Goal: Task Accomplishment & Management: Use online tool/utility

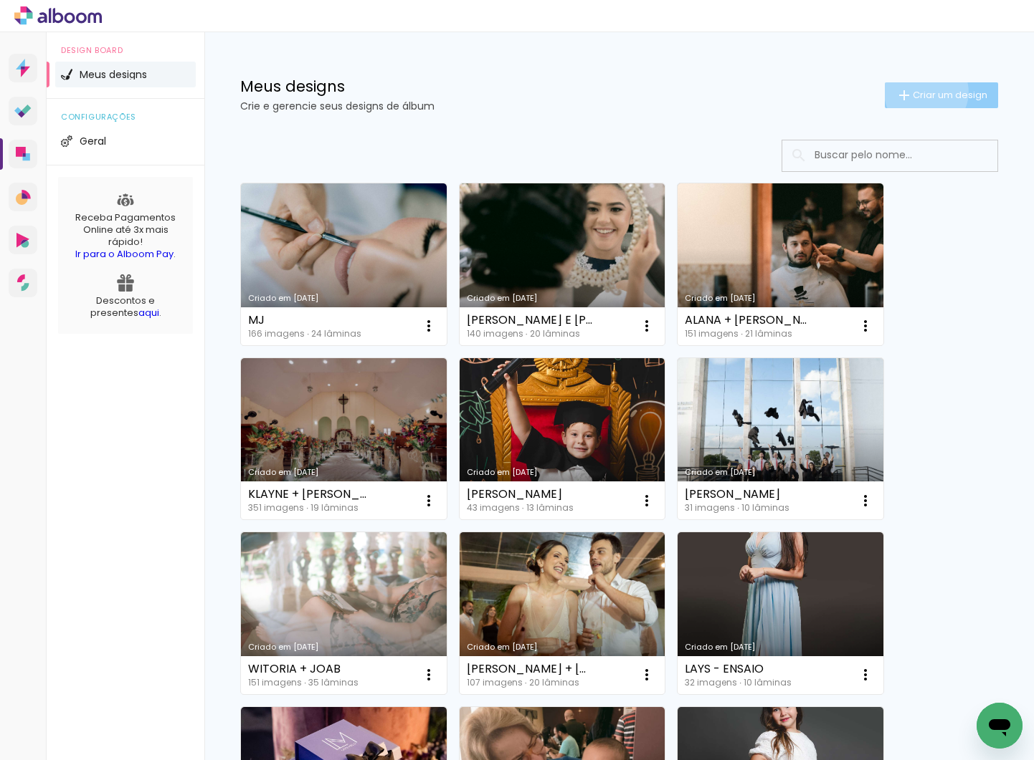
click at [923, 92] on span "Criar um design" at bounding box center [949, 94] width 75 height 9
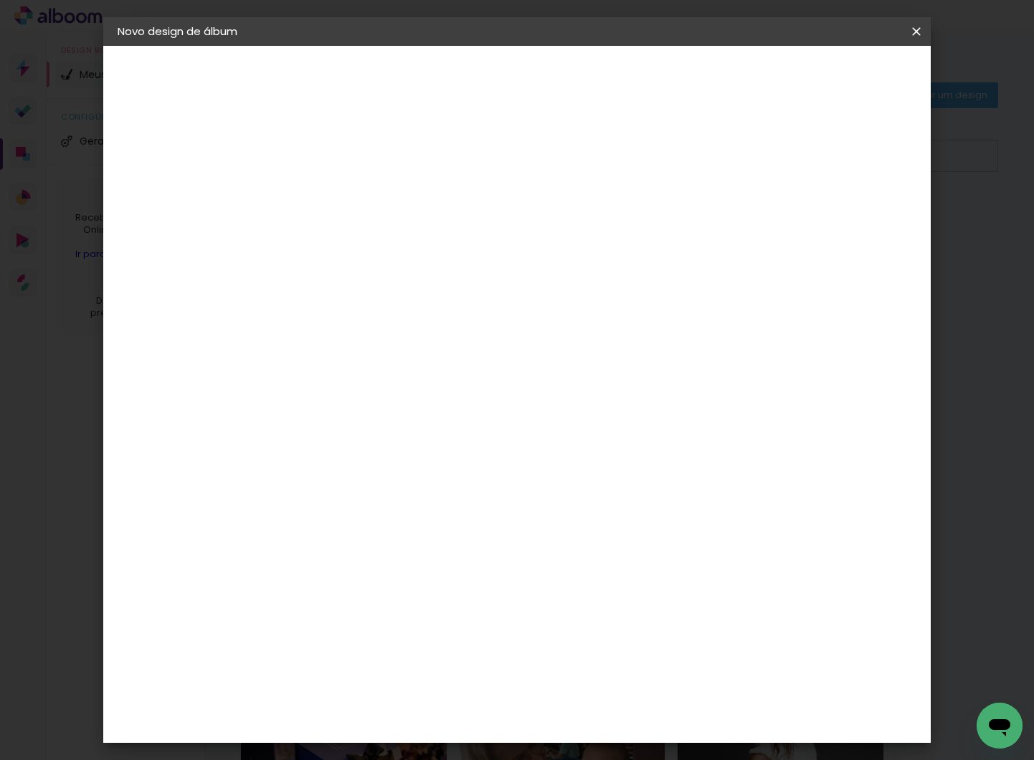
click at [0, 0] on paper-input-container "Título do álbum" at bounding box center [0, 0] width 0 height 0
type input "RADMILA E JUNIOR - VOL 1"
type paper-input "RADMILA E JUNIOR - VOL 1"
click at [0, 0] on slot "Avançar" at bounding box center [0, 0] width 0 height 0
click at [434, 272] on input at bounding box center [388, 273] width 145 height 18
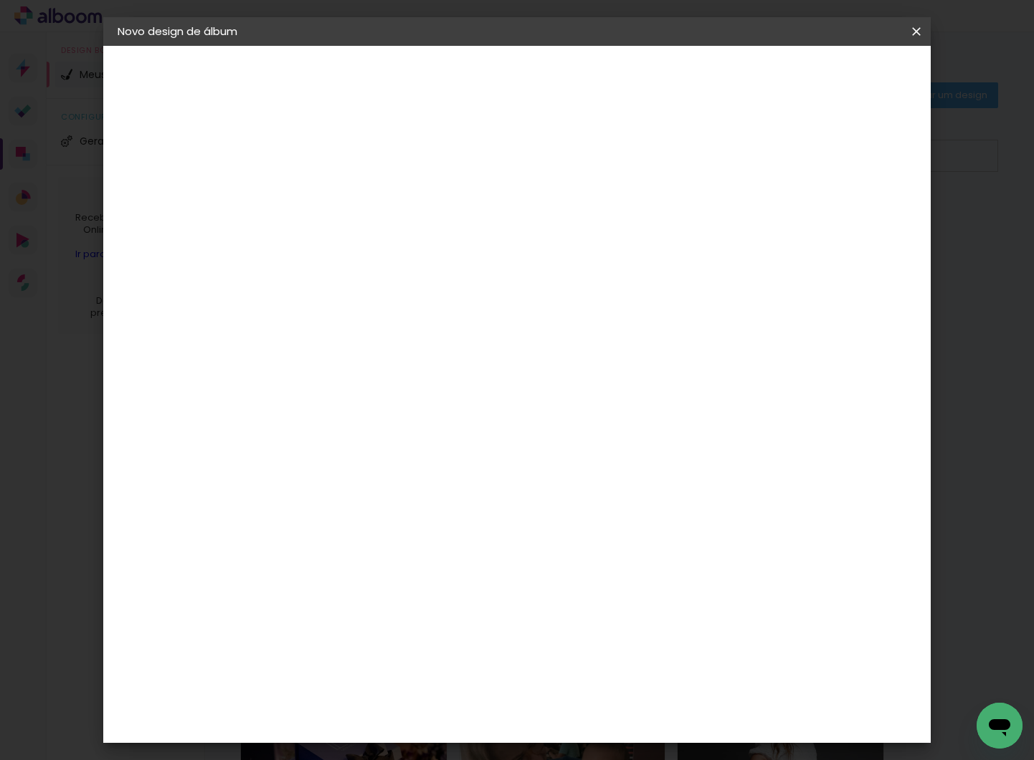
type input "PROAL"
type paper-input "PROAL"
click at [399, 328] on div "Proalbuns" at bounding box center [371, 323] width 57 height 11
click at [0, 0] on slot "Avançar" at bounding box center [0, 0] width 0 height 0
click at [449, 530] on span "25 × 25" at bounding box center [415, 544] width 67 height 29
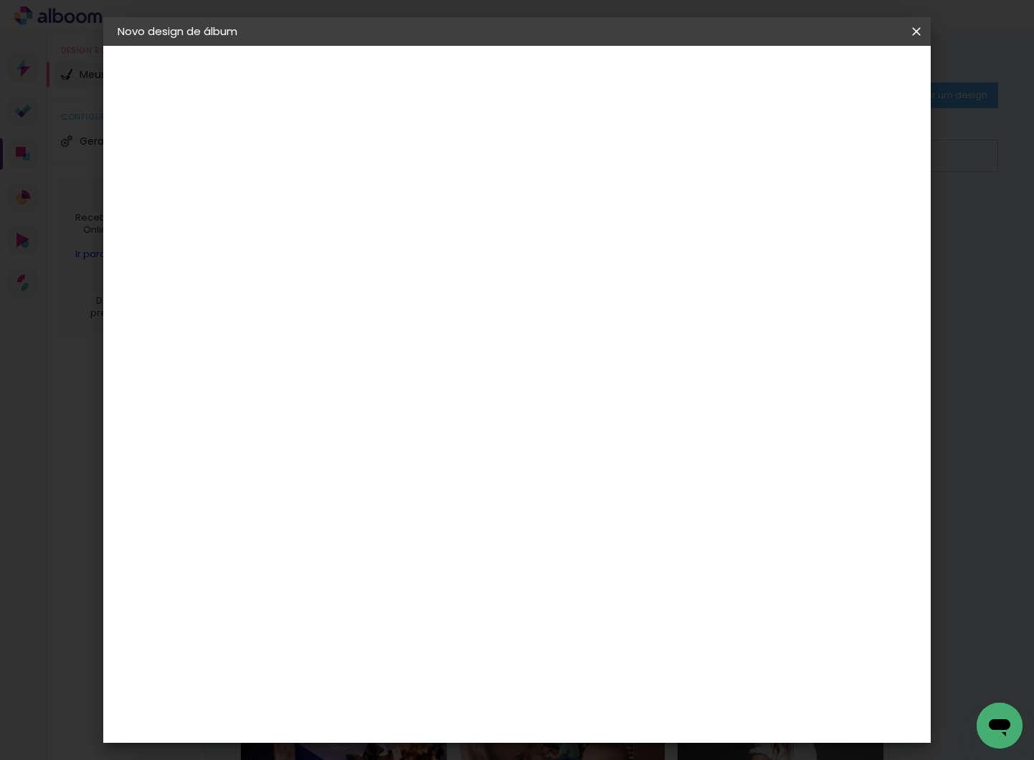
click at [0, 0] on slot "Avançar" at bounding box center [0, 0] width 0 height 0
click at [836, 79] on span "Iniciar design" at bounding box center [803, 76] width 65 height 10
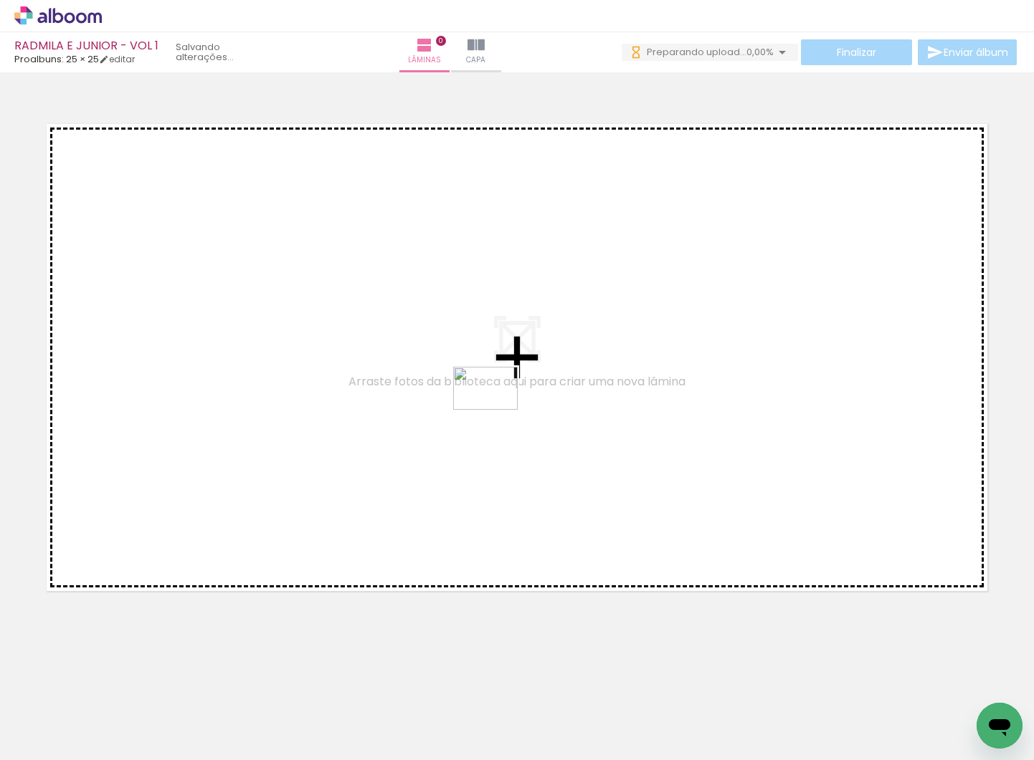
drag, startPoint x: 965, startPoint y: 707, endPoint x: 496, endPoint y: 410, distance: 555.8
click at [496, 410] on quentale-workspace at bounding box center [517, 380] width 1034 height 760
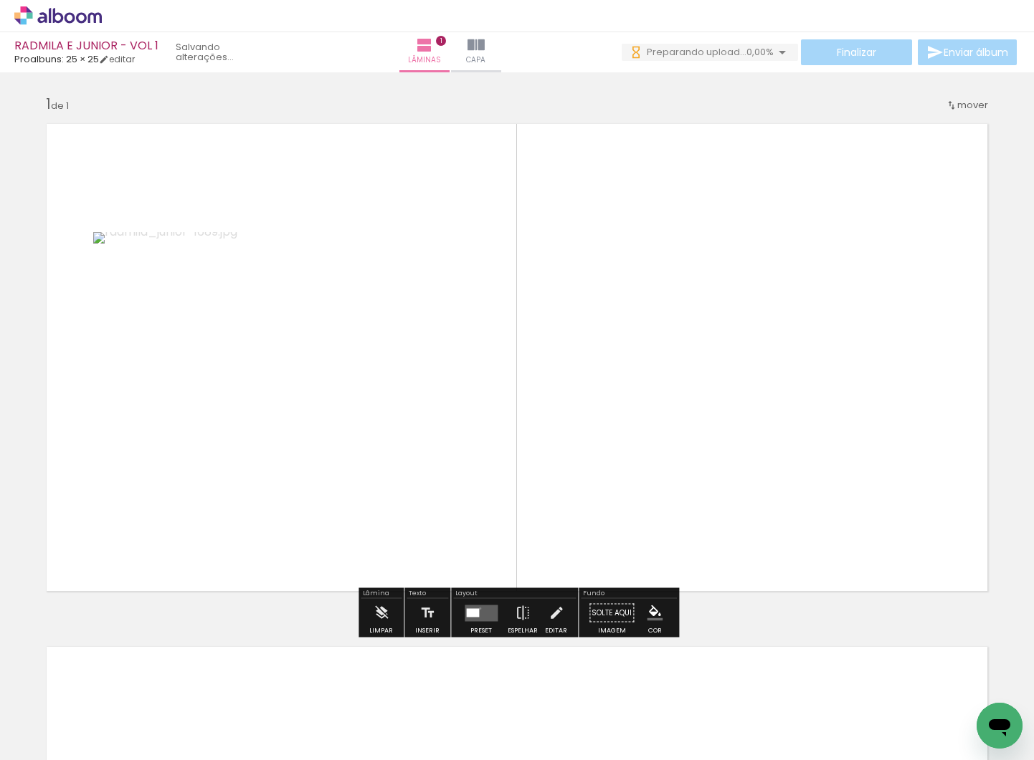
click at [477, 609] on quentale-layouter at bounding box center [480, 613] width 33 height 16
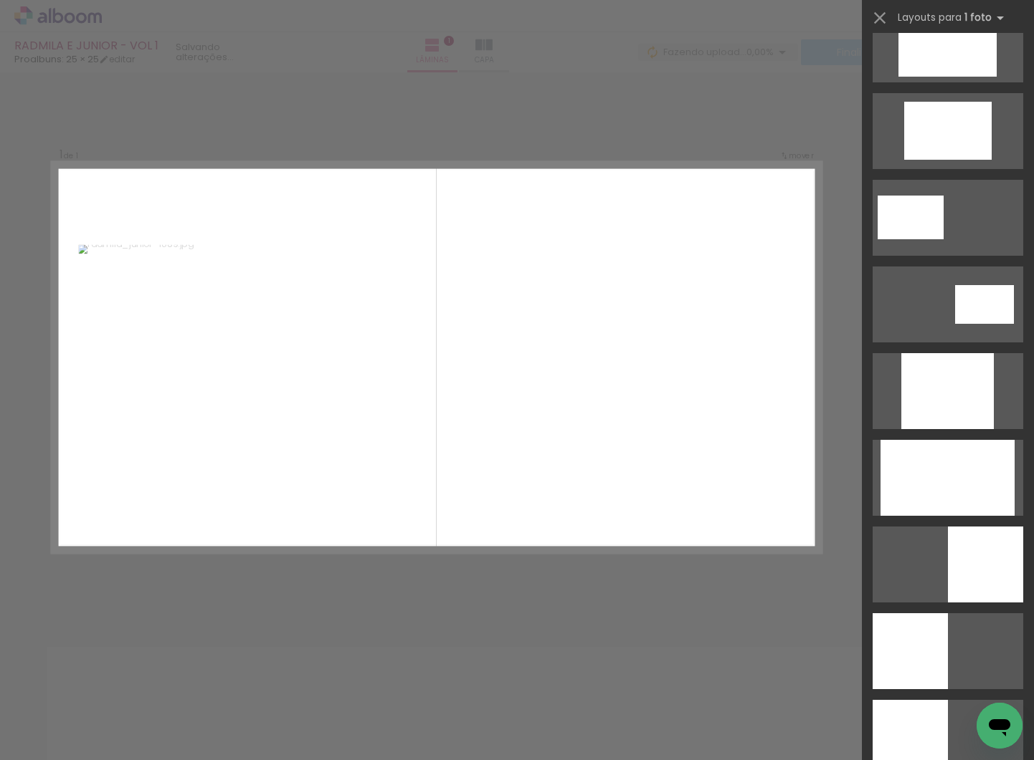
scroll to position [581, 0]
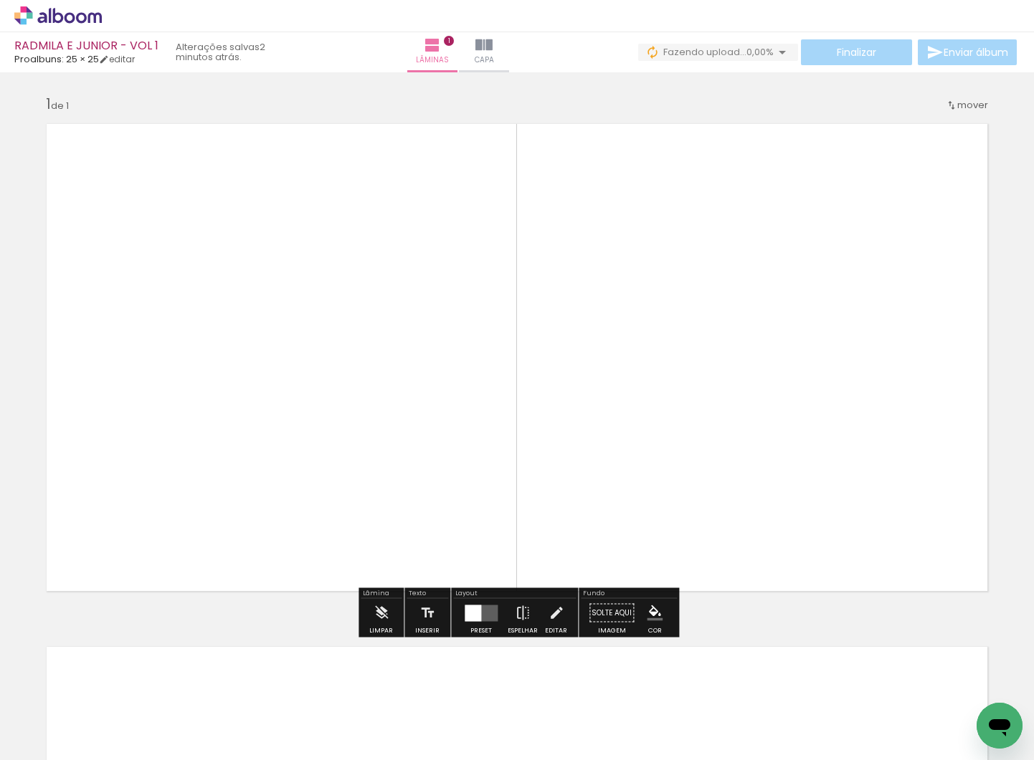
click at [339, 439] on quentale-photo at bounding box center [277, 357] width 480 height 487
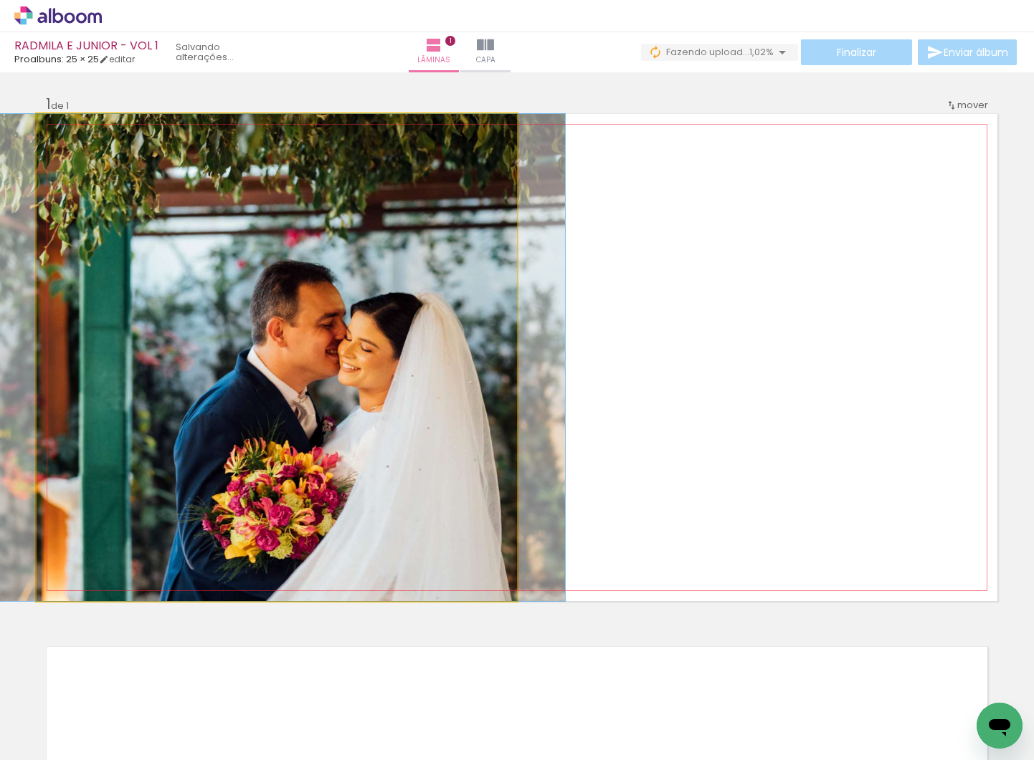
drag, startPoint x: 370, startPoint y: 429, endPoint x: 294, endPoint y: 427, distance: 76.0
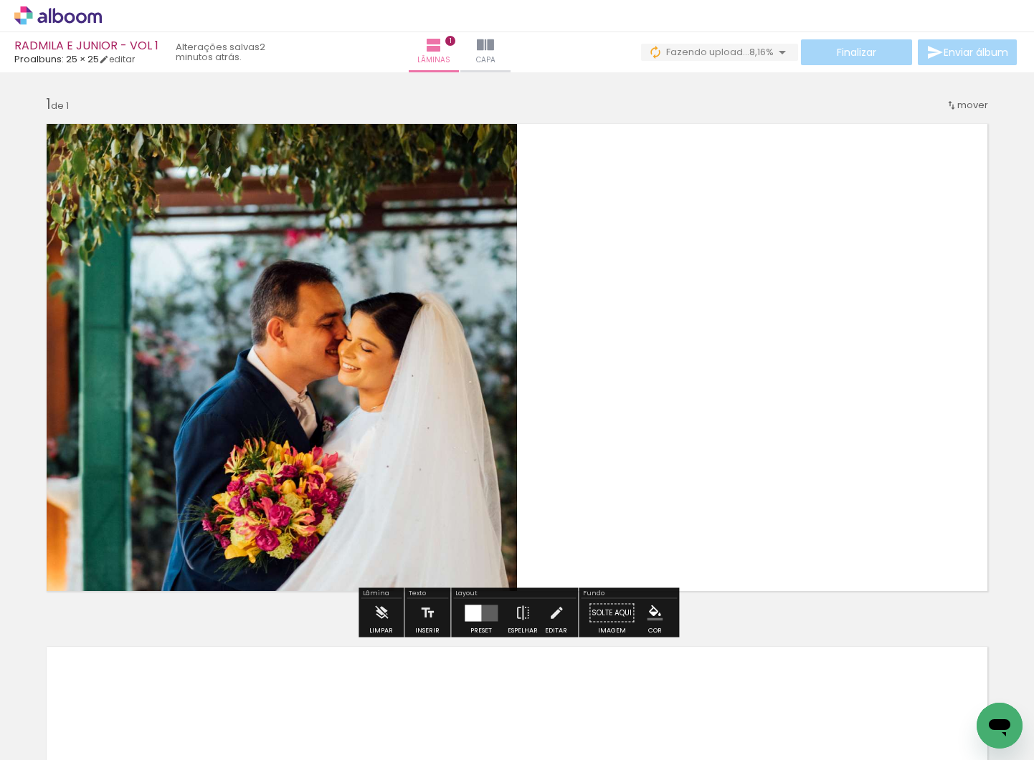
click at [808, 291] on quentale-layouter at bounding box center [517, 357] width 960 height 487
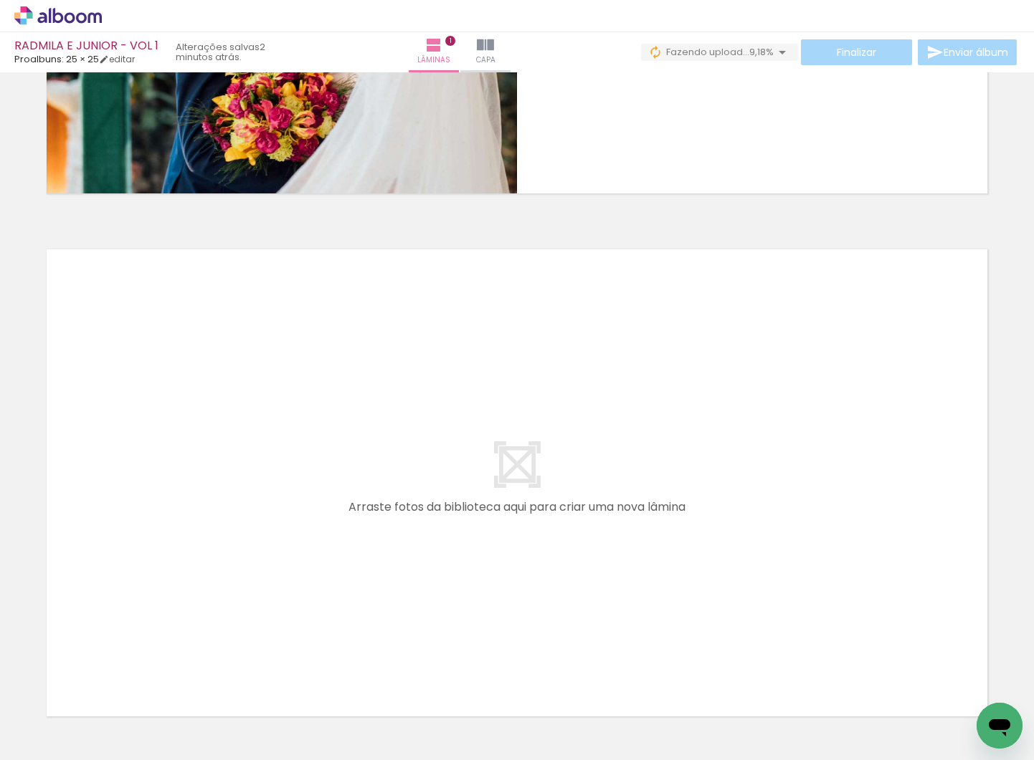
scroll to position [0, 0]
click at [727, 715] on div at bounding box center [705, 712] width 43 height 65
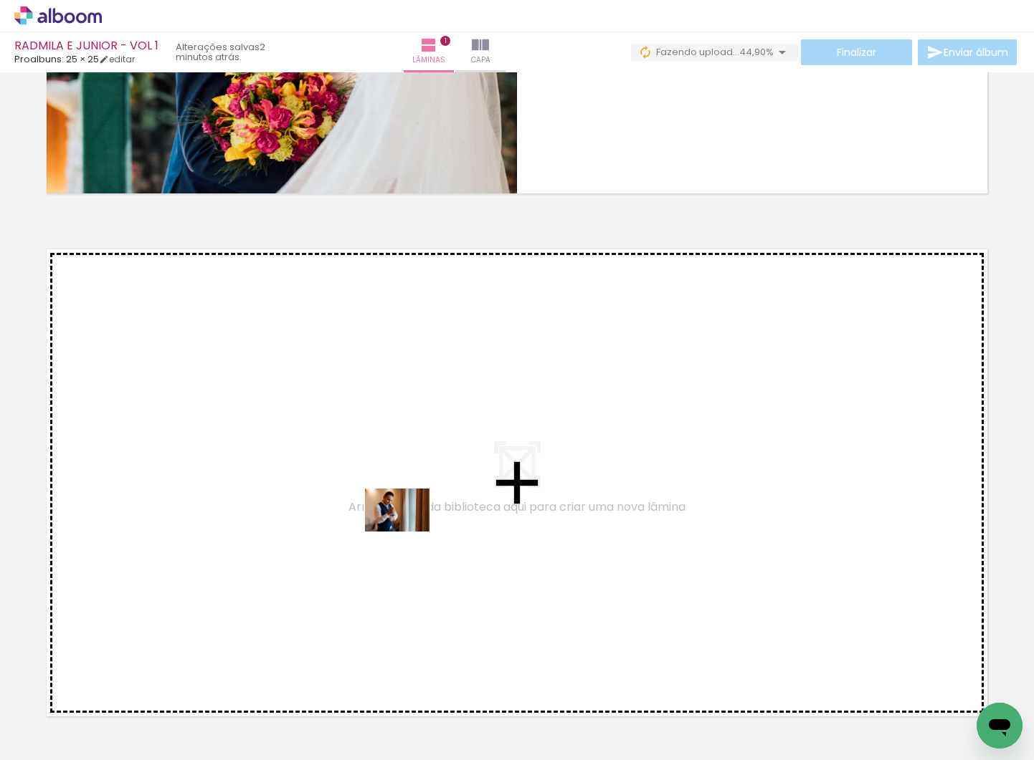
click at [408, 532] on quentale-workspace at bounding box center [517, 380] width 1034 height 760
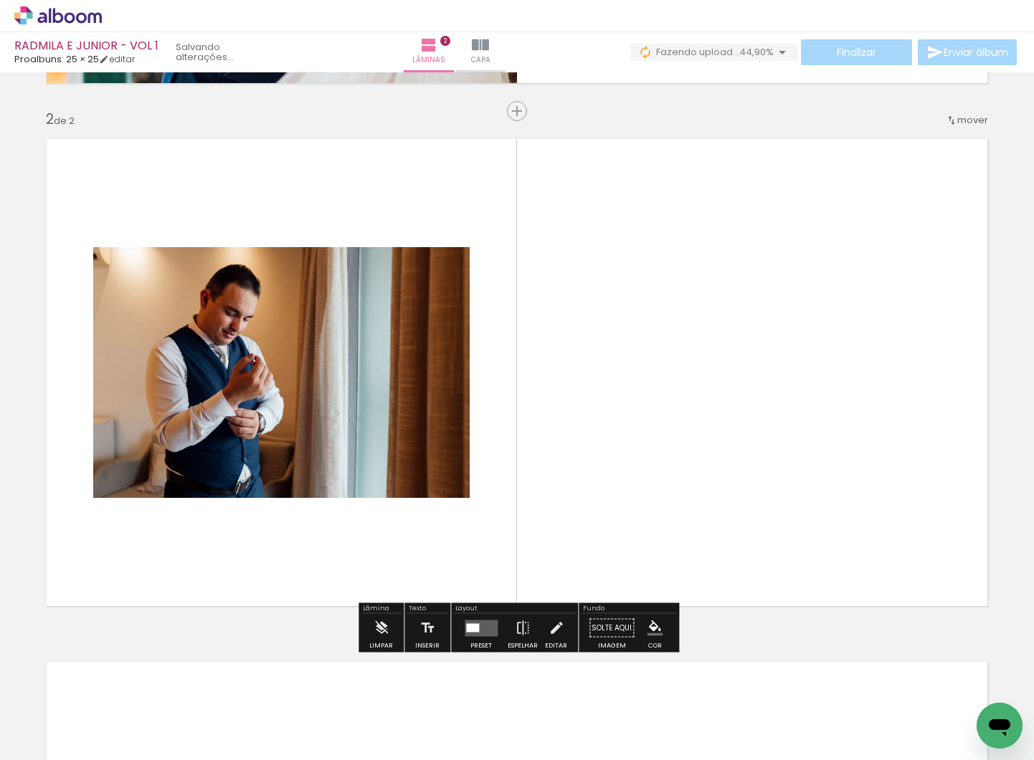
scroll to position [510, 0]
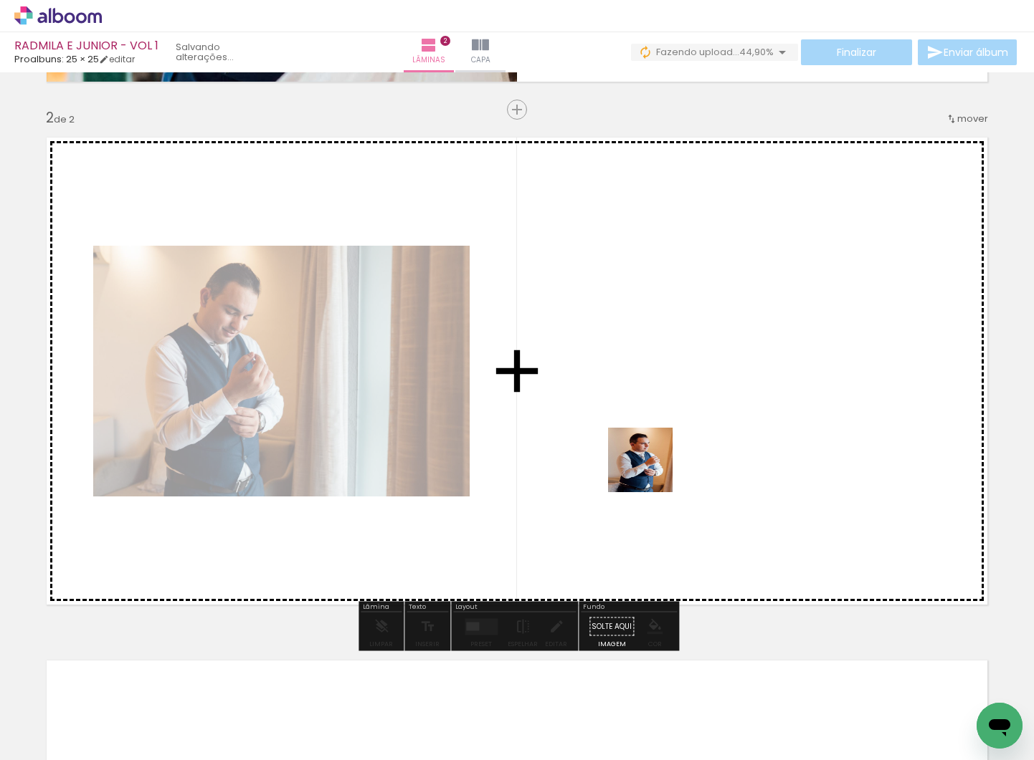
drag, startPoint x: 819, startPoint y: 667, endPoint x: 644, endPoint y: 462, distance: 269.9
click at [631, 455] on quentale-workspace at bounding box center [517, 380] width 1034 height 760
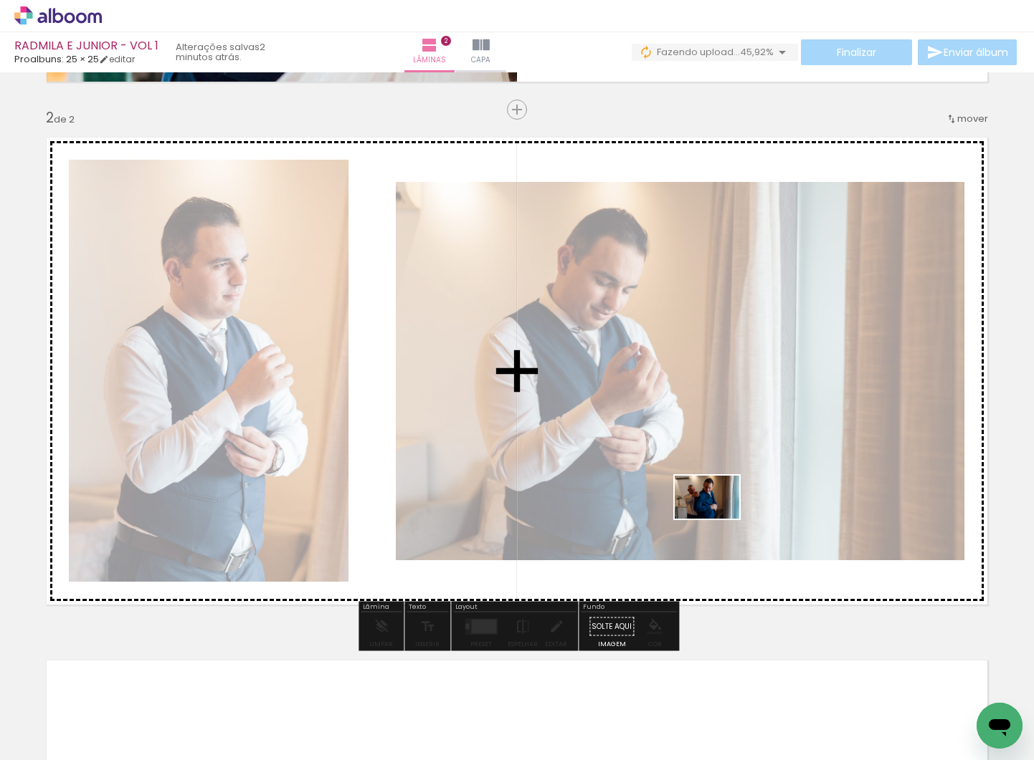
drag, startPoint x: 875, startPoint y: 666, endPoint x: 717, endPoint y: 519, distance: 215.5
click at [717, 519] on quentale-workspace at bounding box center [517, 380] width 1034 height 760
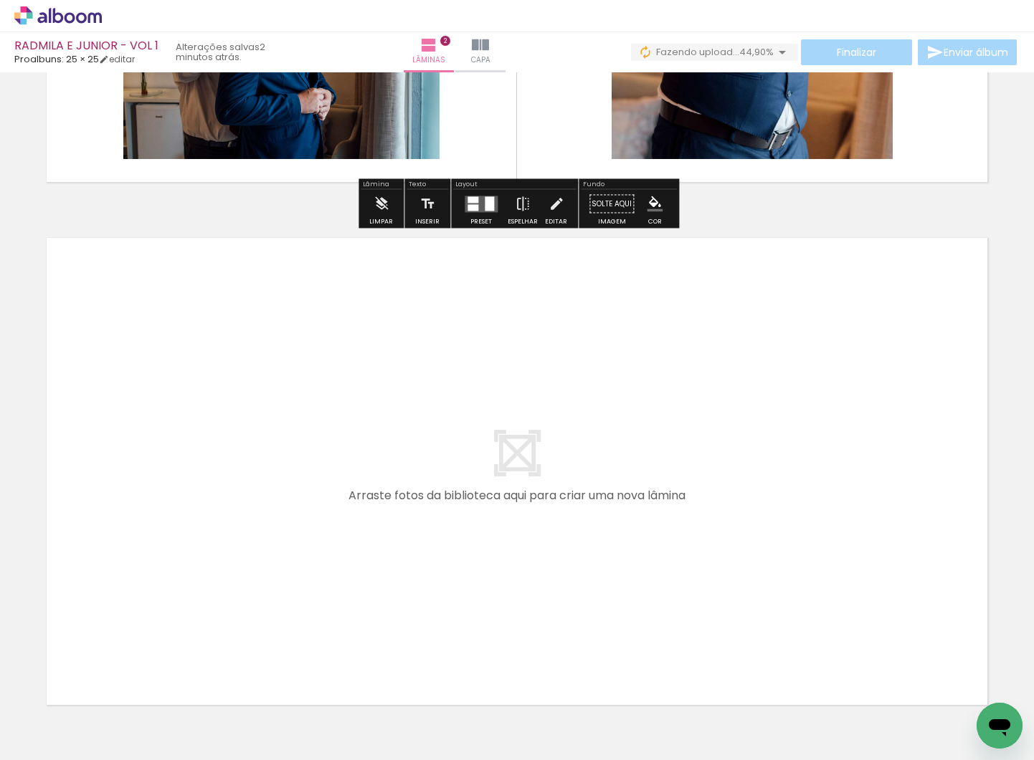
scroll to position [976, 0]
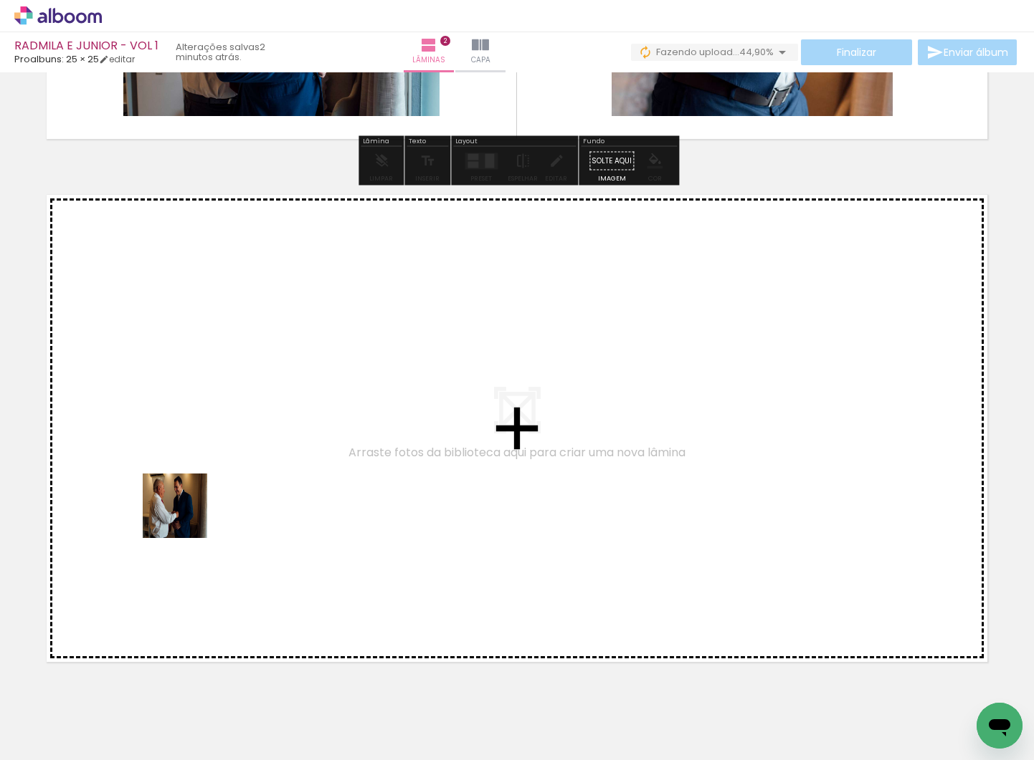
drag, startPoint x: 158, startPoint y: 729, endPoint x: 186, endPoint y: 515, distance: 216.1
click at [186, 515] on quentale-workspace at bounding box center [517, 380] width 1034 height 760
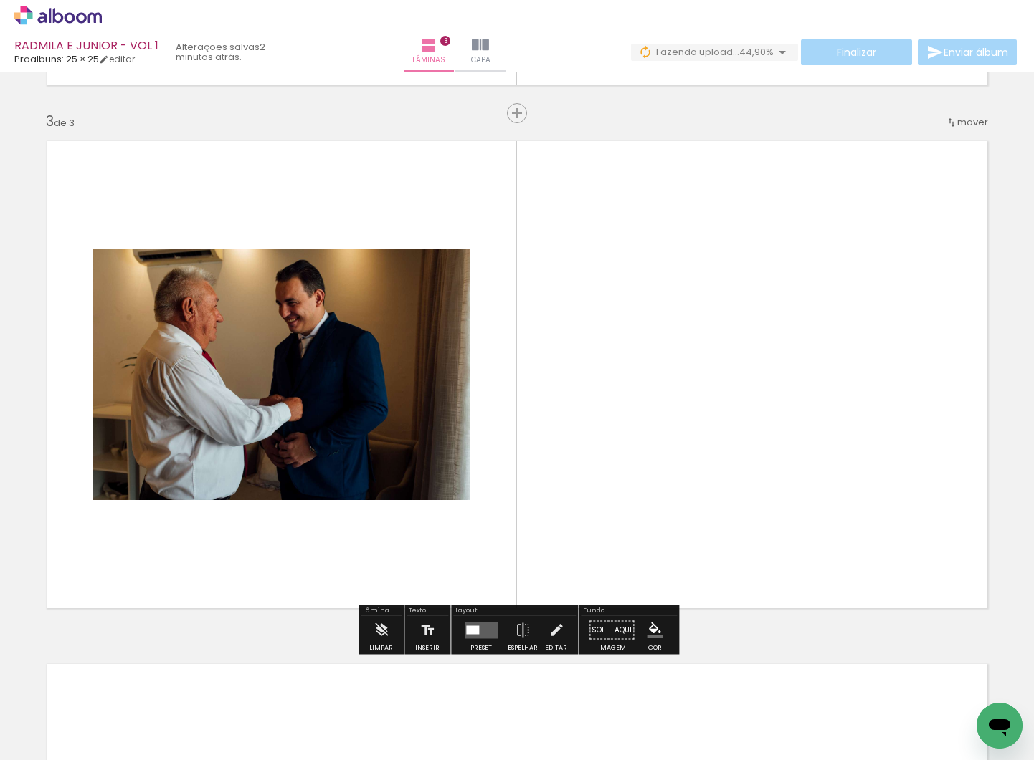
scroll to position [1033, 0]
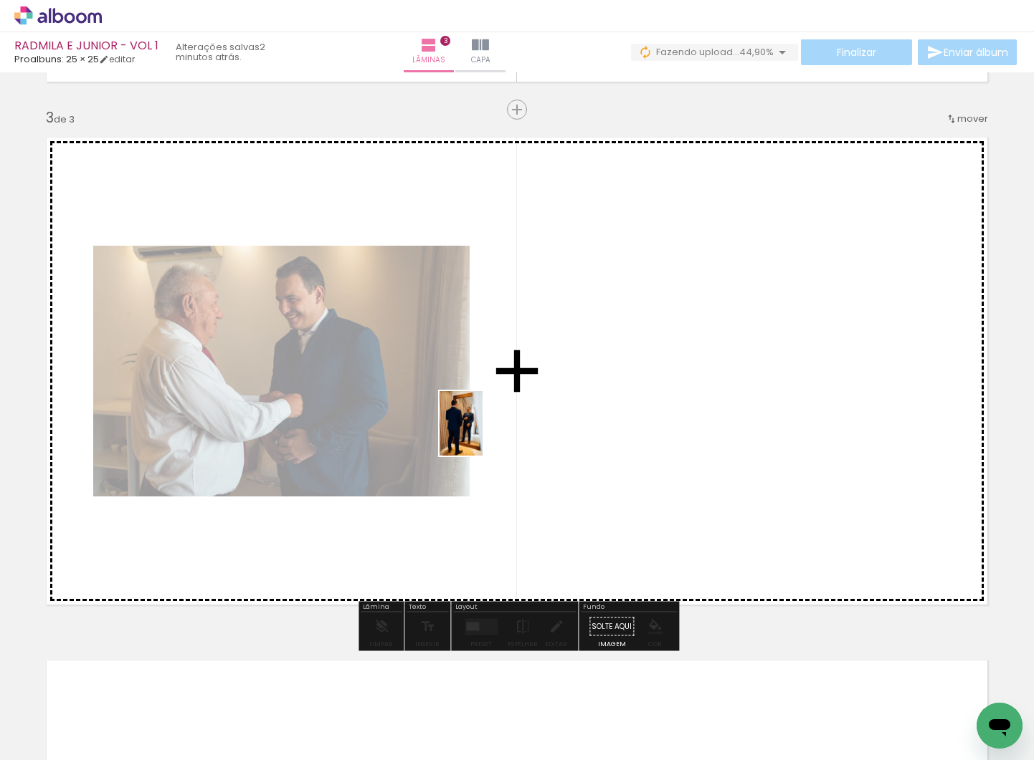
drag, startPoint x: 321, startPoint y: 729, endPoint x: 482, endPoint y: 434, distance: 335.8
click at [482, 434] on quentale-workspace at bounding box center [517, 380] width 1034 height 760
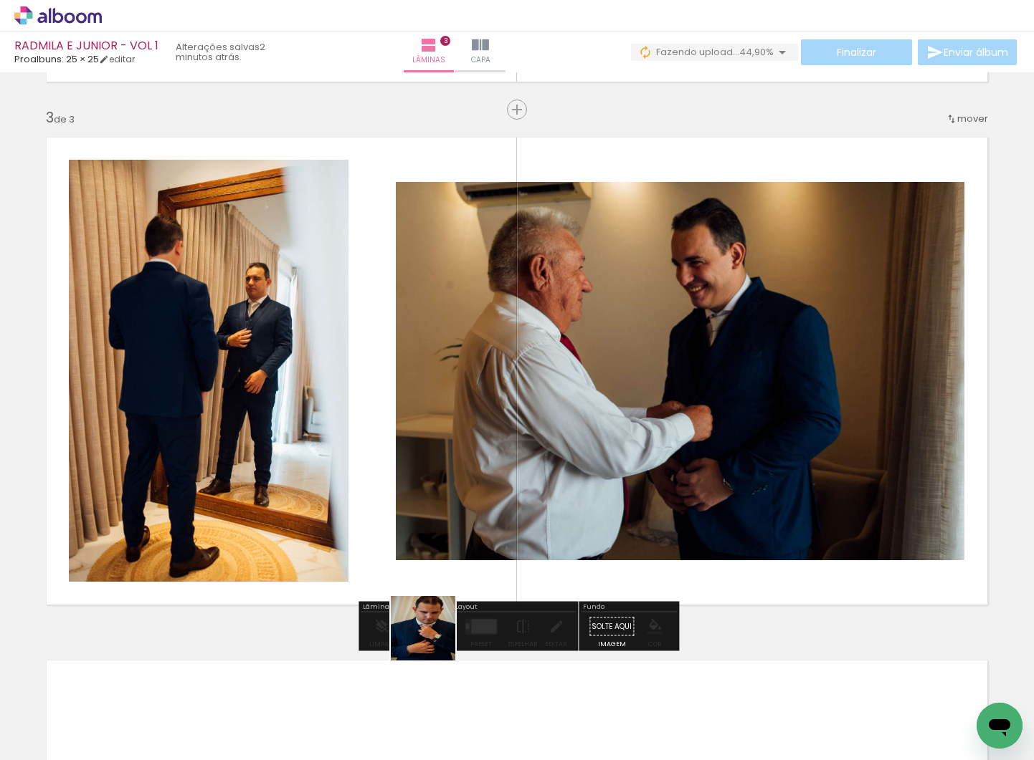
drag, startPoint x: 399, startPoint y: 710, endPoint x: 490, endPoint y: 481, distance: 246.1
click at [490, 481] on quentale-workspace at bounding box center [517, 380] width 1034 height 760
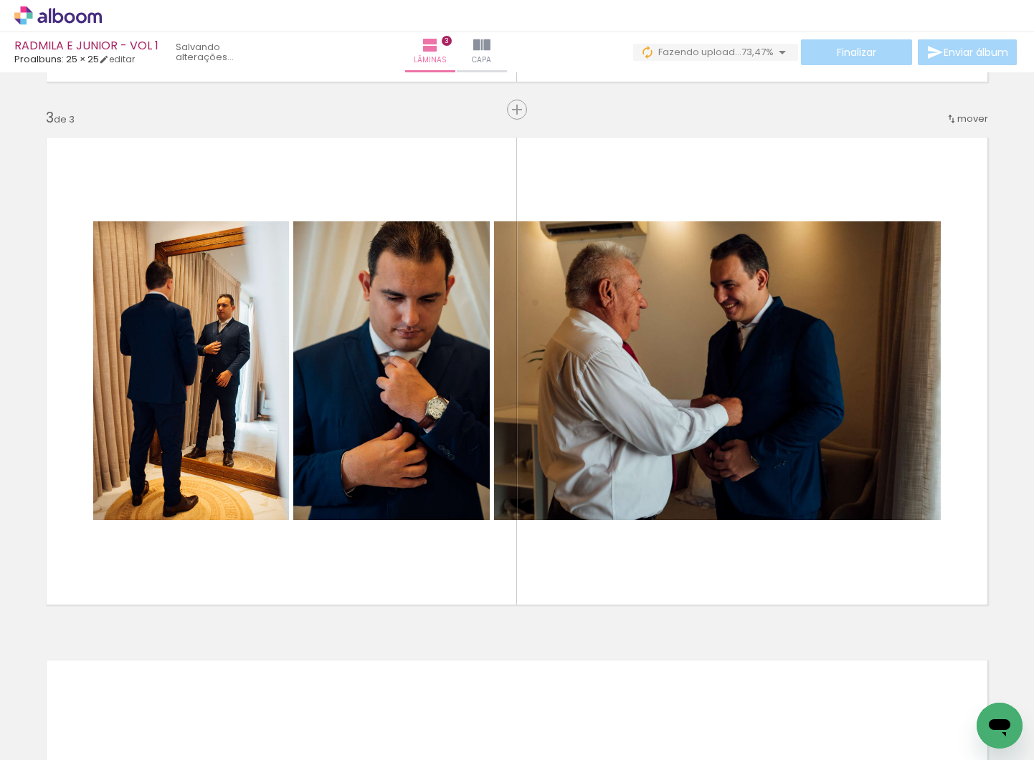
scroll to position [0, 2284]
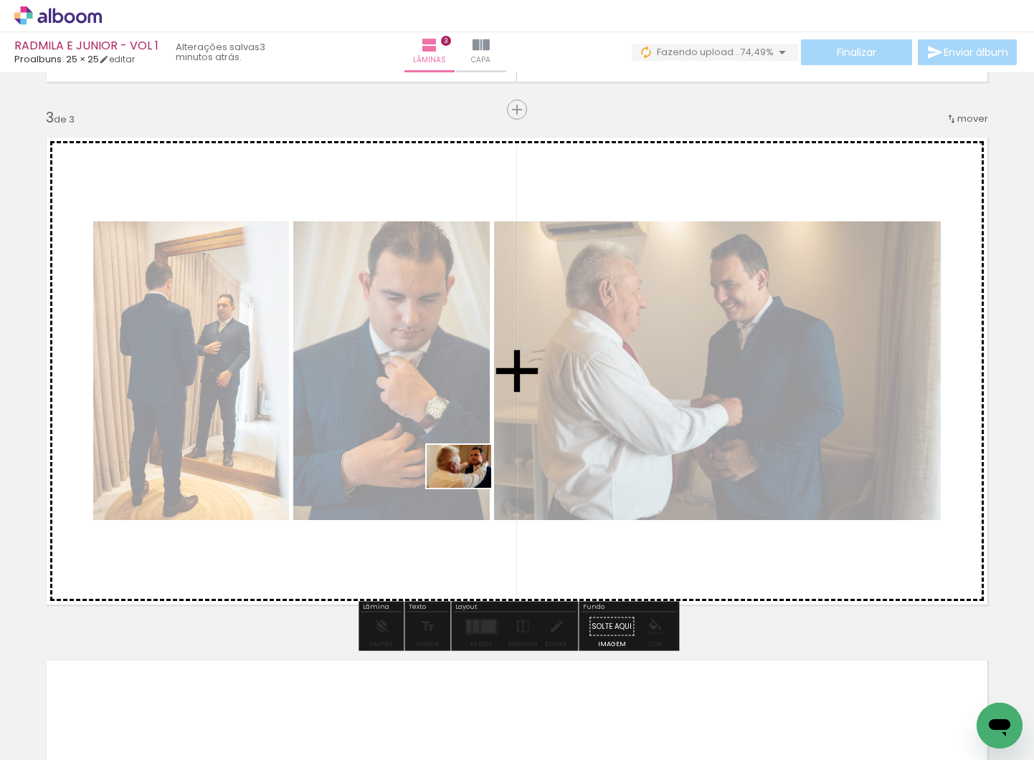
drag, startPoint x: 290, startPoint y: 723, endPoint x: 469, endPoint y: 488, distance: 295.5
click at [469, 488] on quentale-workspace at bounding box center [517, 380] width 1034 height 760
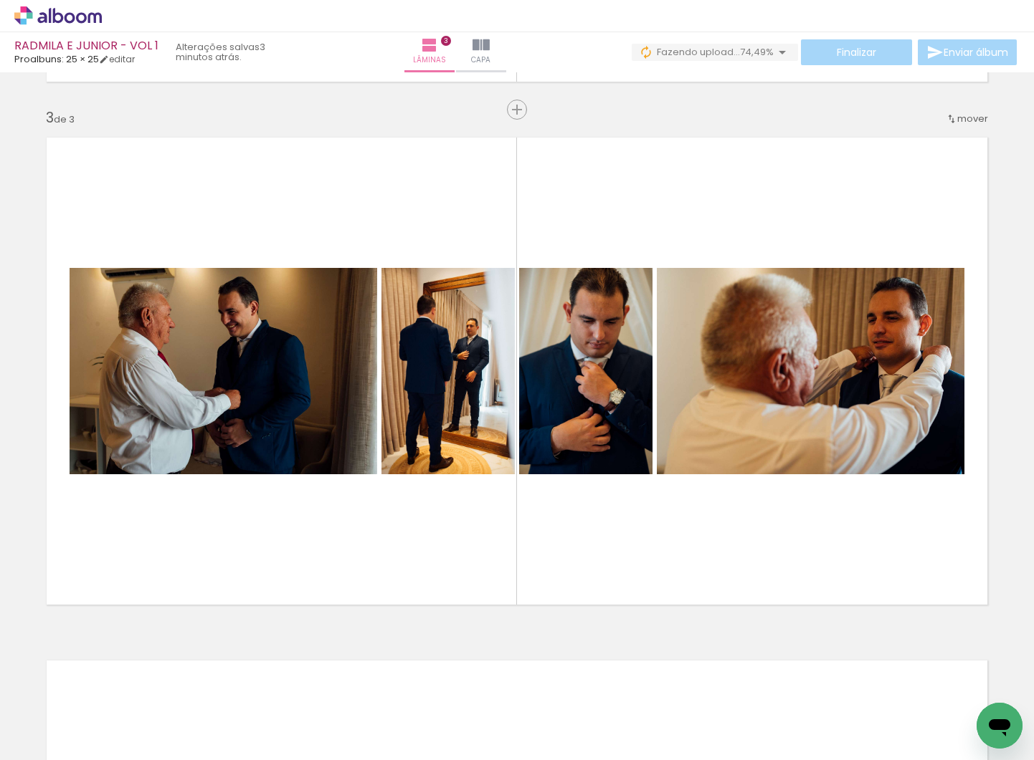
scroll to position [0, 2327]
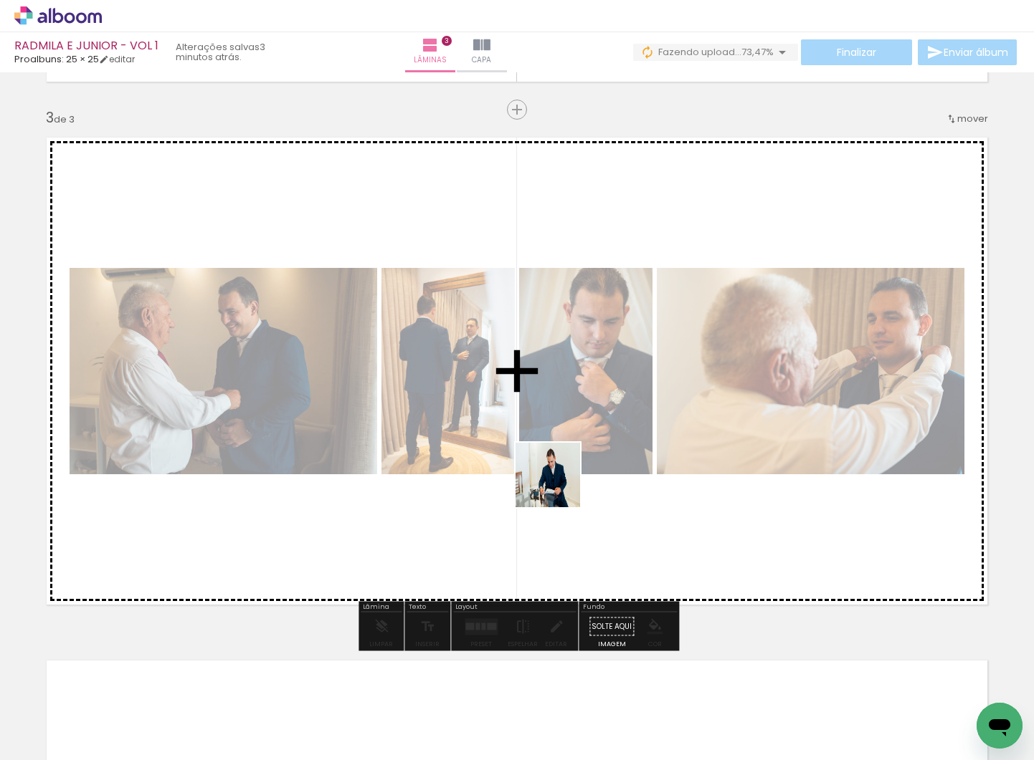
drag, startPoint x: 493, startPoint y: 702, endPoint x: 557, endPoint y: 655, distance: 79.0
click at [558, 485] on quentale-workspace at bounding box center [517, 380] width 1034 height 760
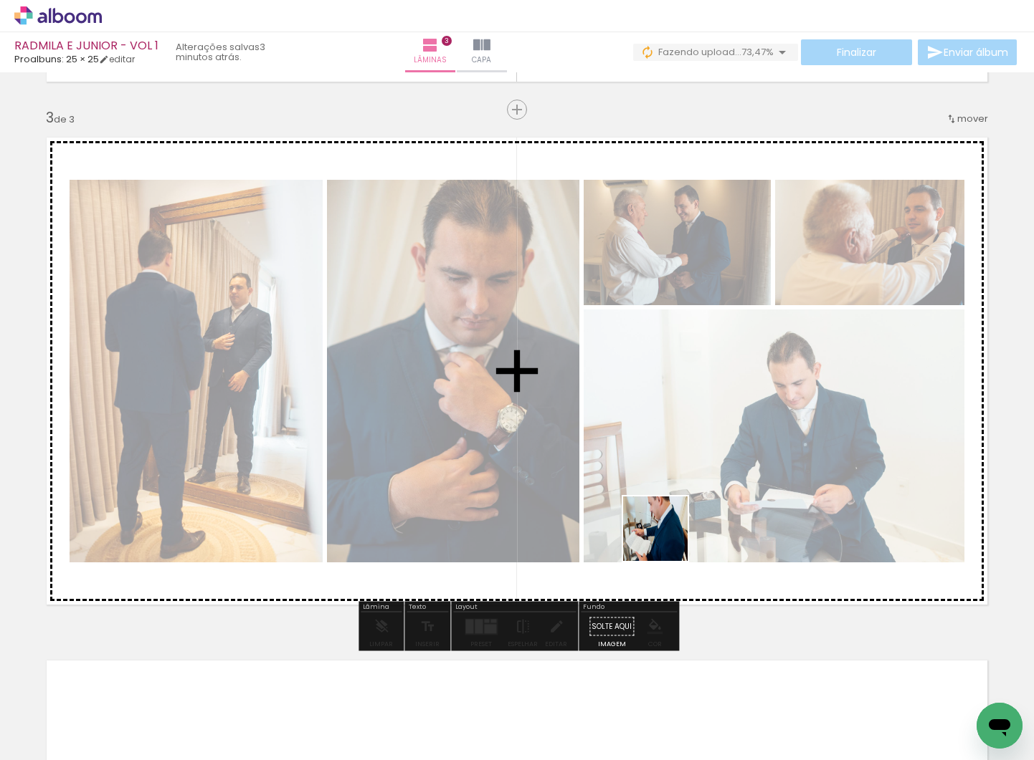
drag, startPoint x: 558, startPoint y: 723, endPoint x: 666, endPoint y: 540, distance: 212.4
click at [666, 540] on quentale-workspace at bounding box center [517, 380] width 1034 height 760
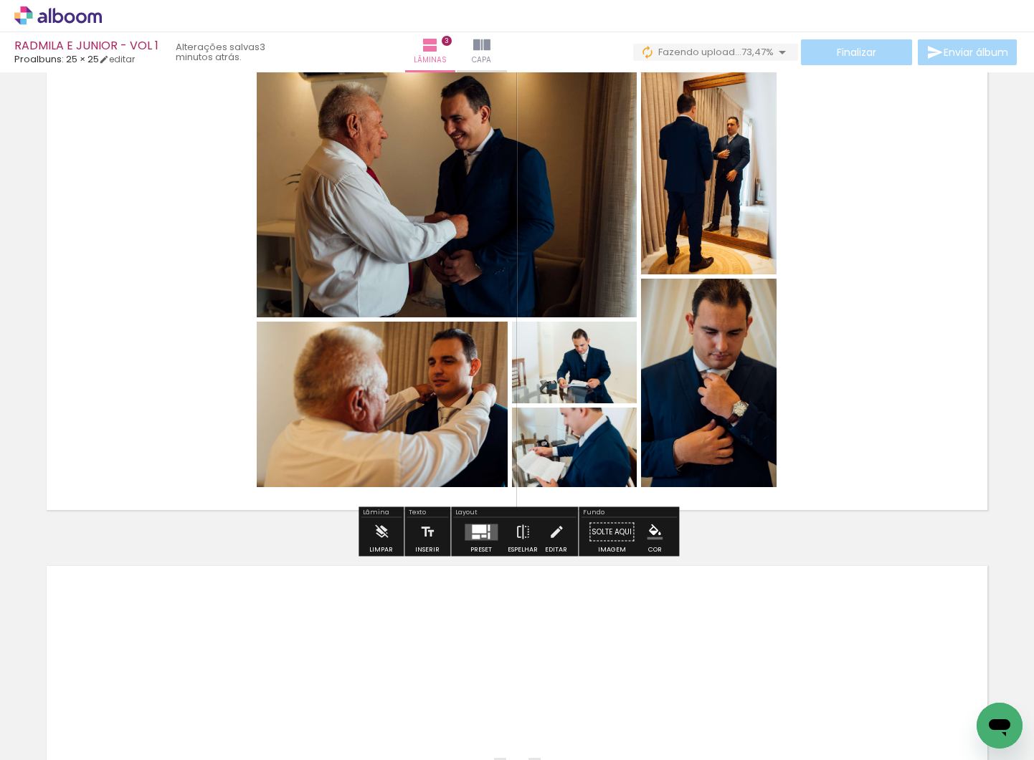
scroll to position [1161, 0]
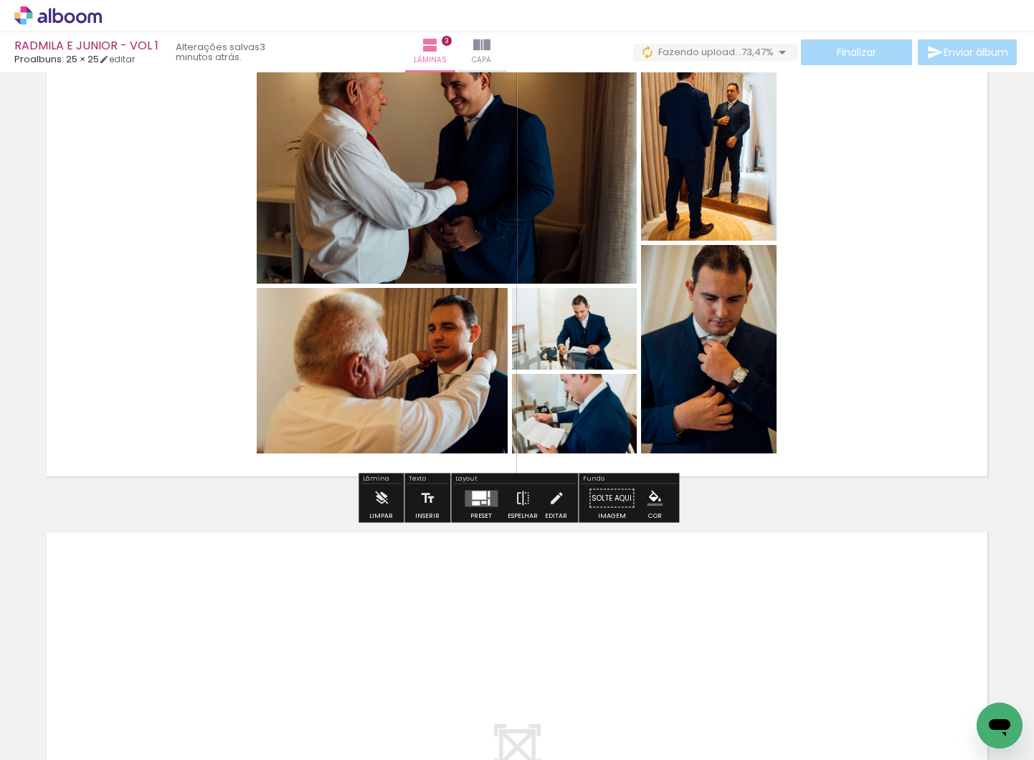
click at [487, 502] on div at bounding box center [488, 502] width 2 height 6
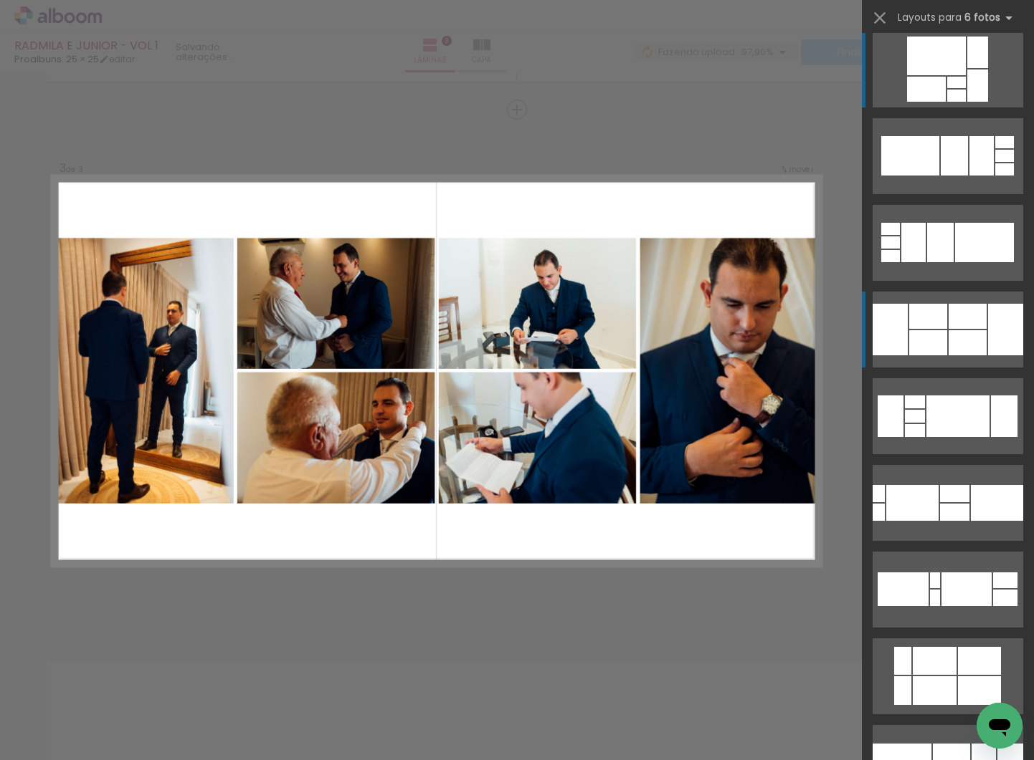
scroll to position [16, 0]
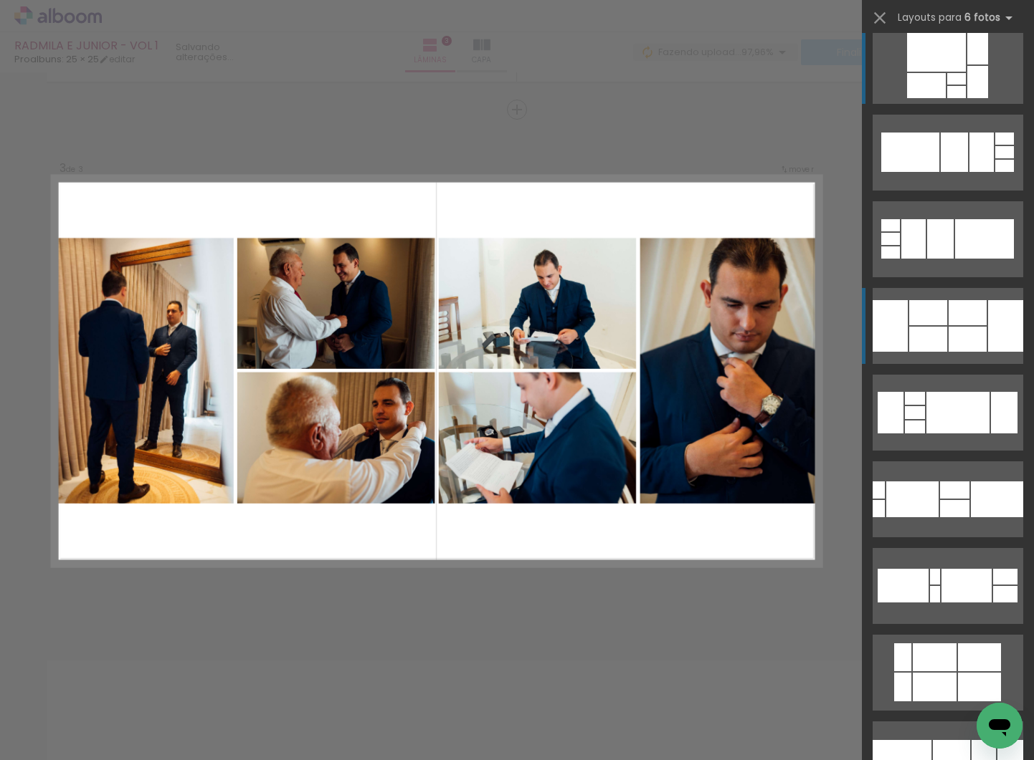
click at [995, 158] on div at bounding box center [1004, 152] width 19 height 12
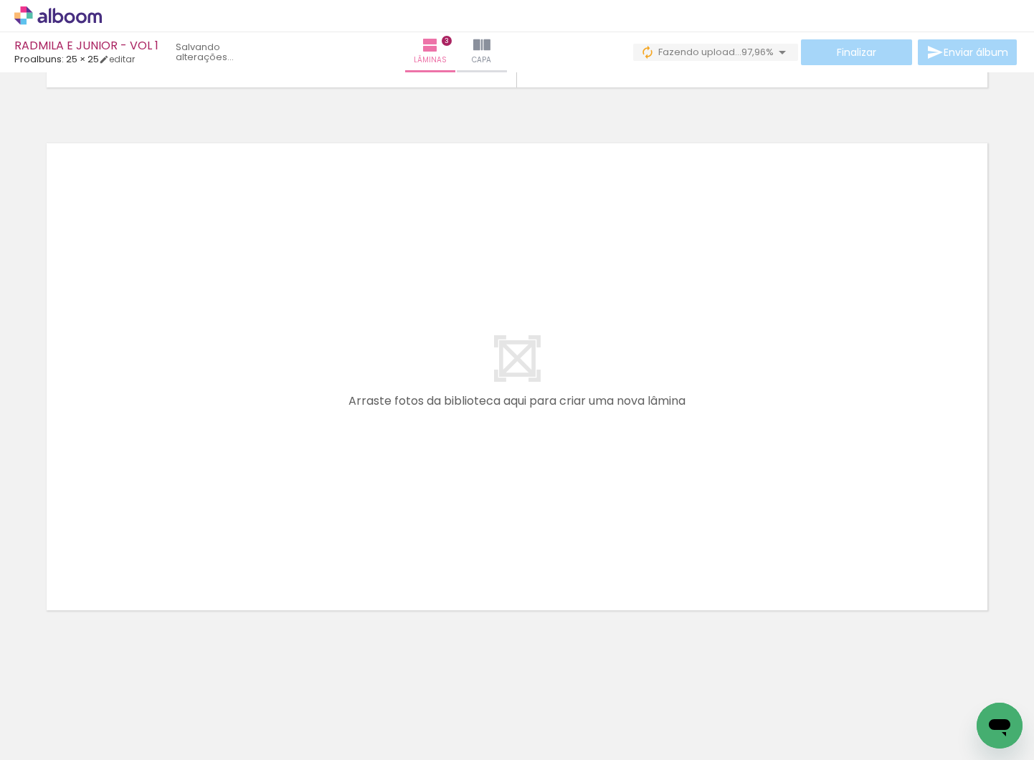
scroll to position [0, 0]
drag, startPoint x: 129, startPoint y: 722, endPoint x: 189, endPoint y: 660, distance: 86.2
click at [171, 500] on quentale-workspace at bounding box center [517, 380] width 1034 height 760
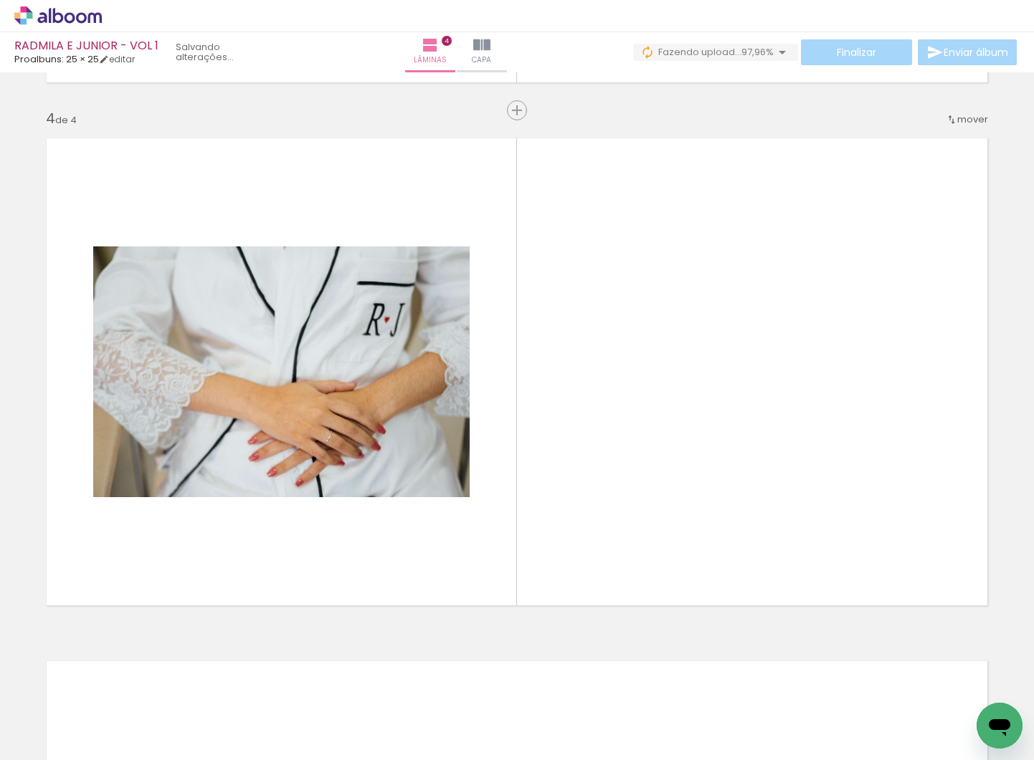
scroll to position [1556, 0]
drag, startPoint x: 245, startPoint y: 685, endPoint x: 400, endPoint y: 573, distance: 191.0
click at [439, 469] on quentale-workspace at bounding box center [517, 380] width 1034 height 760
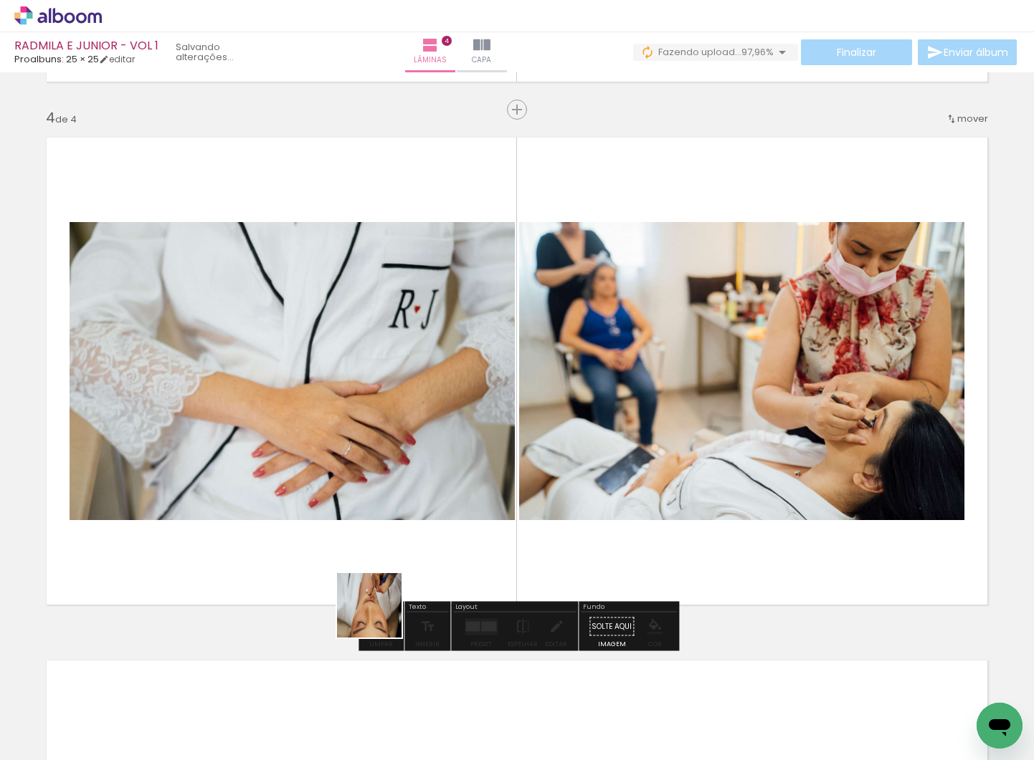
drag, startPoint x: 337, startPoint y: 690, endPoint x: 423, endPoint y: 587, distance: 134.4
click at [442, 490] on quentale-workspace at bounding box center [517, 380] width 1034 height 760
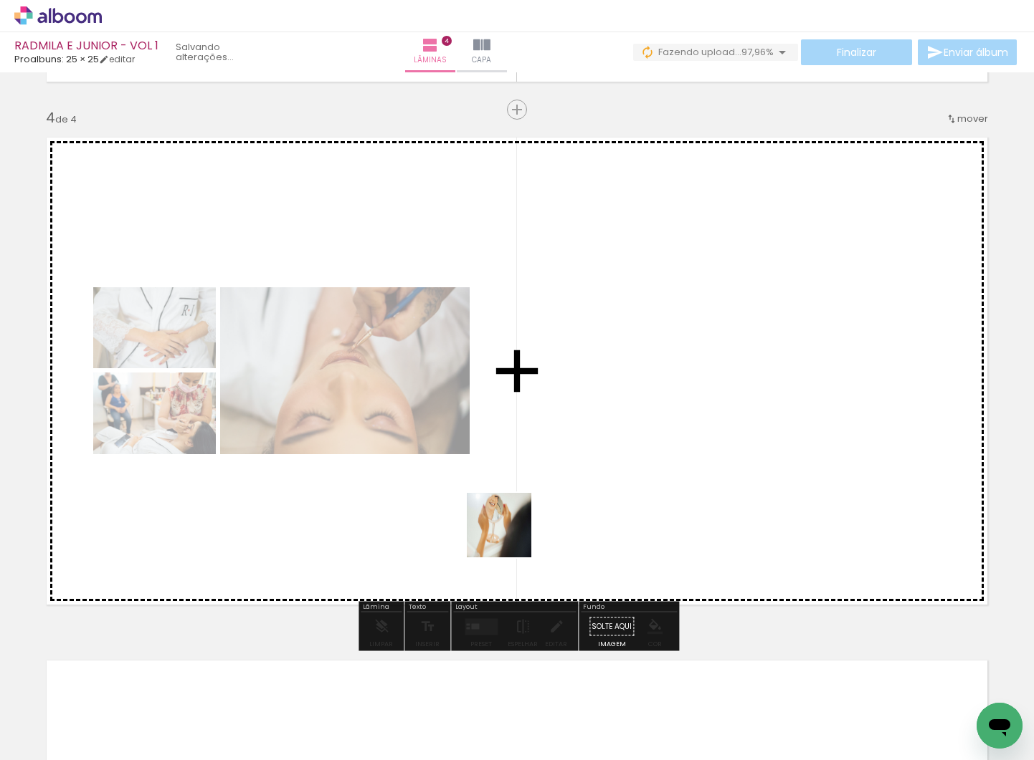
drag, startPoint x: 482, startPoint y: 579, endPoint x: 543, endPoint y: 477, distance: 118.9
click at [543, 477] on quentale-workspace at bounding box center [517, 380] width 1034 height 760
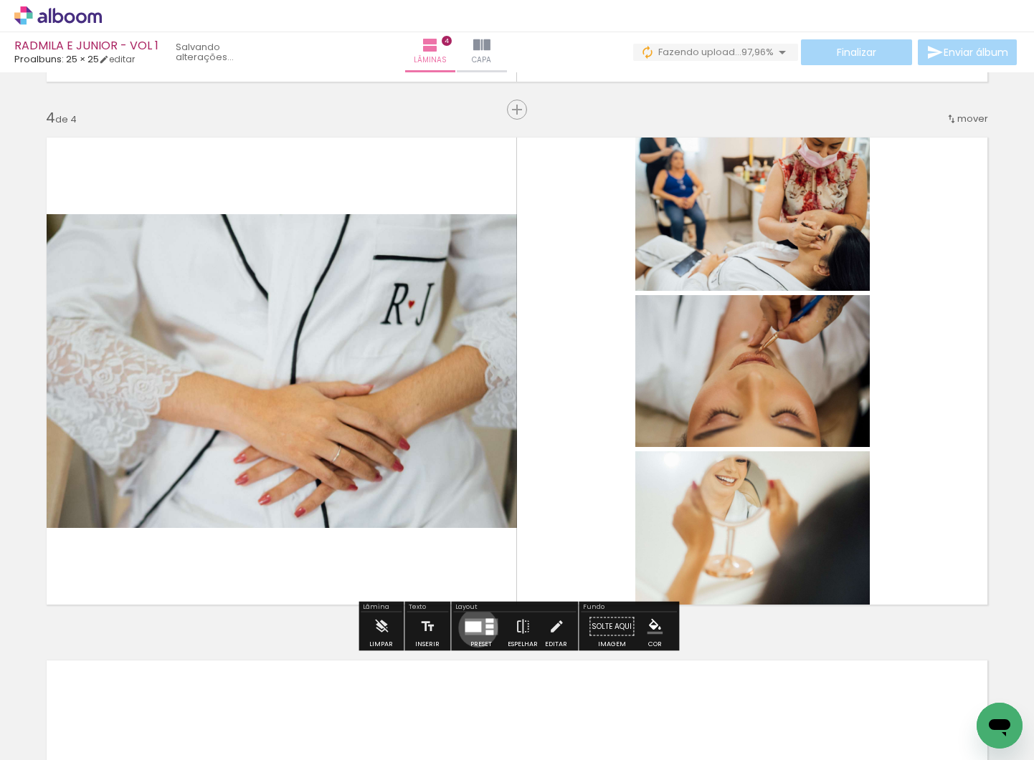
click at [475, 628] on div at bounding box center [472, 626] width 16 height 11
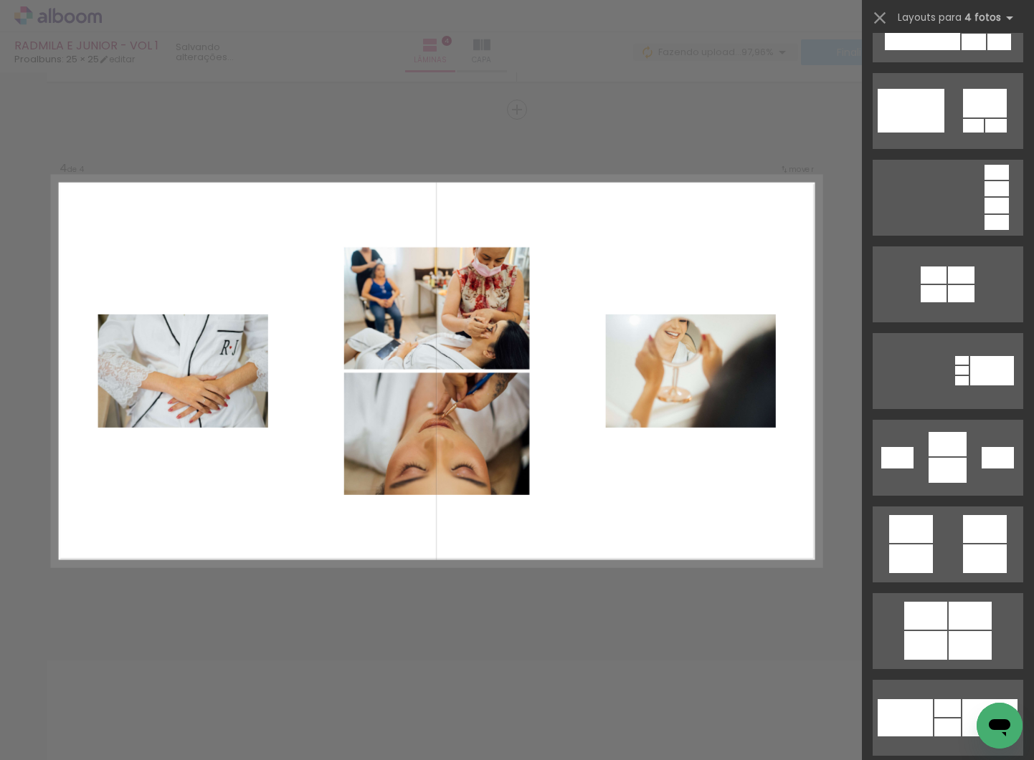
scroll to position [1281, 0]
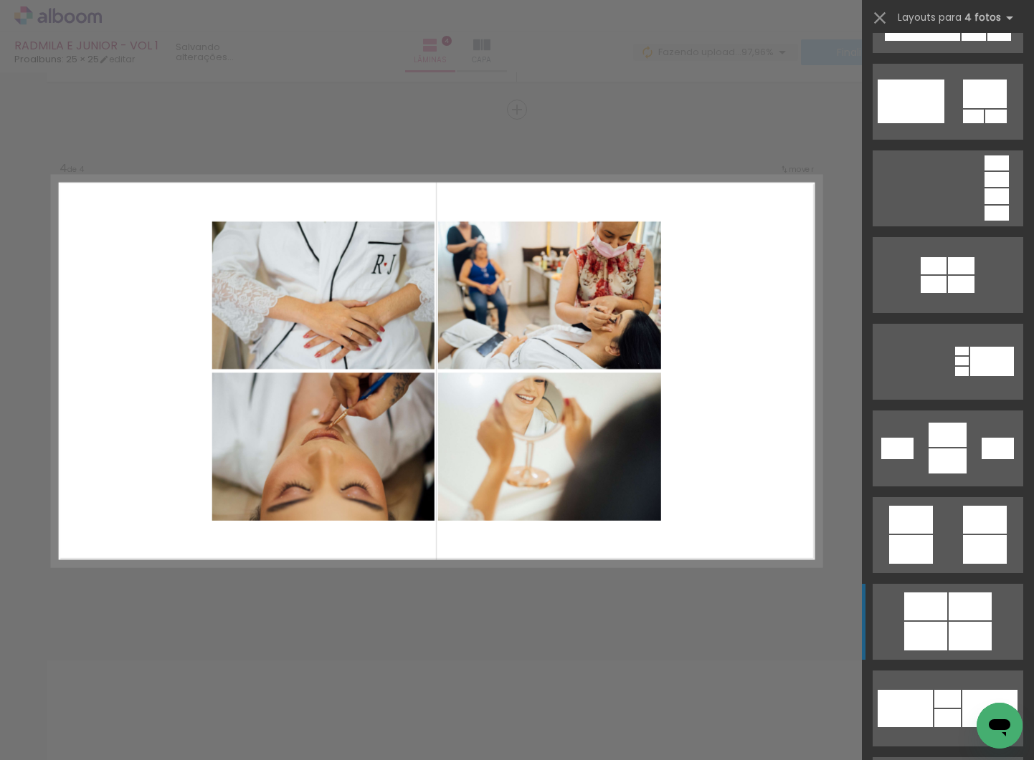
click at [958, 447] on div at bounding box center [947, 435] width 38 height 24
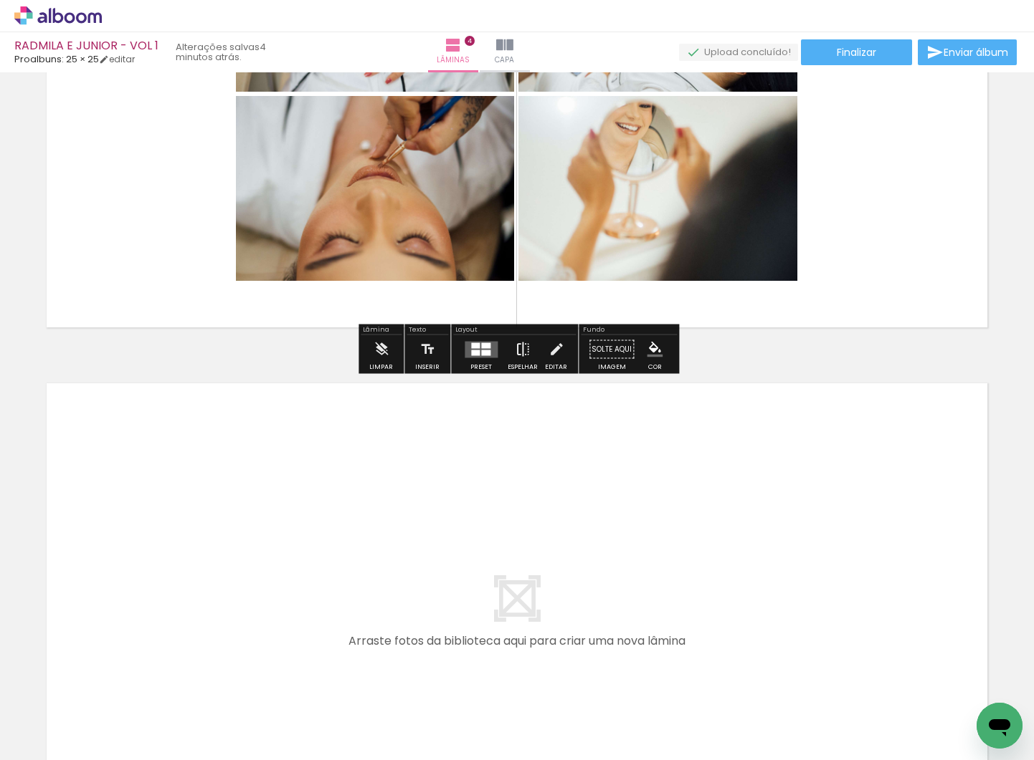
scroll to position [1950, 0]
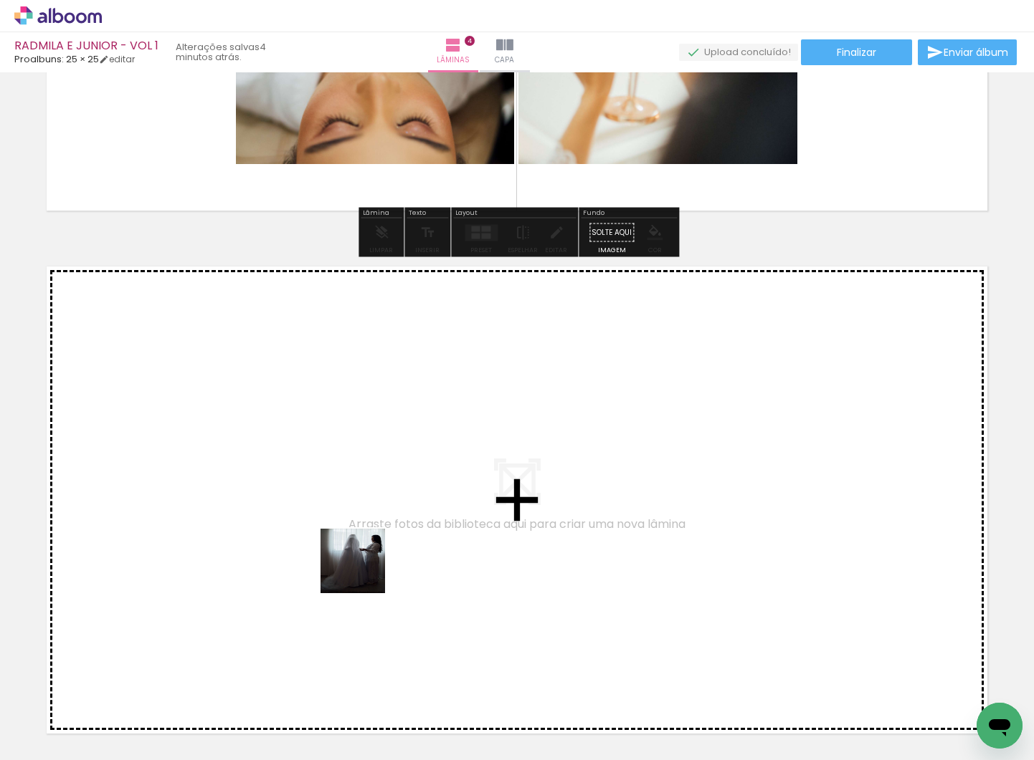
drag, startPoint x: 439, startPoint y: 664, endPoint x: 348, endPoint y: 558, distance: 139.8
click at [348, 558] on quentale-workspace at bounding box center [517, 380] width 1034 height 760
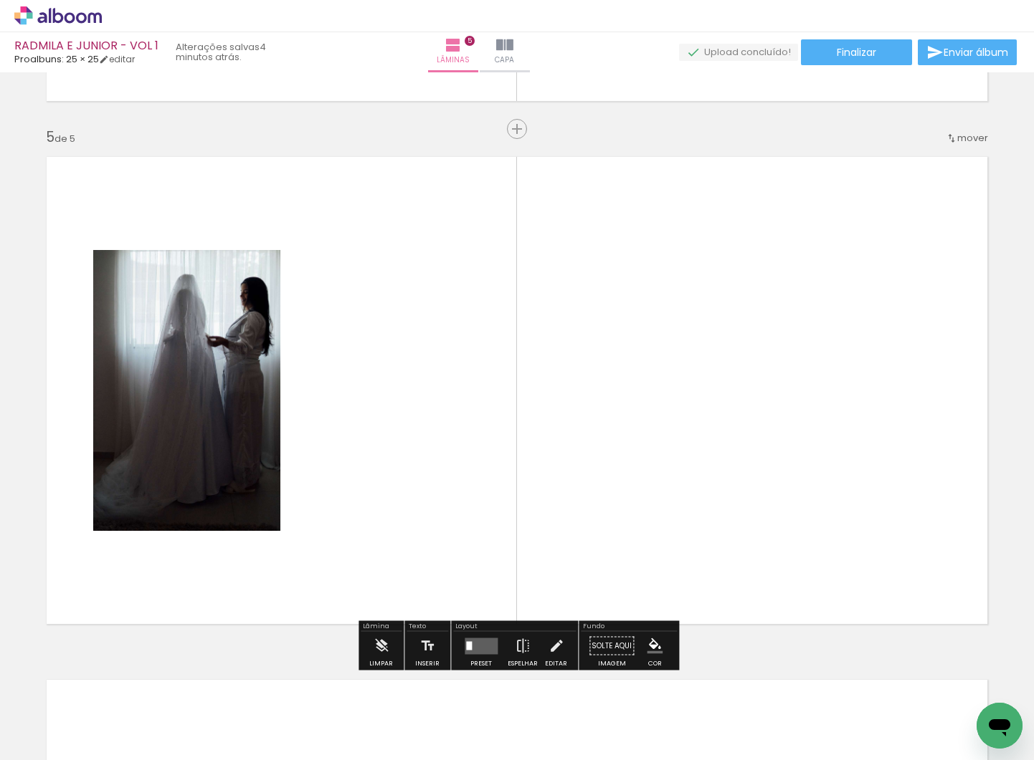
scroll to position [2079, 0]
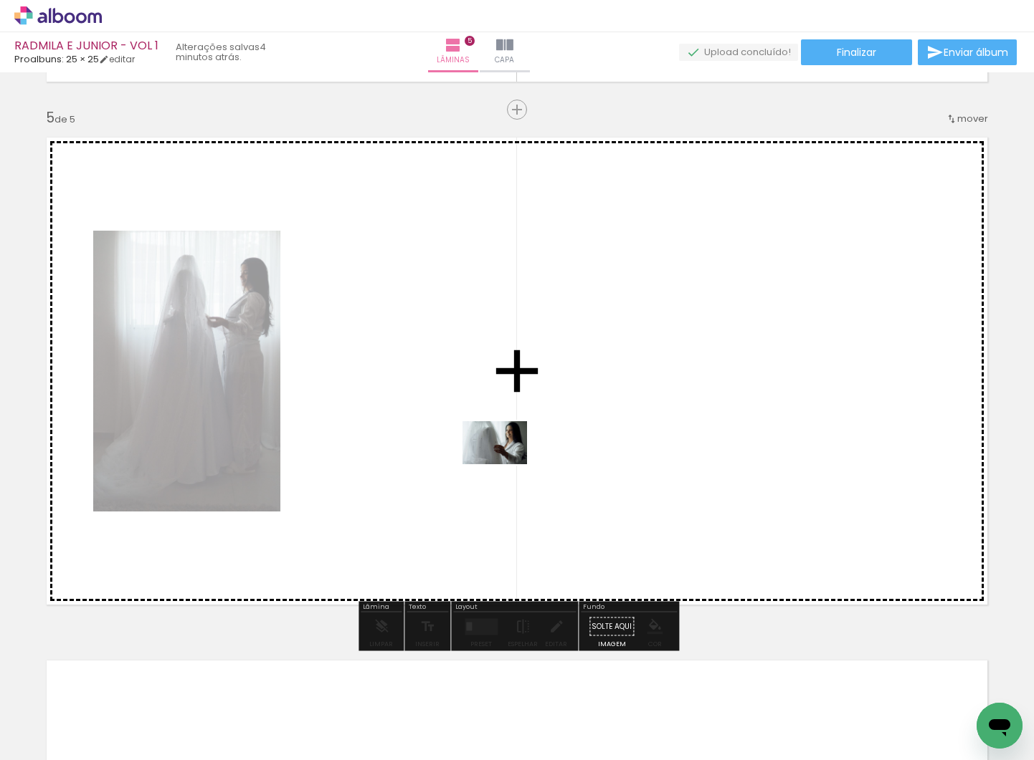
drag, startPoint x: 560, startPoint y: 709, endPoint x: 605, endPoint y: 637, distance: 84.7
click at [505, 464] on quentale-workspace at bounding box center [517, 380] width 1034 height 760
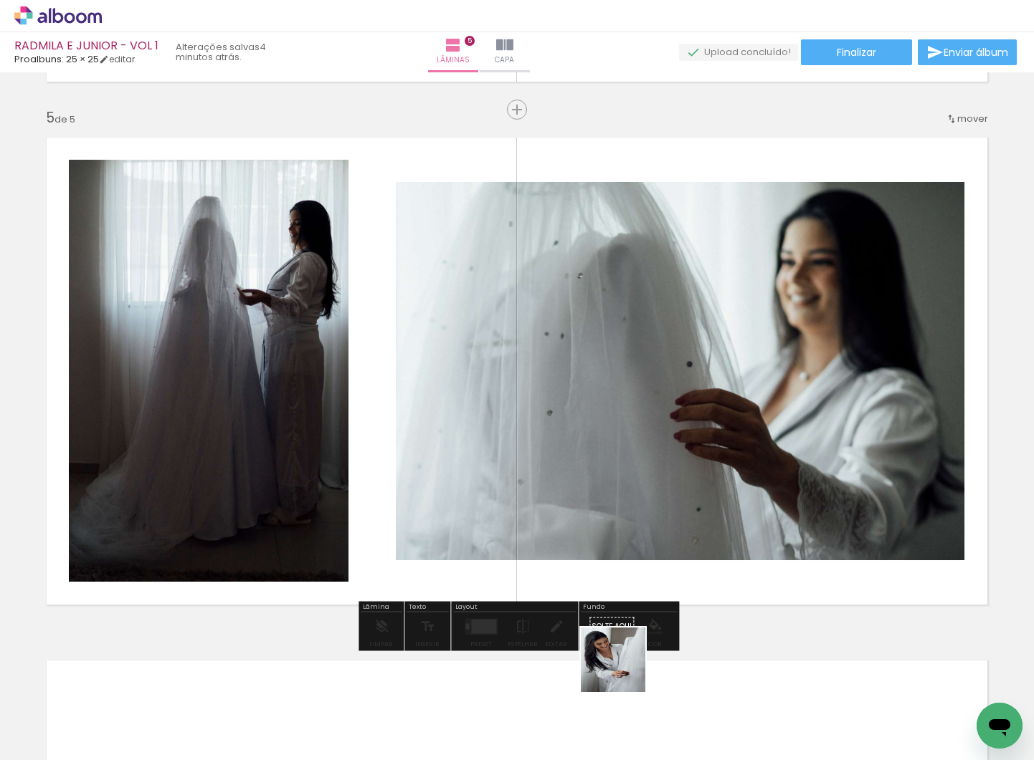
drag, startPoint x: 624, startPoint y: 671, endPoint x: 637, endPoint y: 573, distance: 98.4
click at [614, 506] on quentale-workspace at bounding box center [517, 380] width 1034 height 760
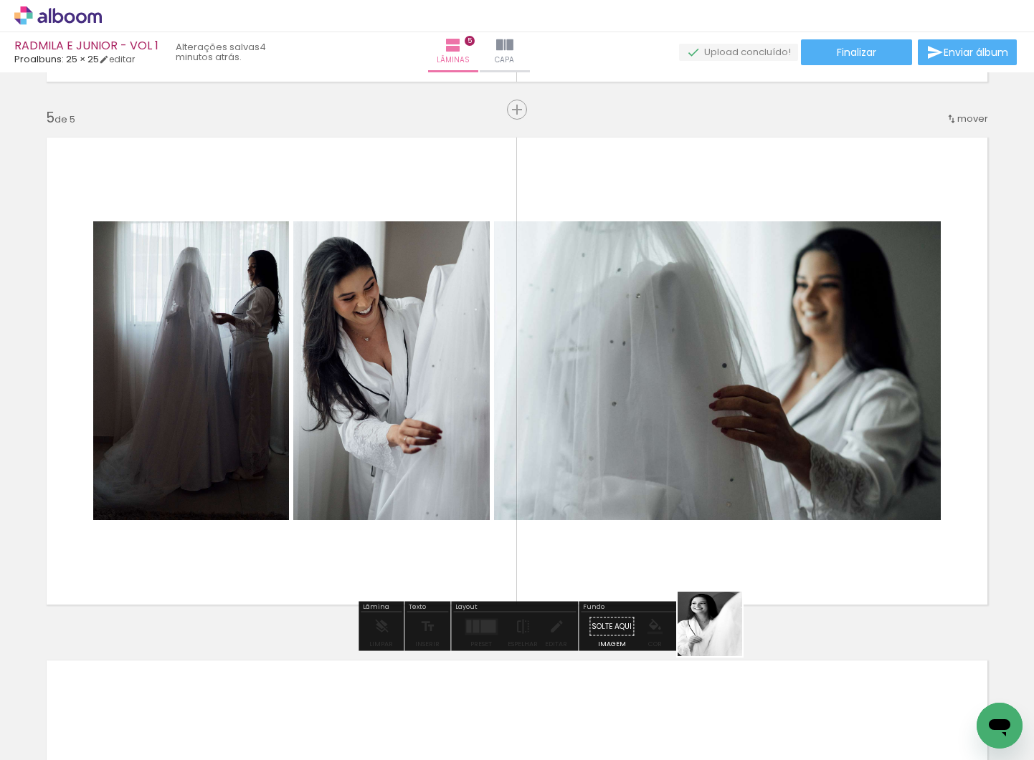
drag, startPoint x: 717, startPoint y: 678, endPoint x: 731, endPoint y: 540, distance: 139.1
click at [731, 540] on quentale-workspace at bounding box center [517, 380] width 1034 height 760
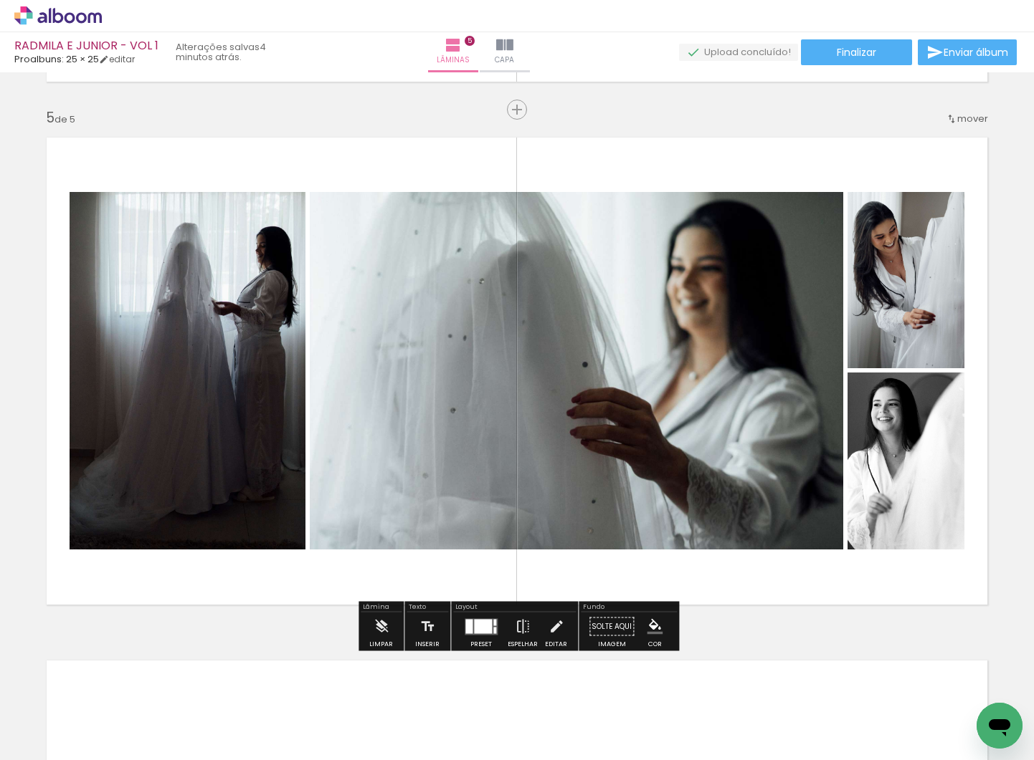
click at [474, 628] on div at bounding box center [483, 626] width 18 height 14
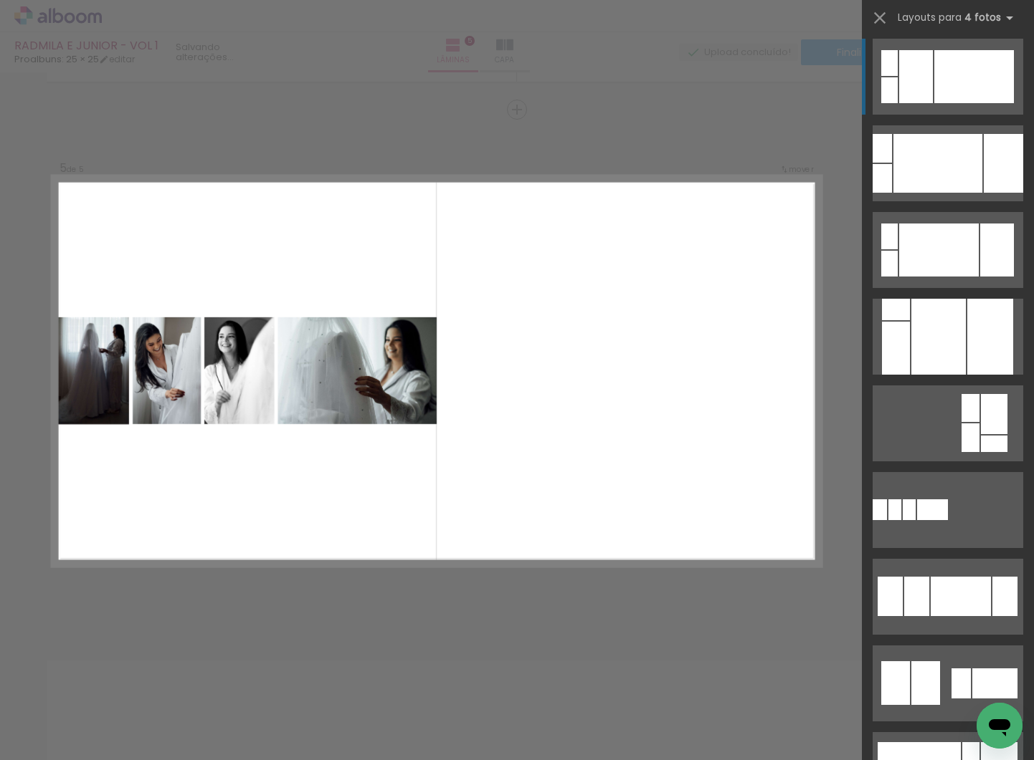
scroll to position [1062, 0]
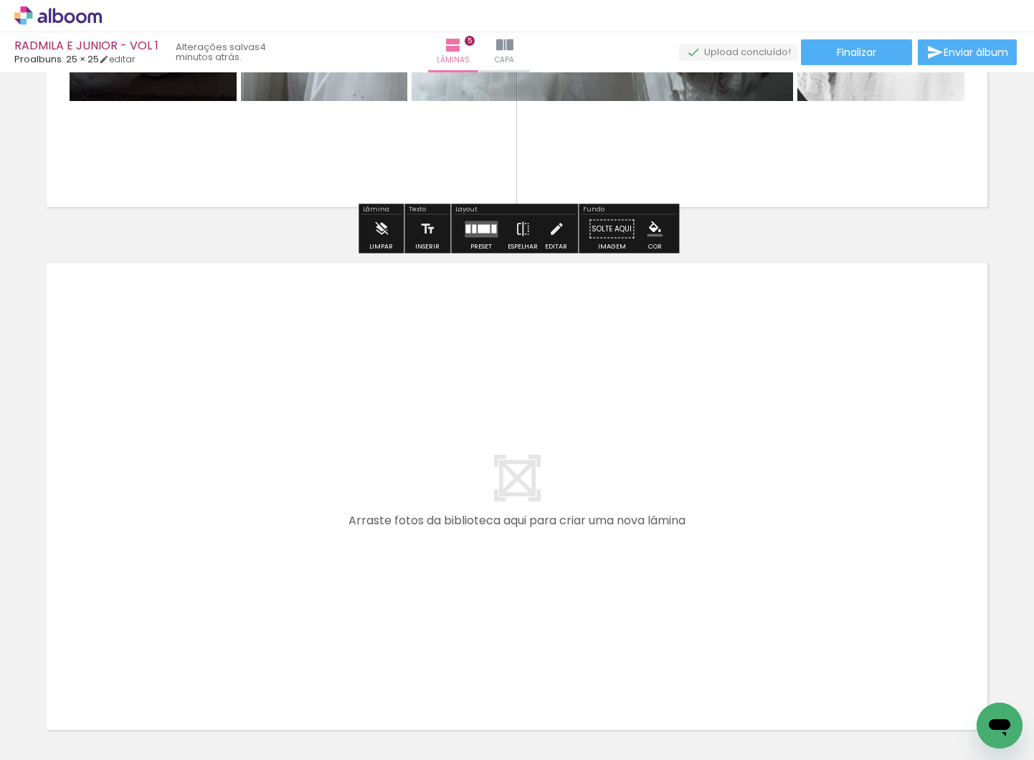
scroll to position [2517, 0]
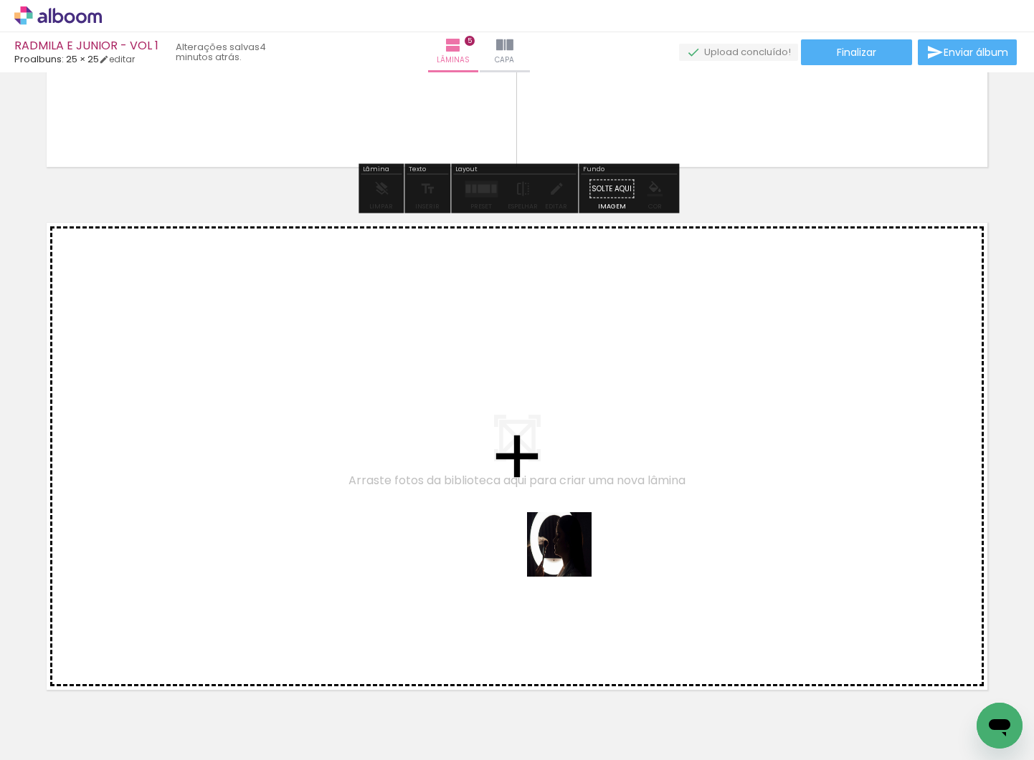
drag, startPoint x: 599, startPoint y: 707, endPoint x: 569, endPoint y: 551, distance: 158.4
click at [569, 551] on quentale-workspace at bounding box center [517, 380] width 1034 height 760
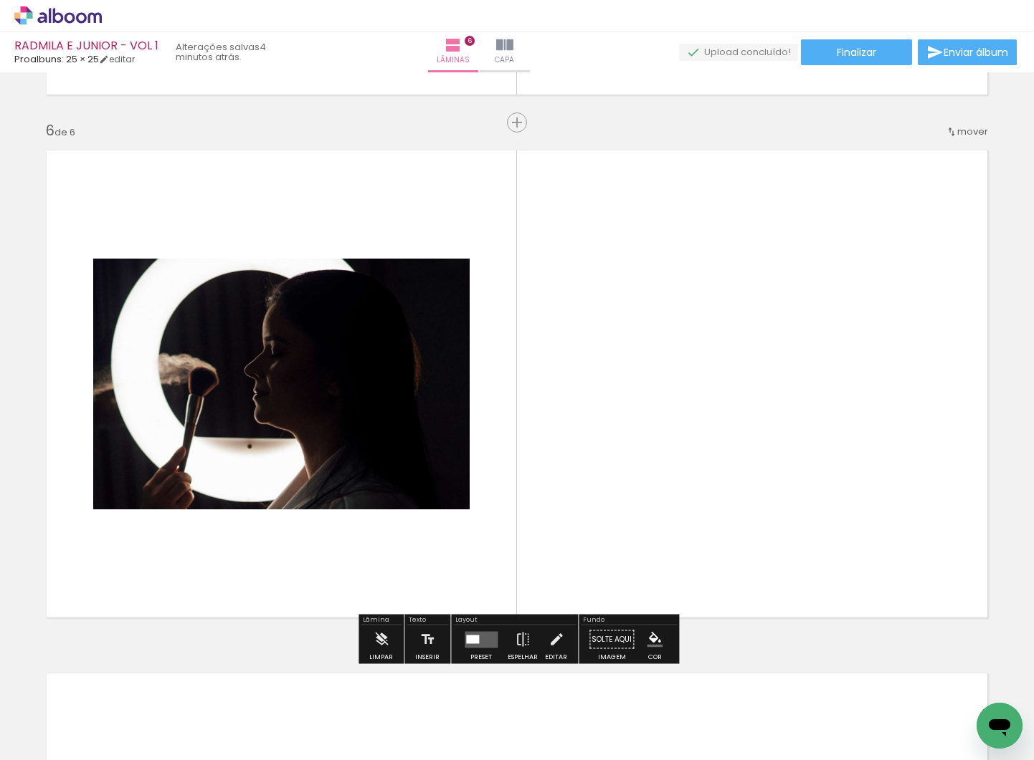
scroll to position [2603, 0]
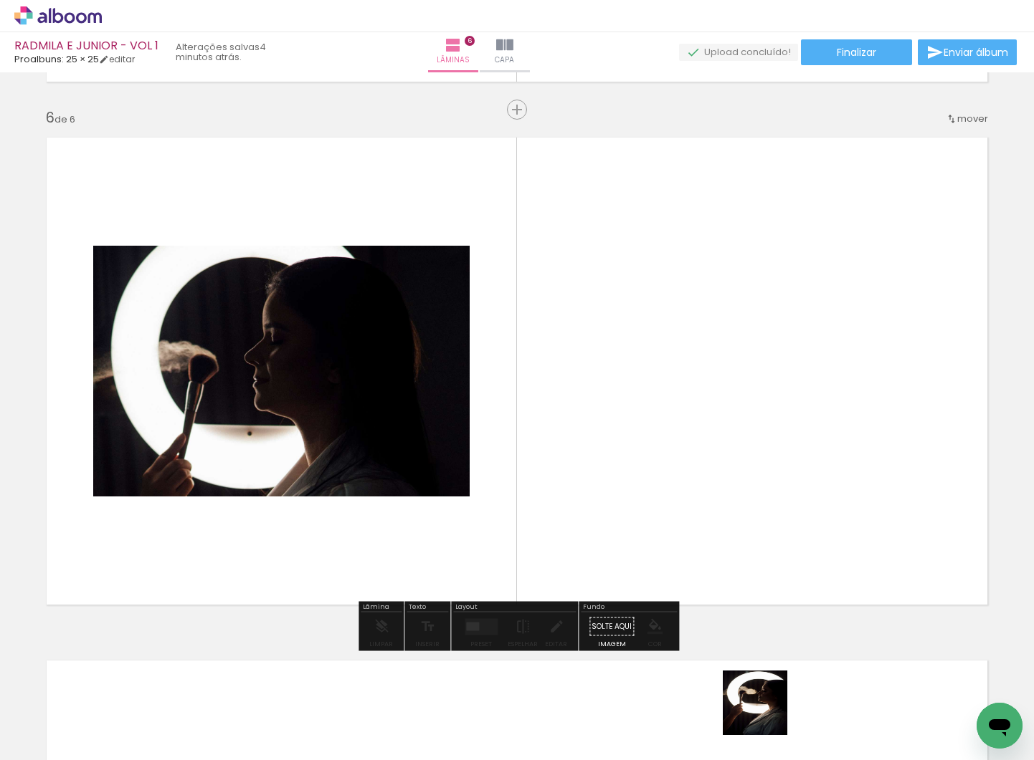
drag, startPoint x: 766, startPoint y: 714, endPoint x: 771, endPoint y: 476, distance: 238.0
click at [771, 476] on quentale-workspace at bounding box center [517, 380] width 1034 height 760
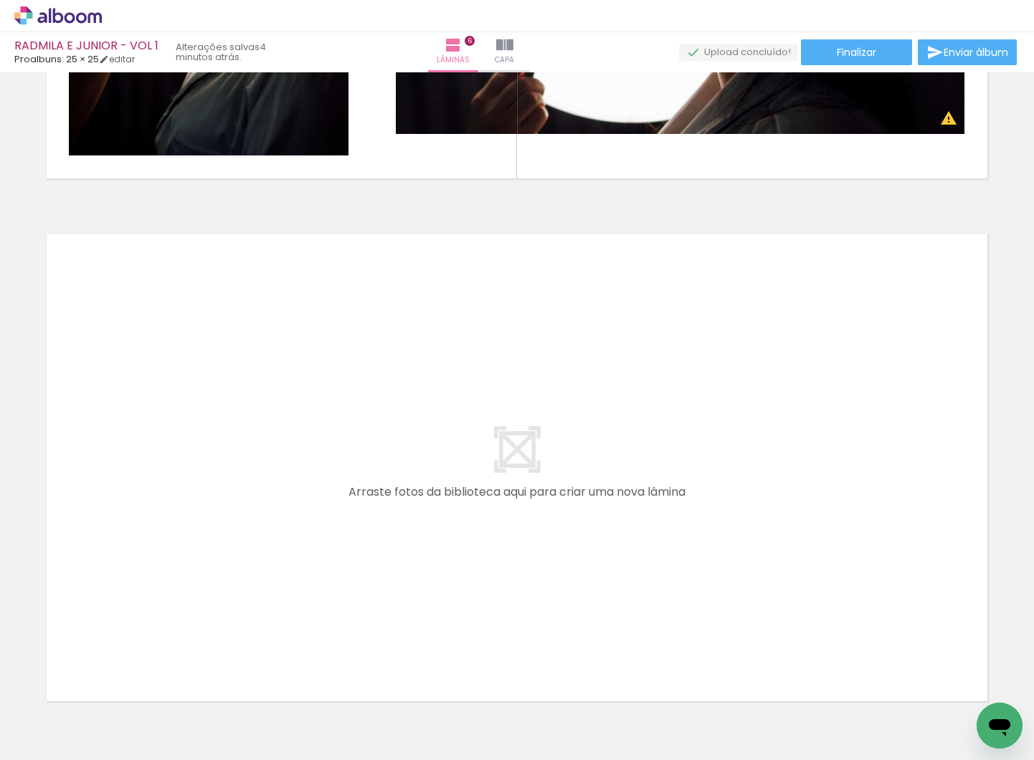
scroll to position [0, 1380]
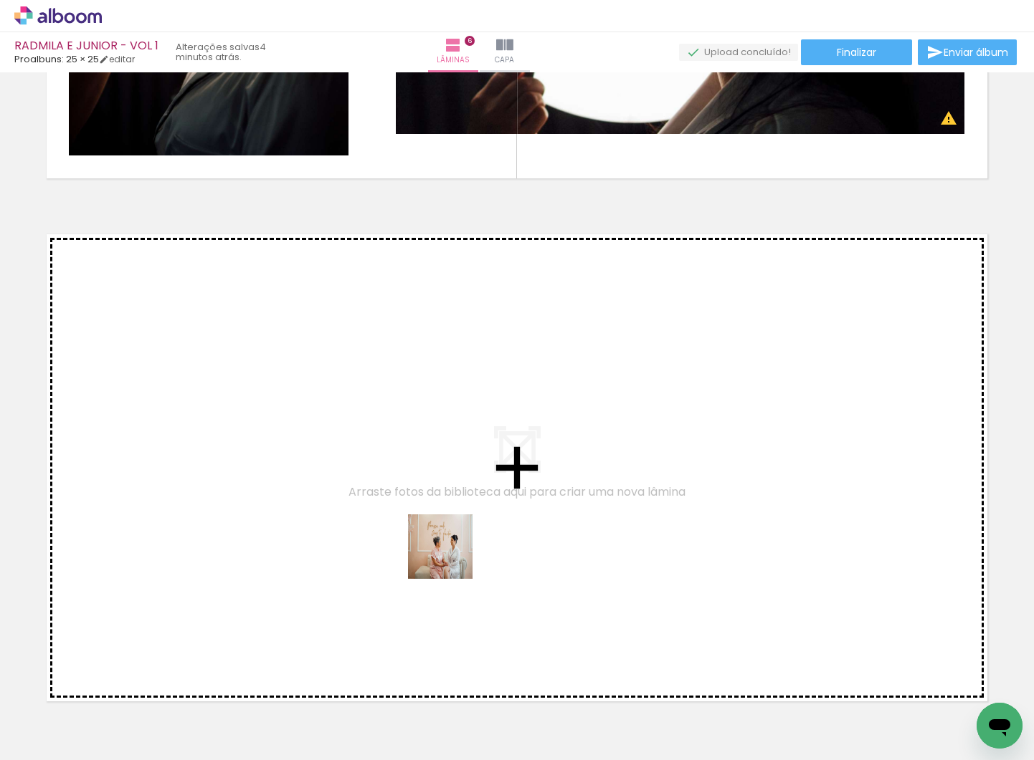
drag, startPoint x: 487, startPoint y: 637, endPoint x: 619, endPoint y: 746, distance: 171.1
click at [444, 541] on quentale-workspace at bounding box center [517, 380] width 1034 height 760
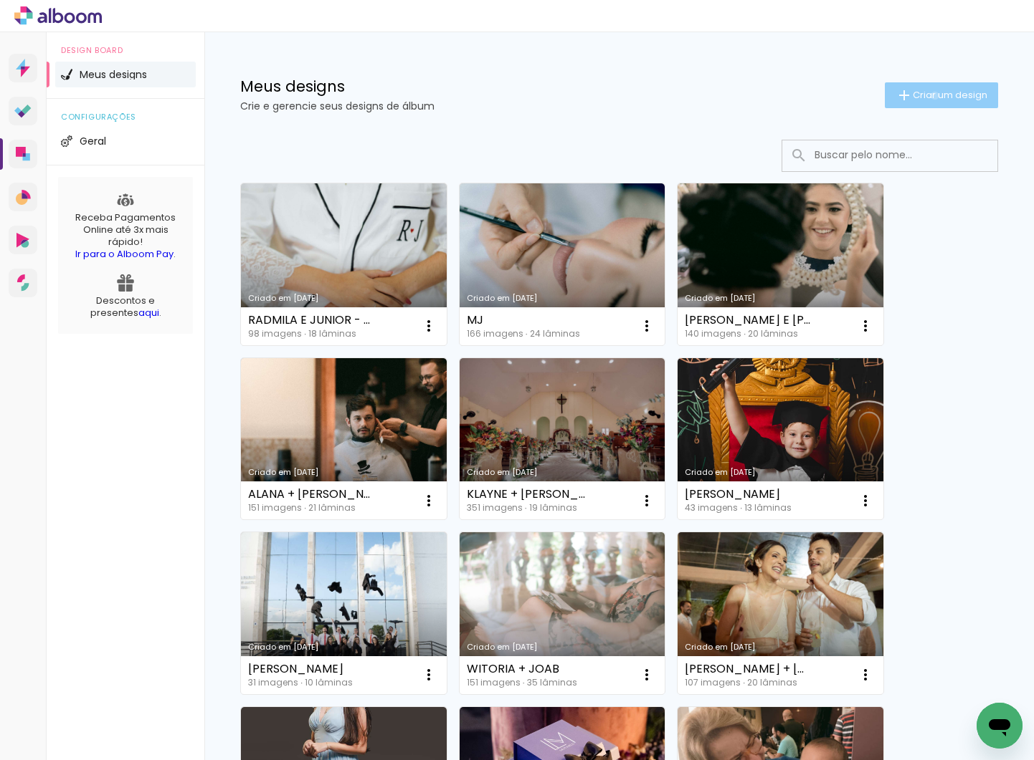
click at [932, 95] on span "Criar um design" at bounding box center [949, 94] width 75 height 9
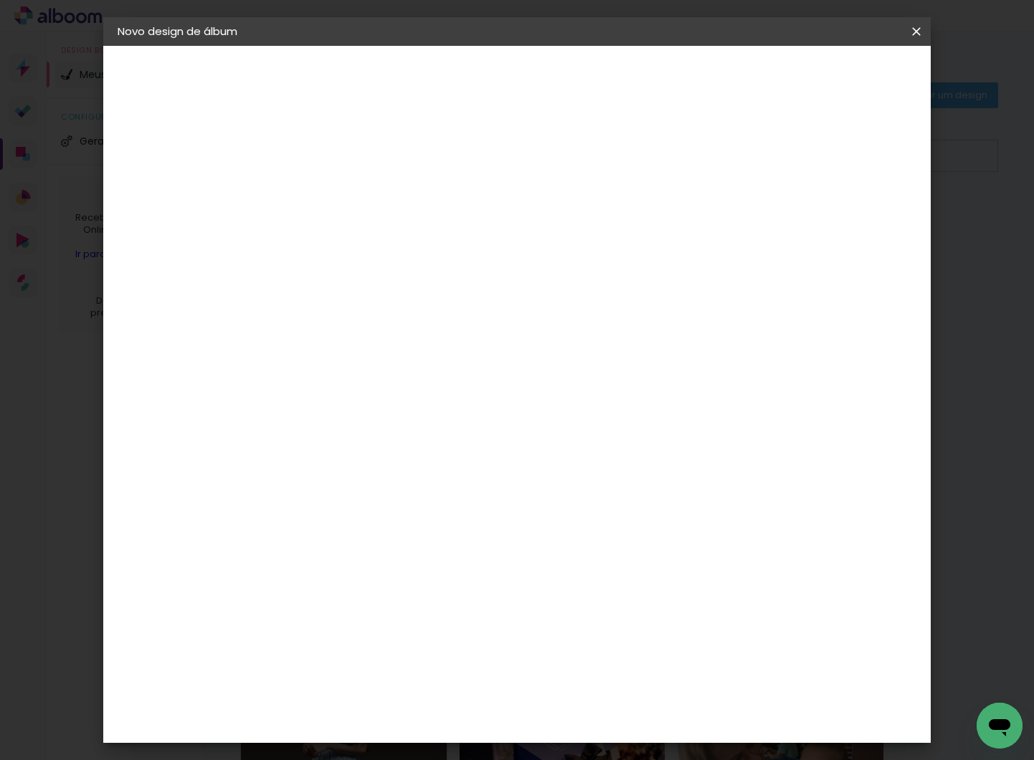
click at [352, 188] on input at bounding box center [352, 192] width 0 height 22
type input "r"
type input "RADMILA E JUNIOR VOL. 2"
type paper-input "RADMILA E JUNIOR VOL. 2"
click at [499, 83] on paper-button "Avançar" at bounding box center [464, 76] width 70 height 24
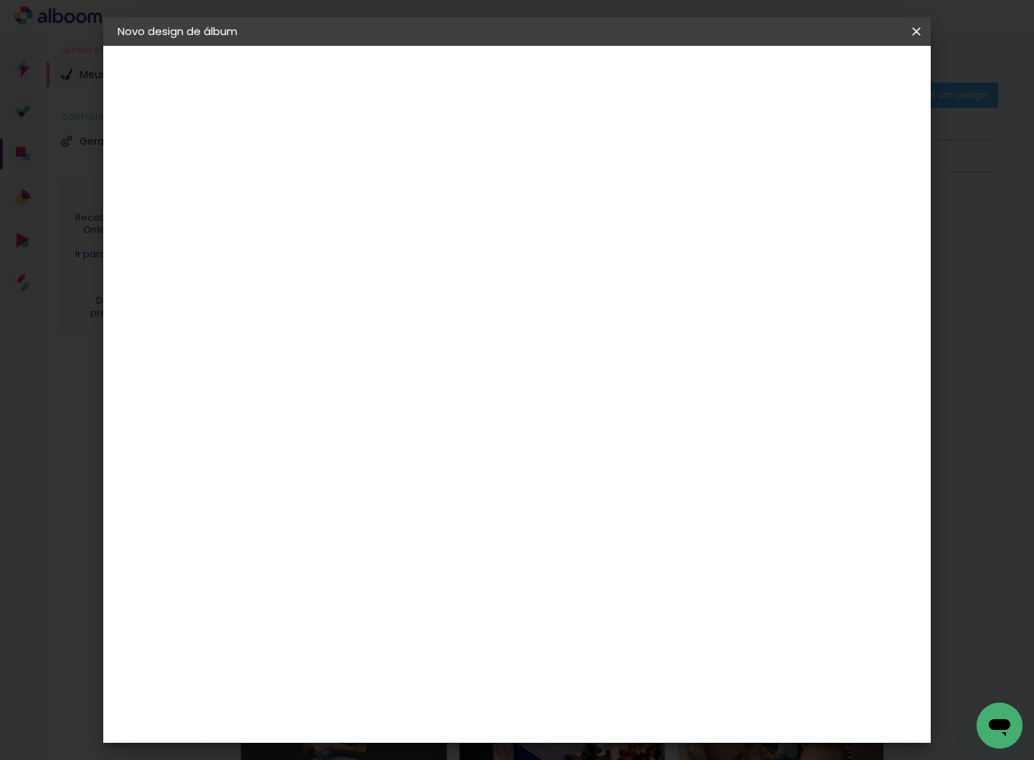
click at [408, 278] on input at bounding box center [388, 273] width 145 height 18
type input "PROA"
type paper-input "PROA"
click at [390, 330] on div "Proalbuns" at bounding box center [371, 323] width 57 height 11
click at [0, 0] on slot "Avançar" at bounding box center [0, 0] width 0 height 0
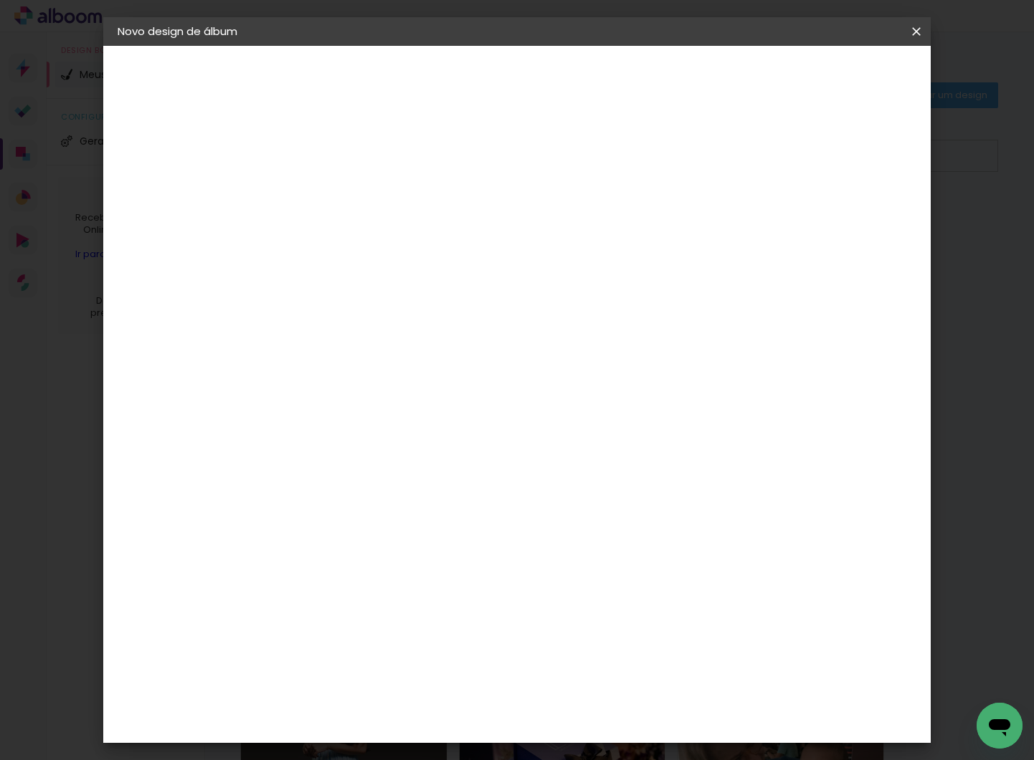
click at [449, 530] on span "25 × 25" at bounding box center [415, 544] width 67 height 29
click at [0, 0] on slot "Avançar" at bounding box center [0, 0] width 0 height 0
click at [836, 76] on span "Iniciar design" at bounding box center [803, 76] width 65 height 10
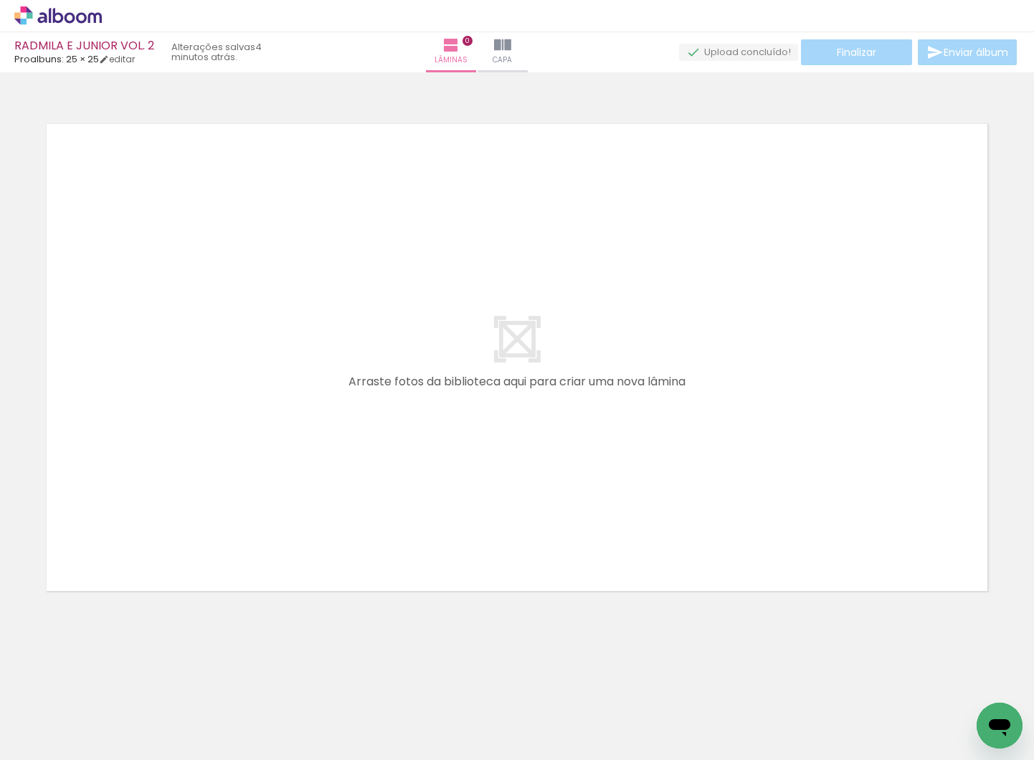
click at [139, 722] on div at bounding box center [143, 712] width 71 height 47
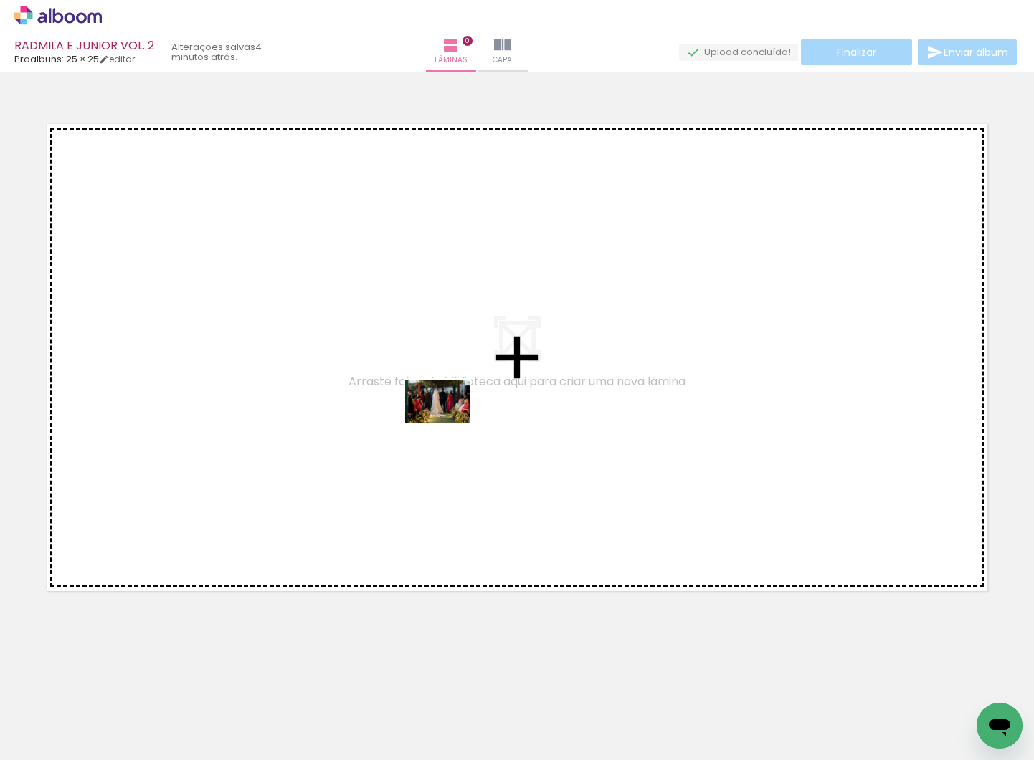
drag, startPoint x: 636, startPoint y: 710, endPoint x: 448, endPoint y: 423, distance: 343.3
click at [448, 423] on quentale-workspace at bounding box center [517, 380] width 1034 height 760
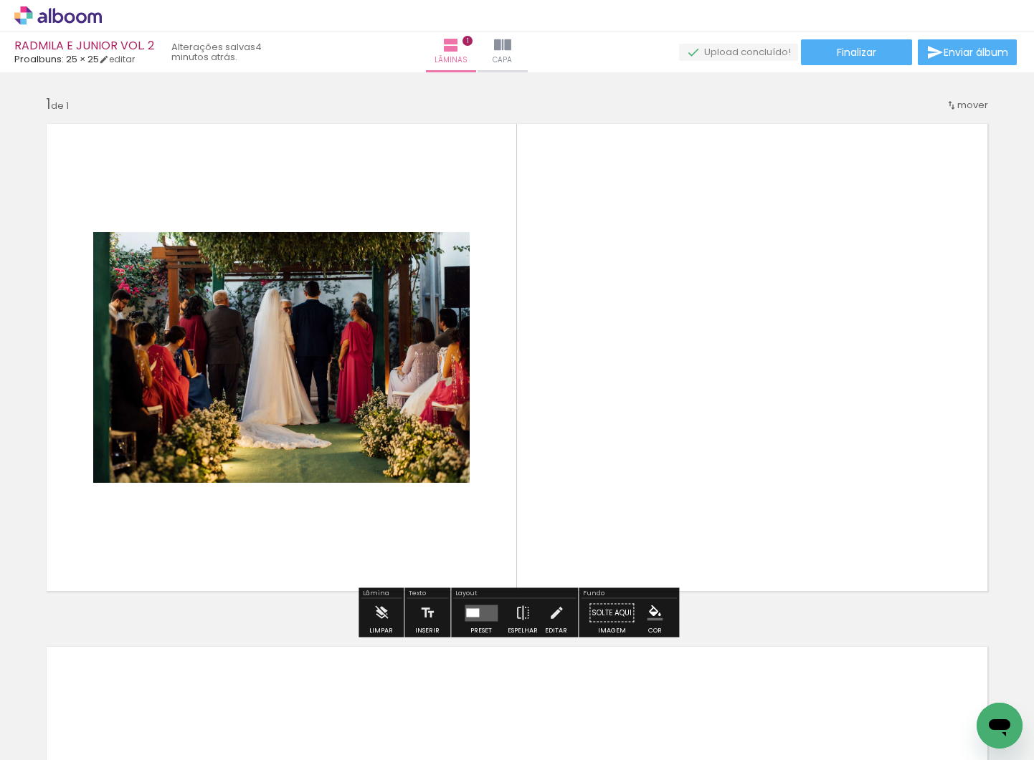
click at [477, 615] on quentale-layouter at bounding box center [480, 613] width 33 height 16
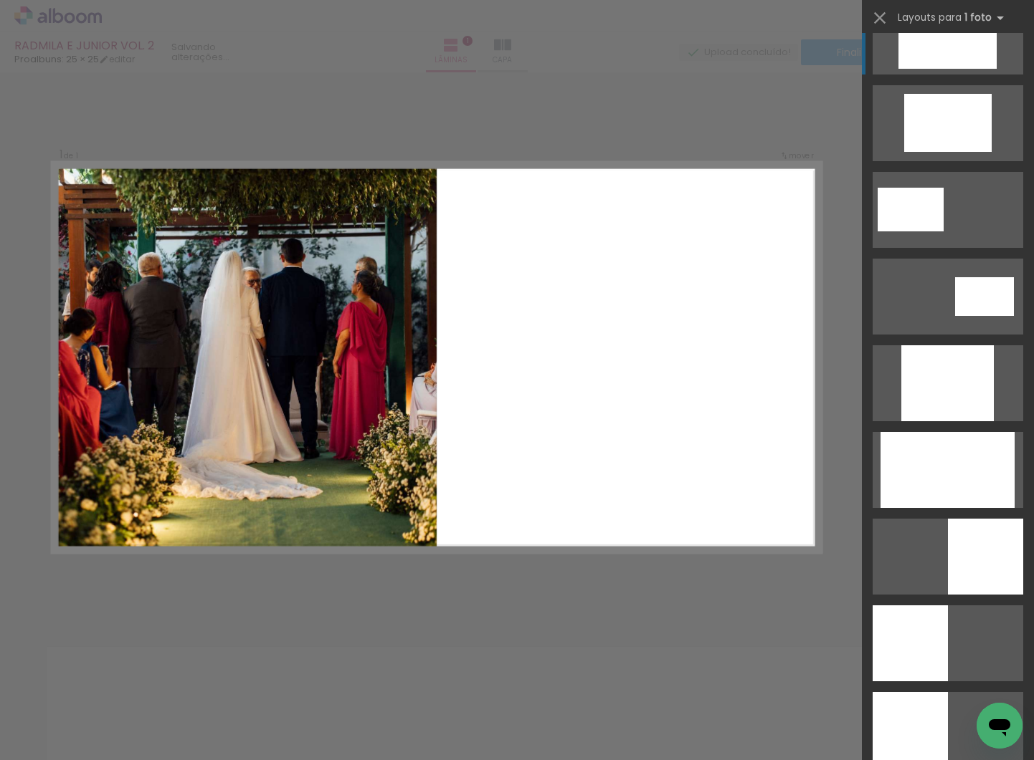
scroll to position [571, 0]
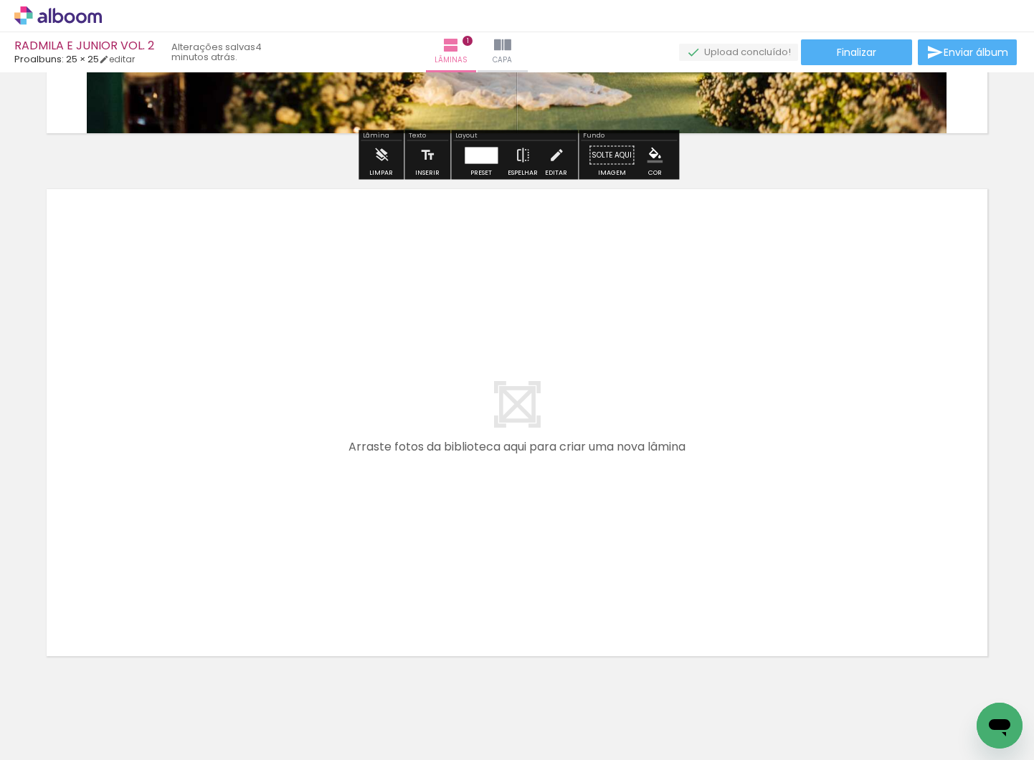
scroll to position [462, 0]
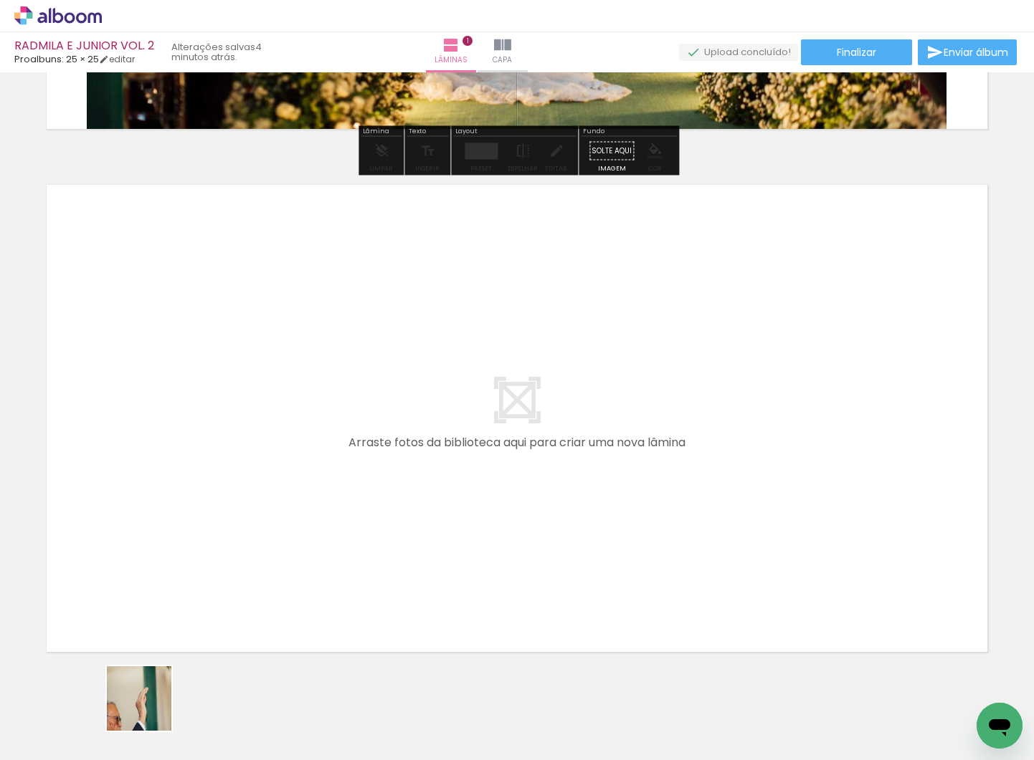
drag, startPoint x: 150, startPoint y: 710, endPoint x: 167, endPoint y: 558, distance: 152.9
click at [167, 558] on quentale-workspace at bounding box center [517, 380] width 1034 height 760
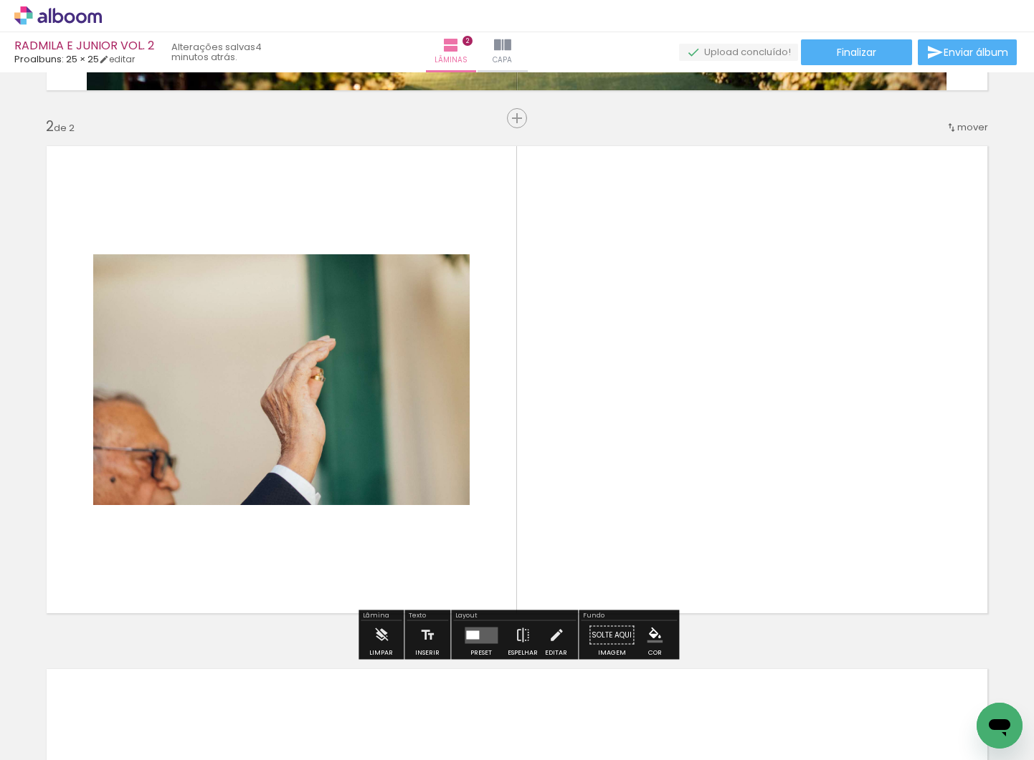
scroll to position [510, 0]
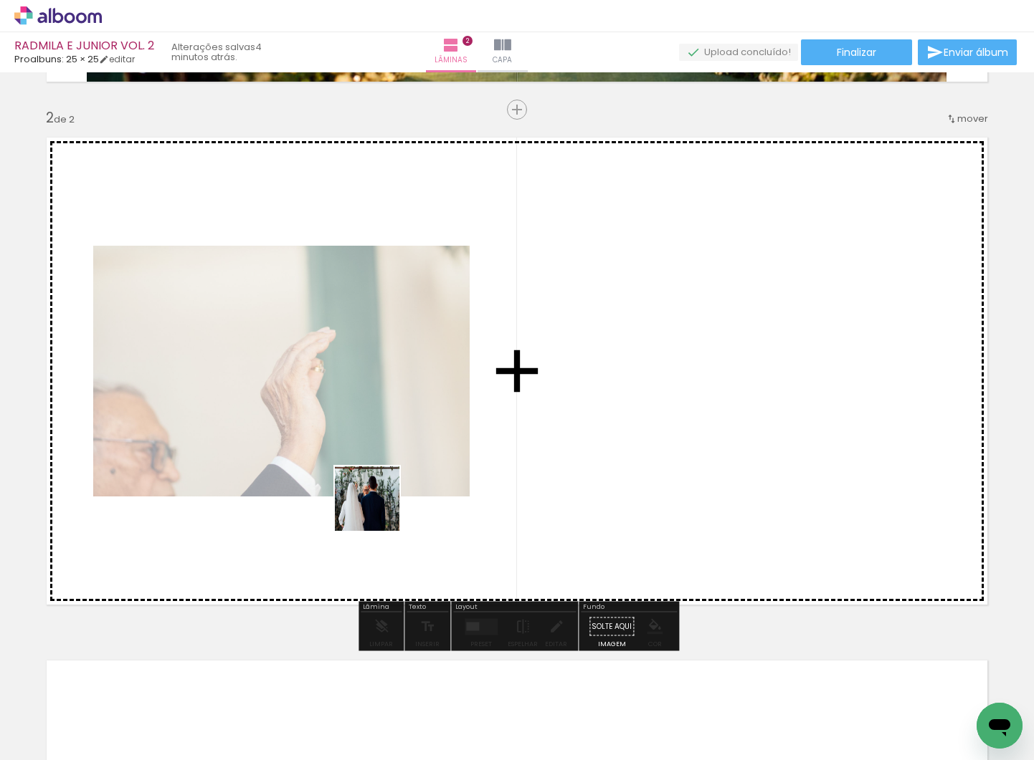
drag, startPoint x: 232, startPoint y: 723, endPoint x: 393, endPoint y: 548, distance: 238.4
click at [416, 456] on quentale-workspace at bounding box center [517, 380] width 1034 height 760
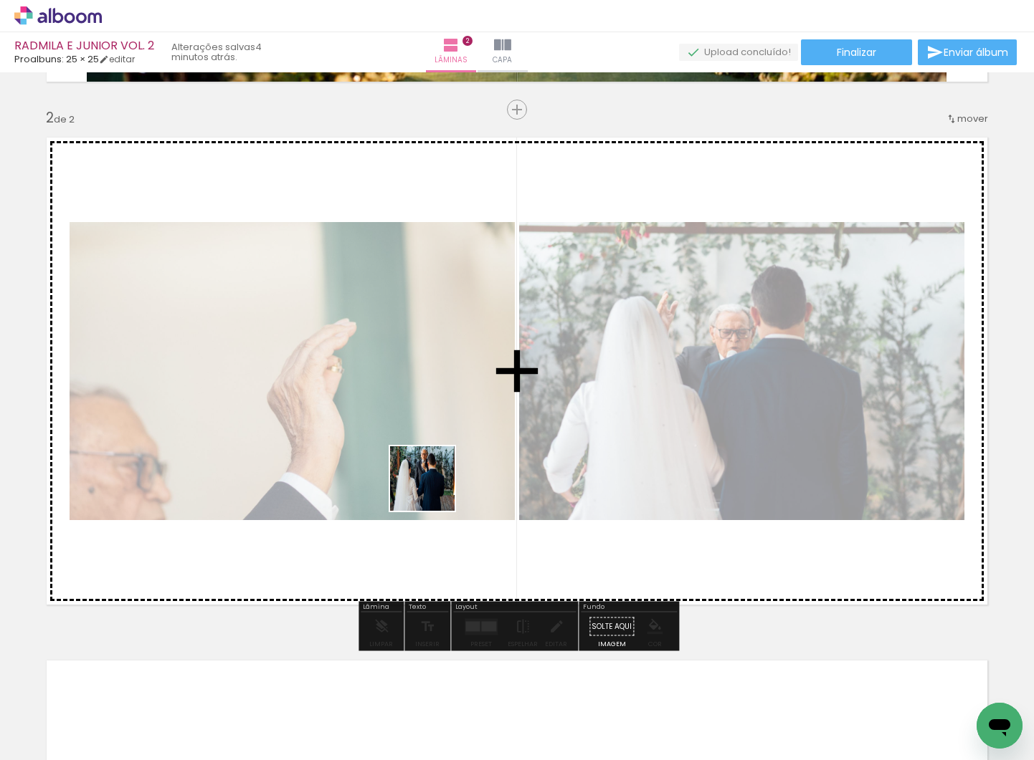
drag, startPoint x: 367, startPoint y: 644, endPoint x: 428, endPoint y: 583, distance: 85.7
click at [436, 482] on quentale-workspace at bounding box center [517, 380] width 1034 height 760
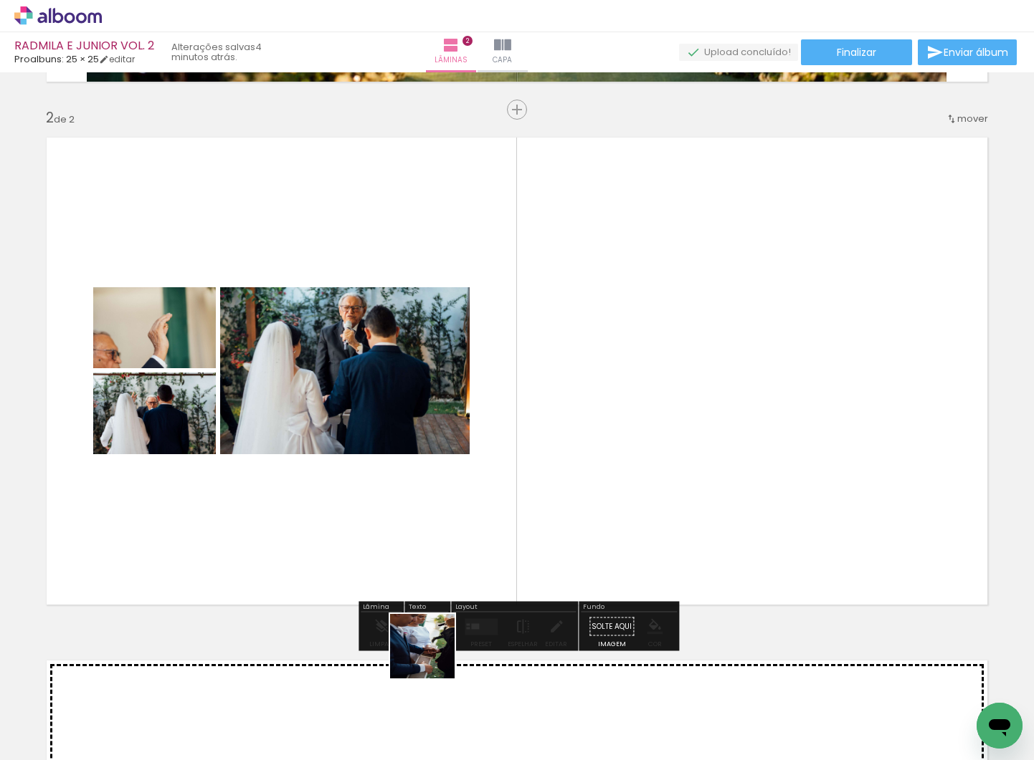
drag, startPoint x: 433, startPoint y: 657, endPoint x: 533, endPoint y: 497, distance: 188.7
click at [533, 497] on quentale-workspace at bounding box center [517, 380] width 1034 height 760
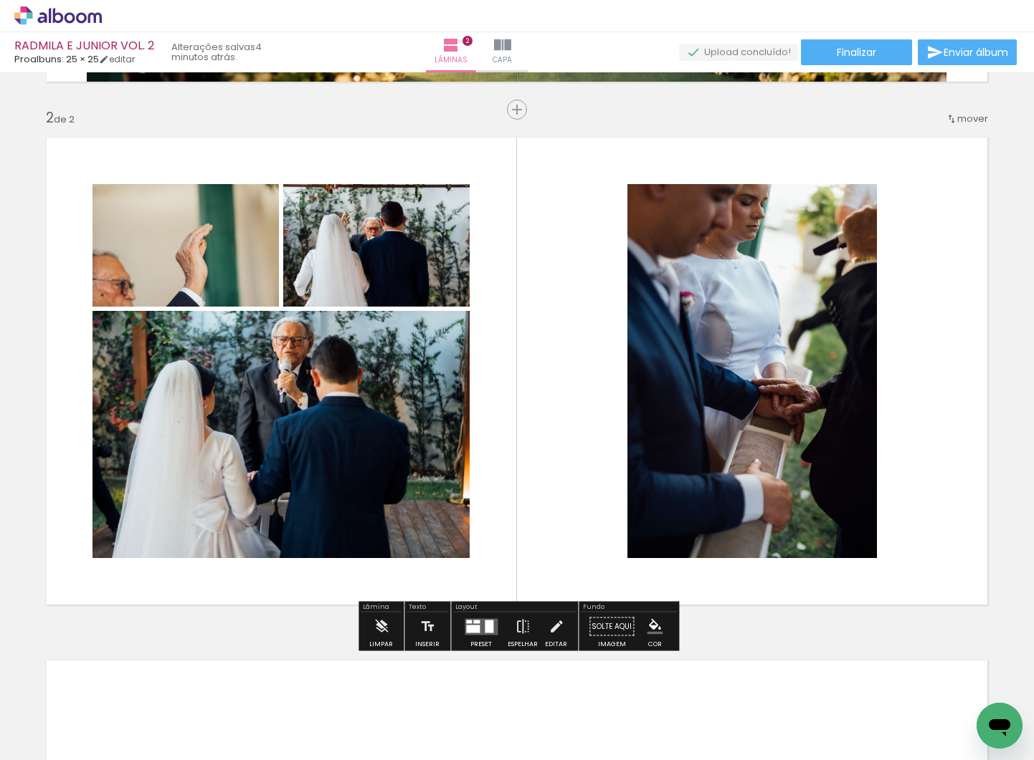
drag, startPoint x: 525, startPoint y: 507, endPoint x: 527, endPoint y: 573, distance: 66.0
click at [526, 500] on quentale-workspace at bounding box center [517, 380] width 1034 height 760
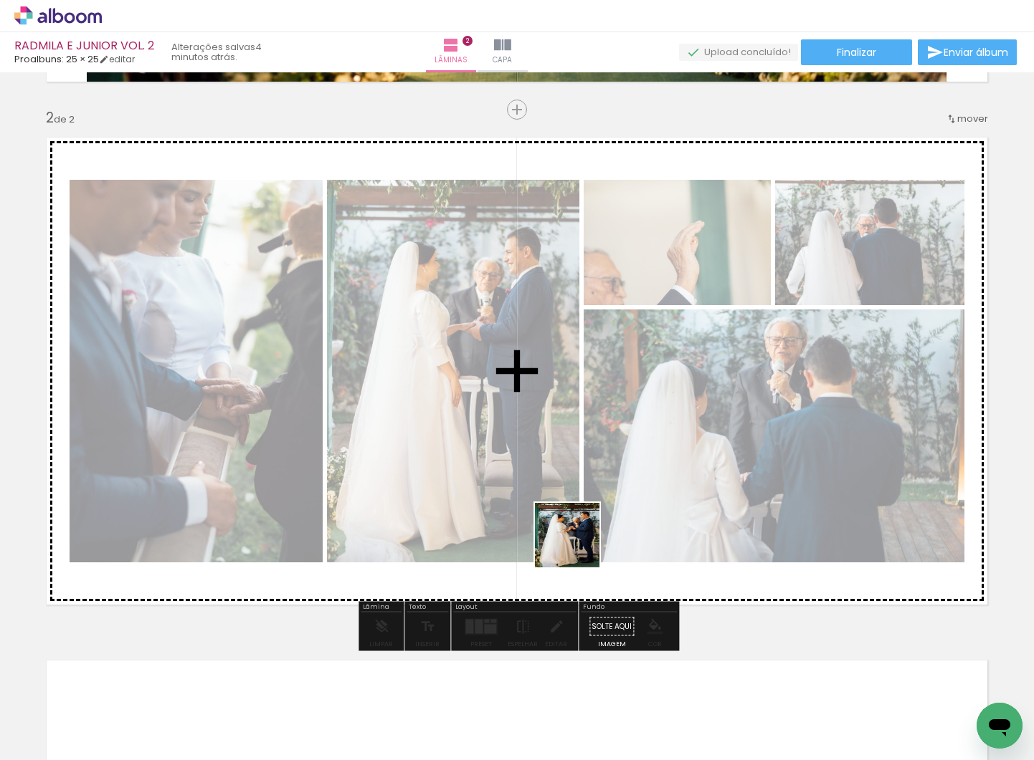
drag, startPoint x: 551, startPoint y: 717, endPoint x: 581, endPoint y: 524, distance: 195.0
click at [581, 524] on quentale-workspace at bounding box center [517, 380] width 1034 height 760
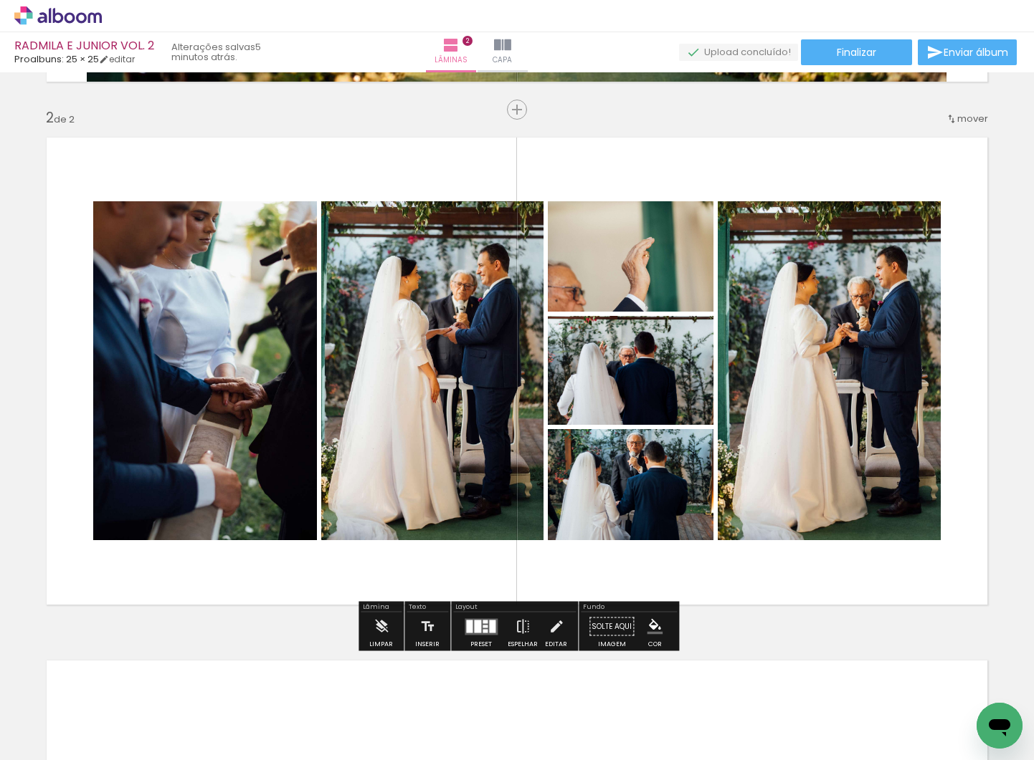
click at [480, 628] on quentale-layouter at bounding box center [480, 627] width 33 height 16
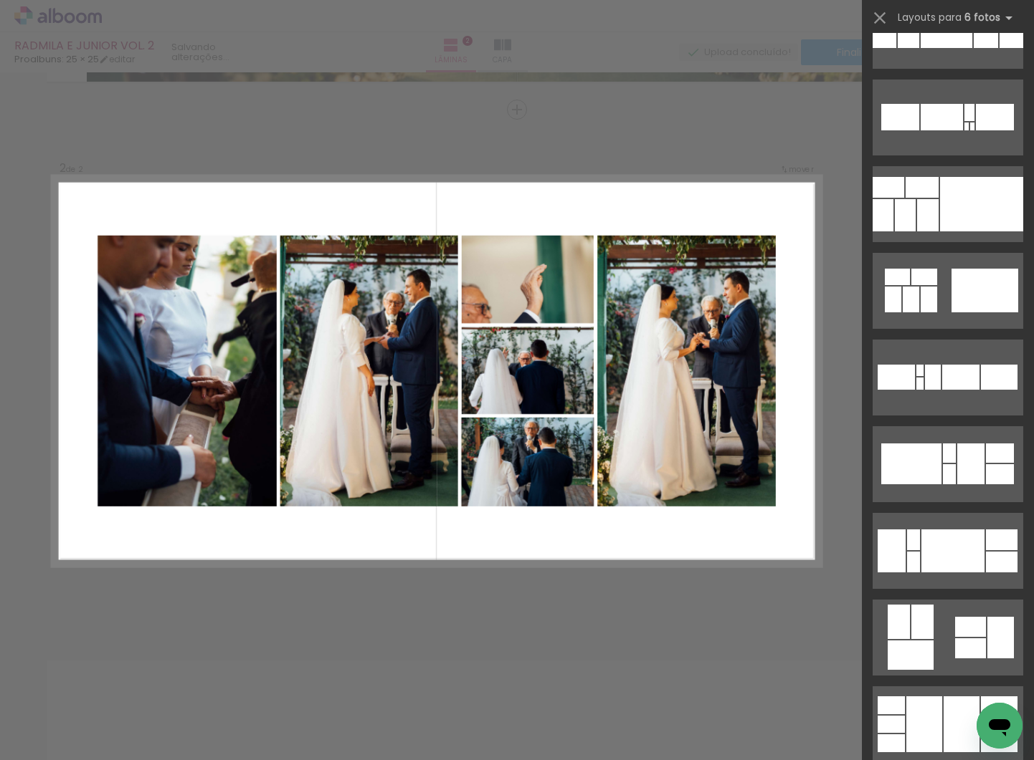
scroll to position [0, 0]
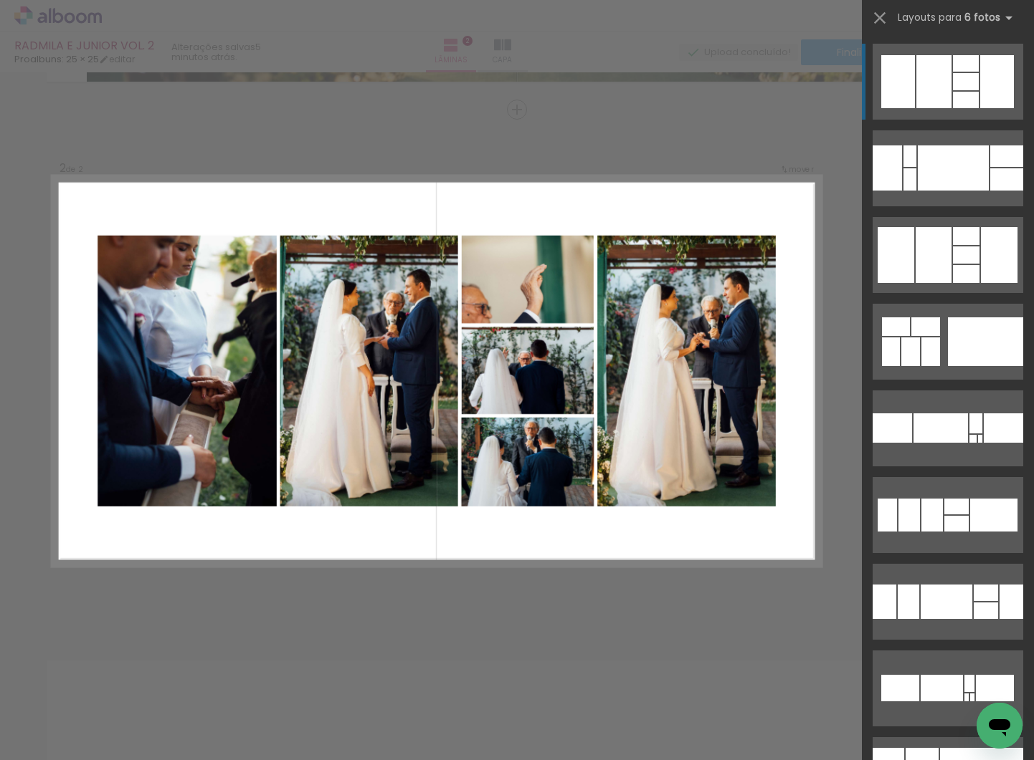
click at [954, 146] on div at bounding box center [952, 168] width 71 height 45
click at [975, 146] on div at bounding box center [952, 168] width 71 height 45
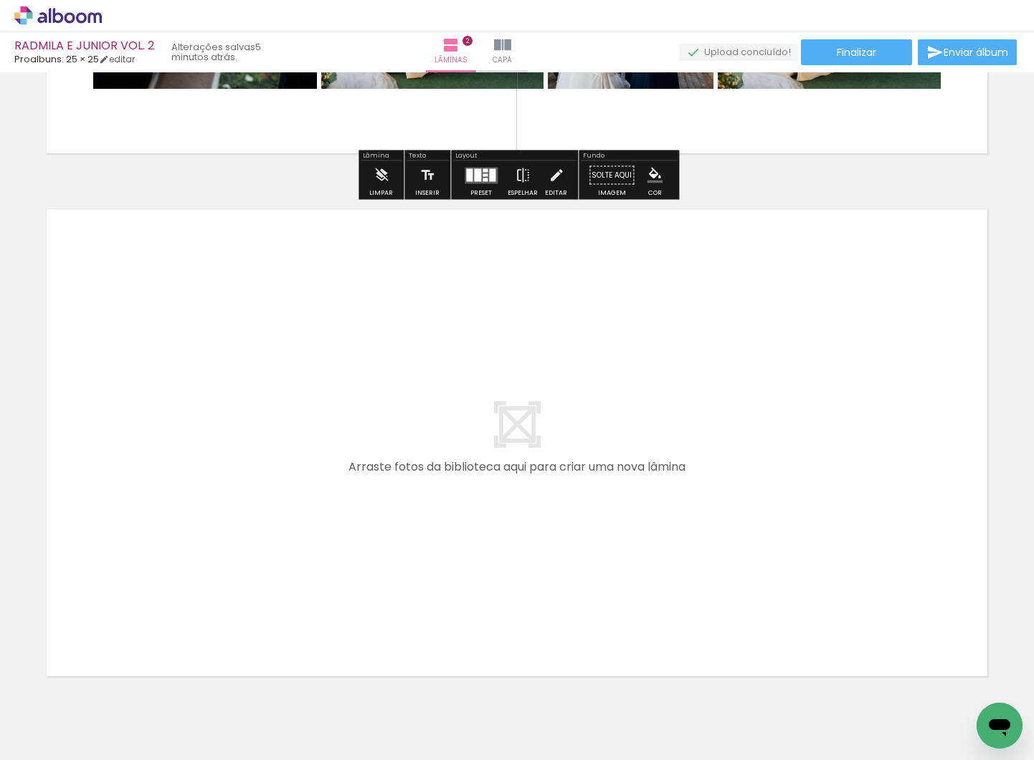
scroll to position [998, 0]
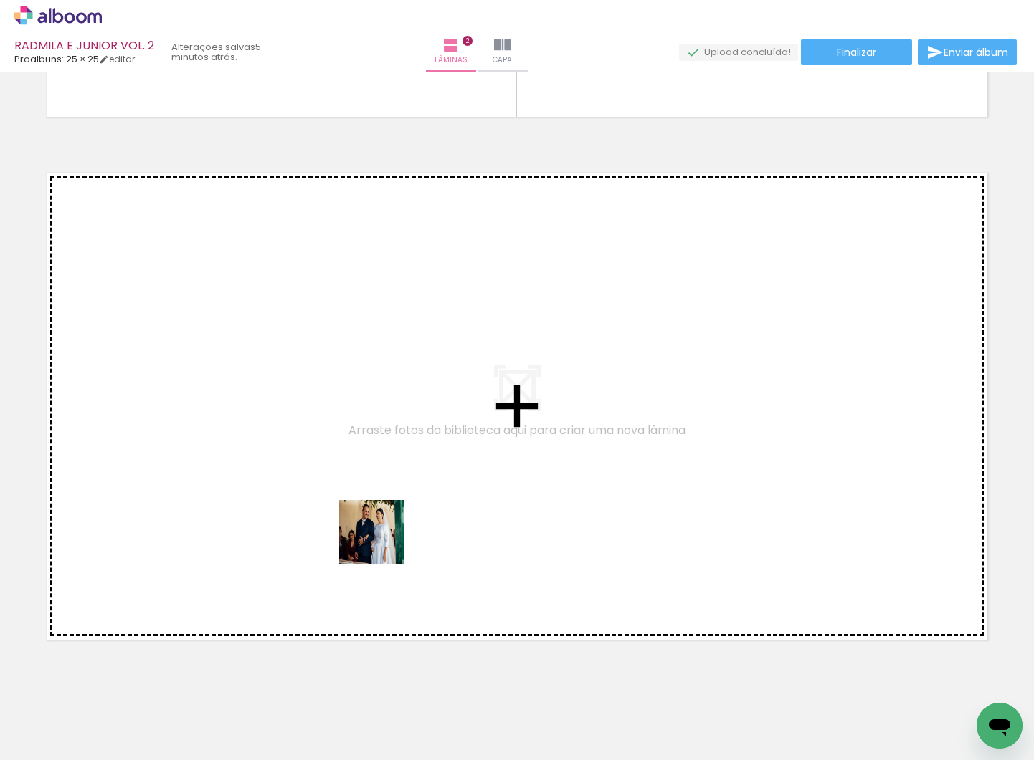
click at [382, 543] on quentale-workspace at bounding box center [517, 380] width 1034 height 760
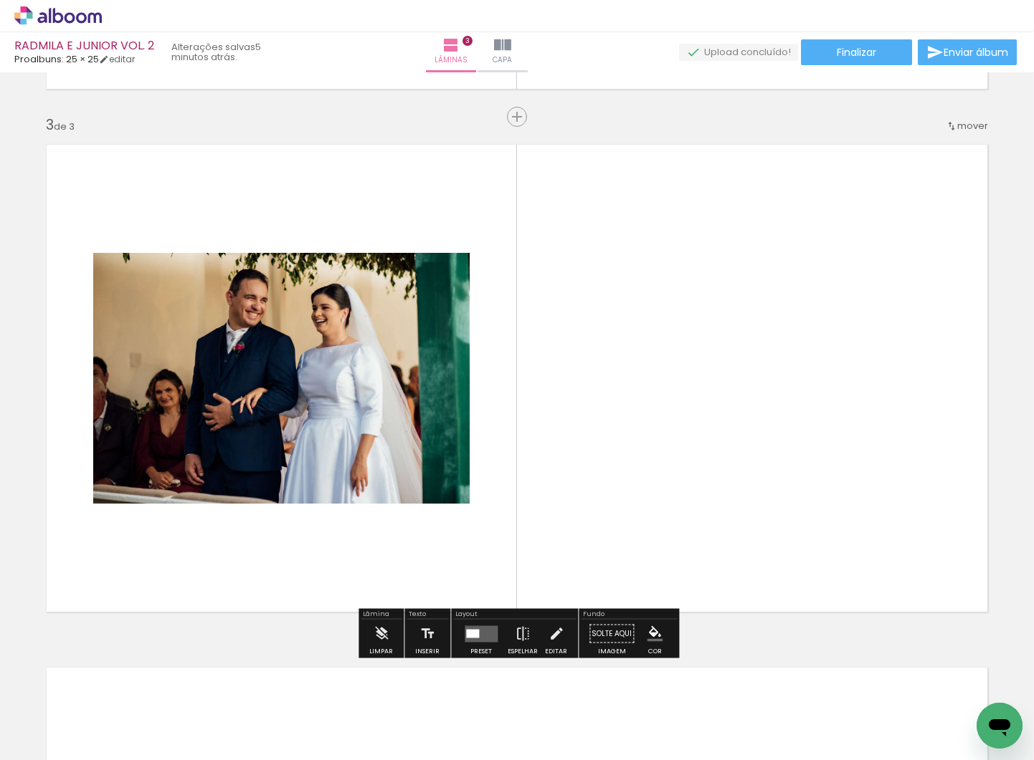
scroll to position [1033, 0]
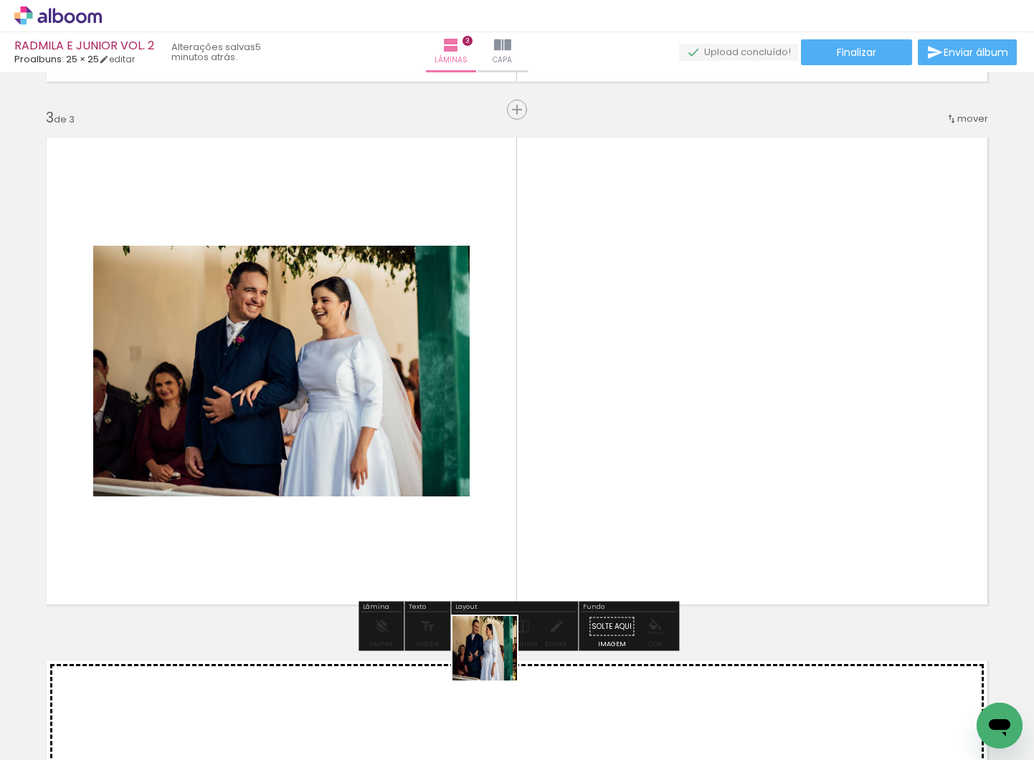
click at [532, 516] on quentale-workspace at bounding box center [517, 380] width 1034 height 760
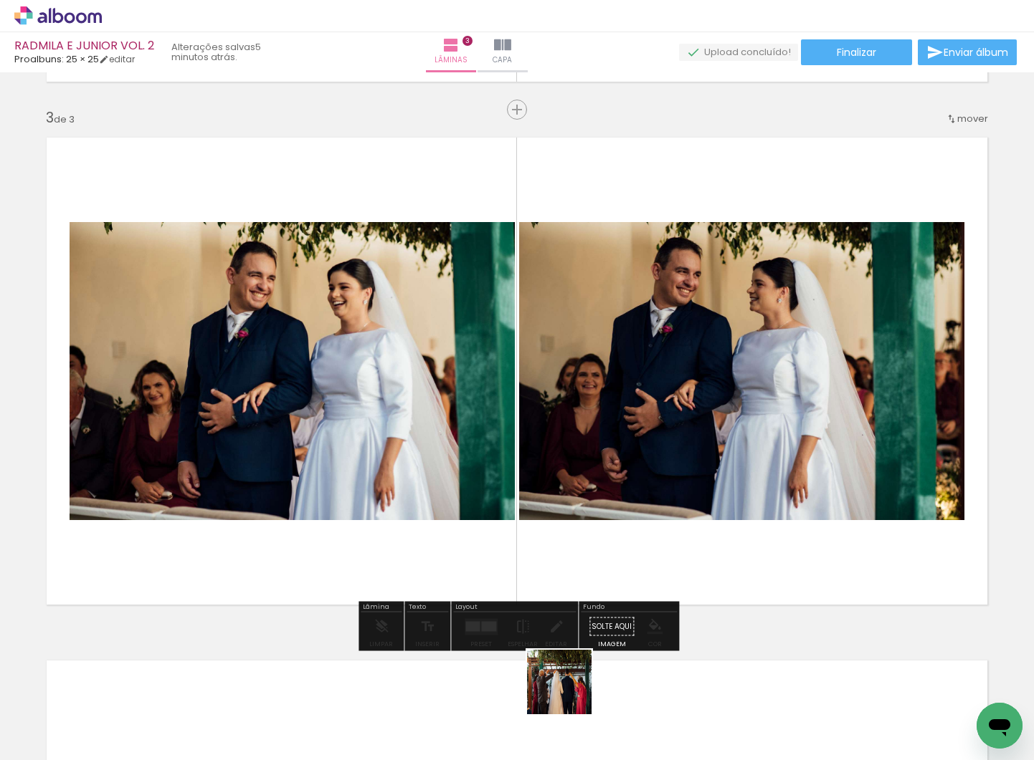
drag, startPoint x: 570, startPoint y: 693, endPoint x: 627, endPoint y: 536, distance: 167.1
click at [626, 521] on quentale-workspace at bounding box center [517, 380] width 1034 height 760
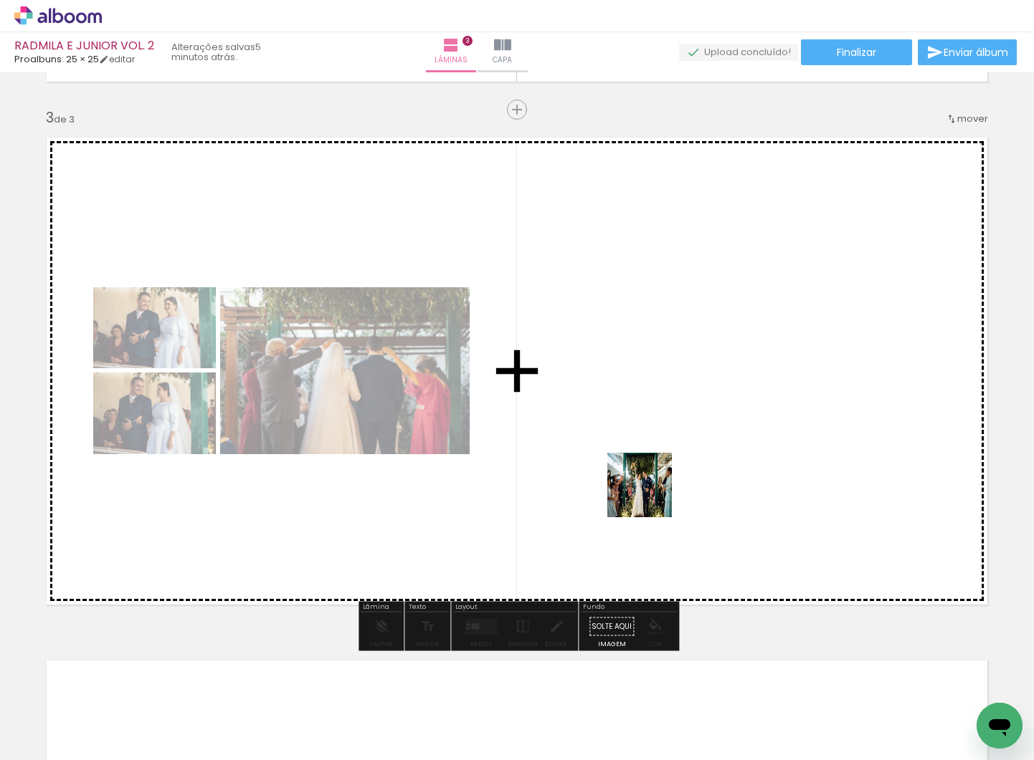
drag, startPoint x: 634, startPoint y: 726, endPoint x: 652, endPoint y: 475, distance: 251.5
click at [652, 475] on quentale-workspace at bounding box center [517, 380] width 1034 height 760
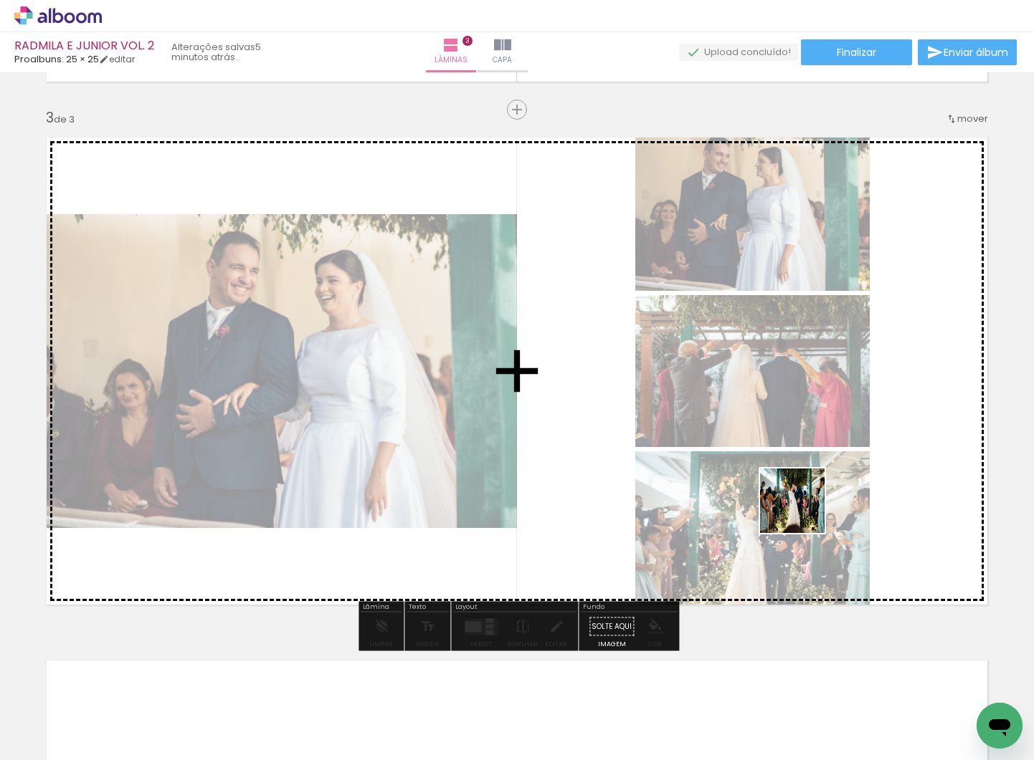
click at [804, 510] on quentale-workspace at bounding box center [517, 380] width 1034 height 760
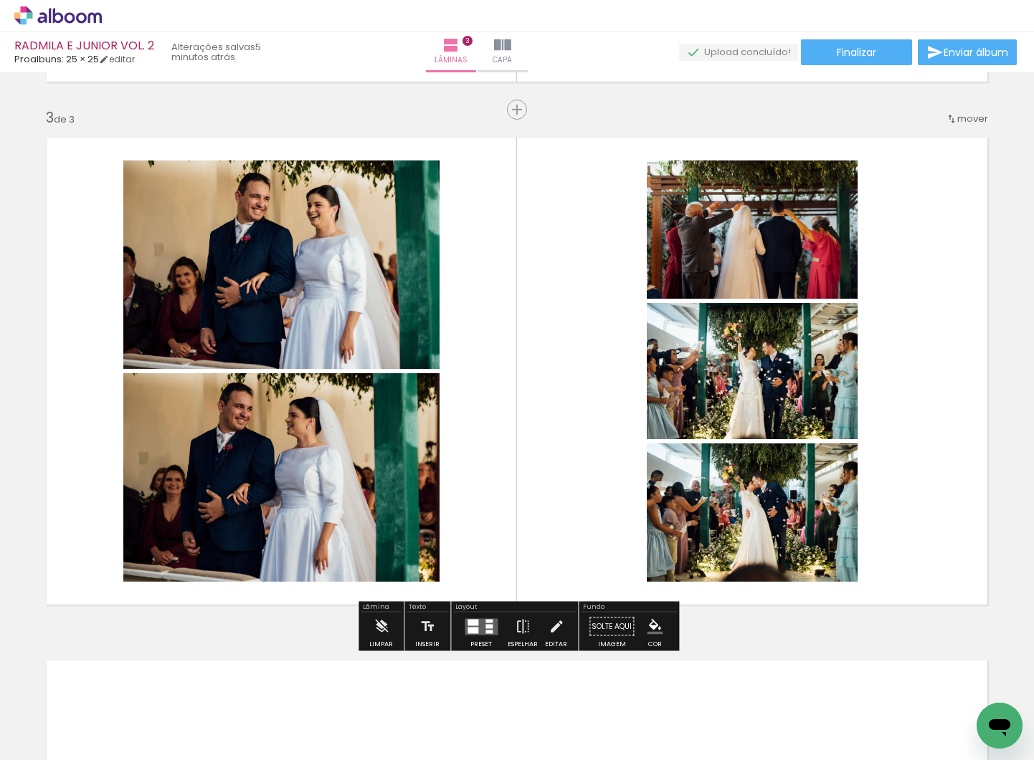
click at [470, 627] on div at bounding box center [472, 630] width 11 height 6
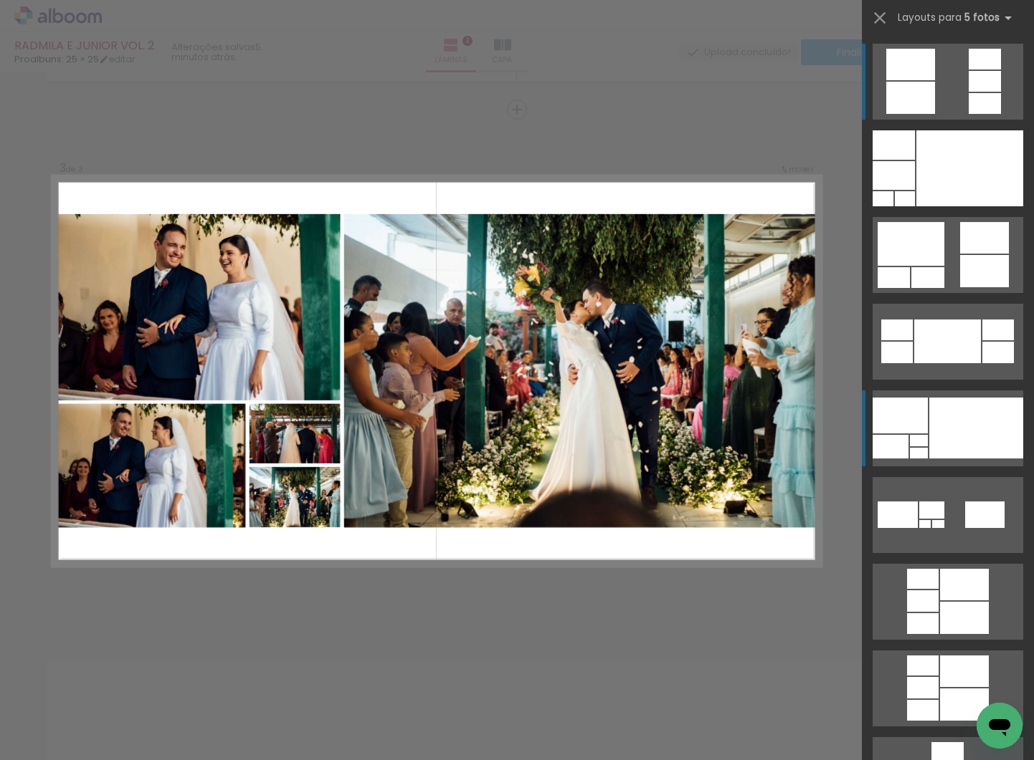
click at [963, 206] on div at bounding box center [969, 168] width 107 height 76
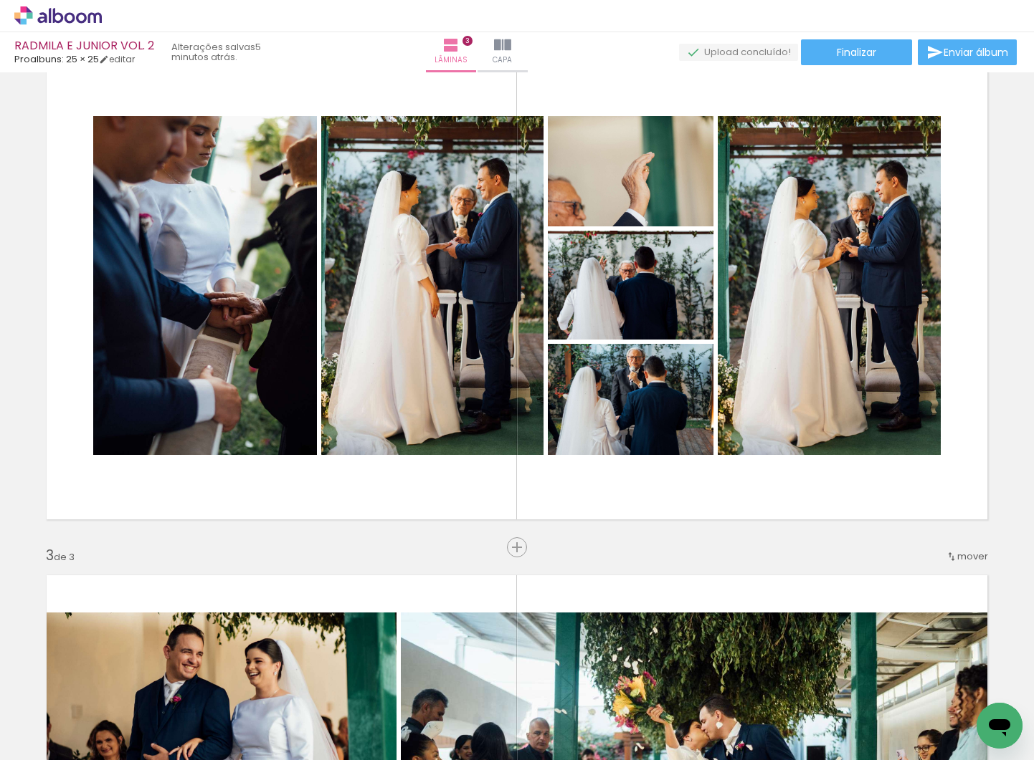
scroll to position [569, 0]
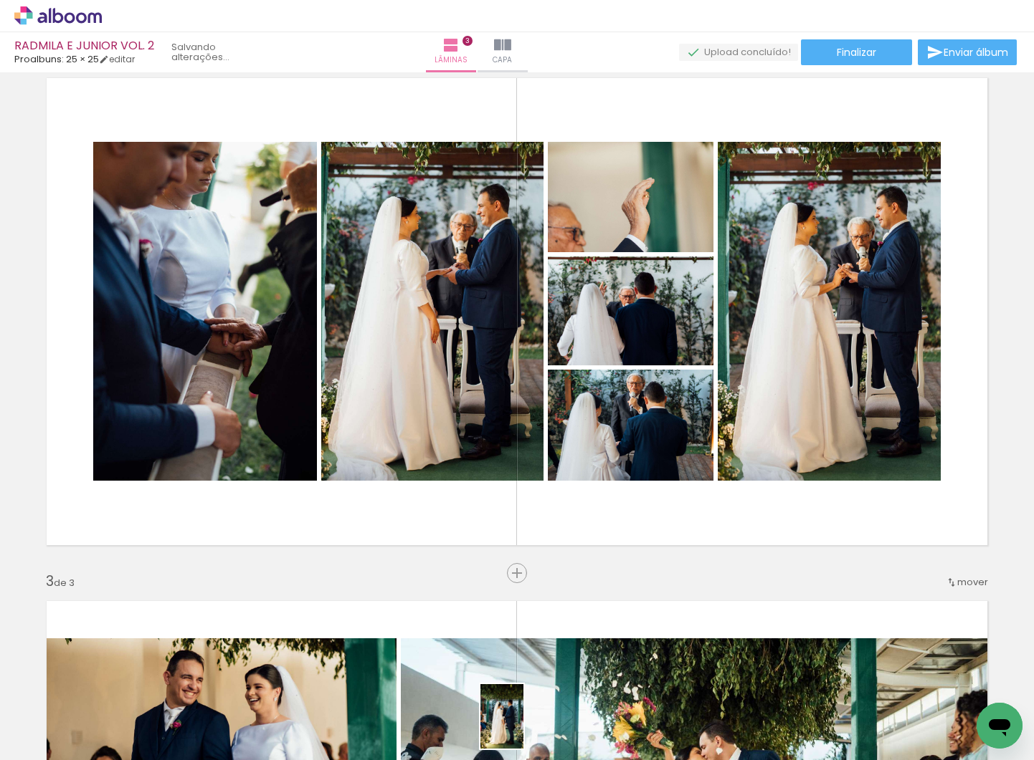
drag, startPoint x: 509, startPoint y: 699, endPoint x: 523, endPoint y: 727, distance: 31.1
click at [523, 728] on div at bounding box center [499, 712] width 47 height 71
click at [515, 570] on span "Inserir lâmina" at bounding box center [523, 573] width 56 height 9
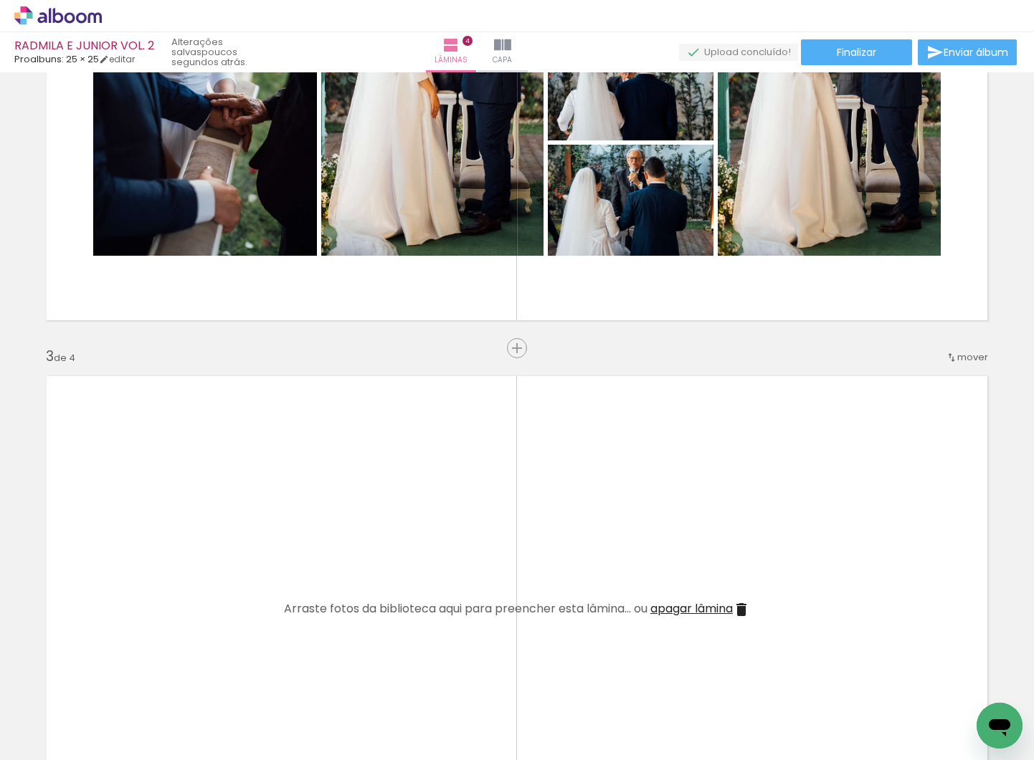
scroll to position [857, 0]
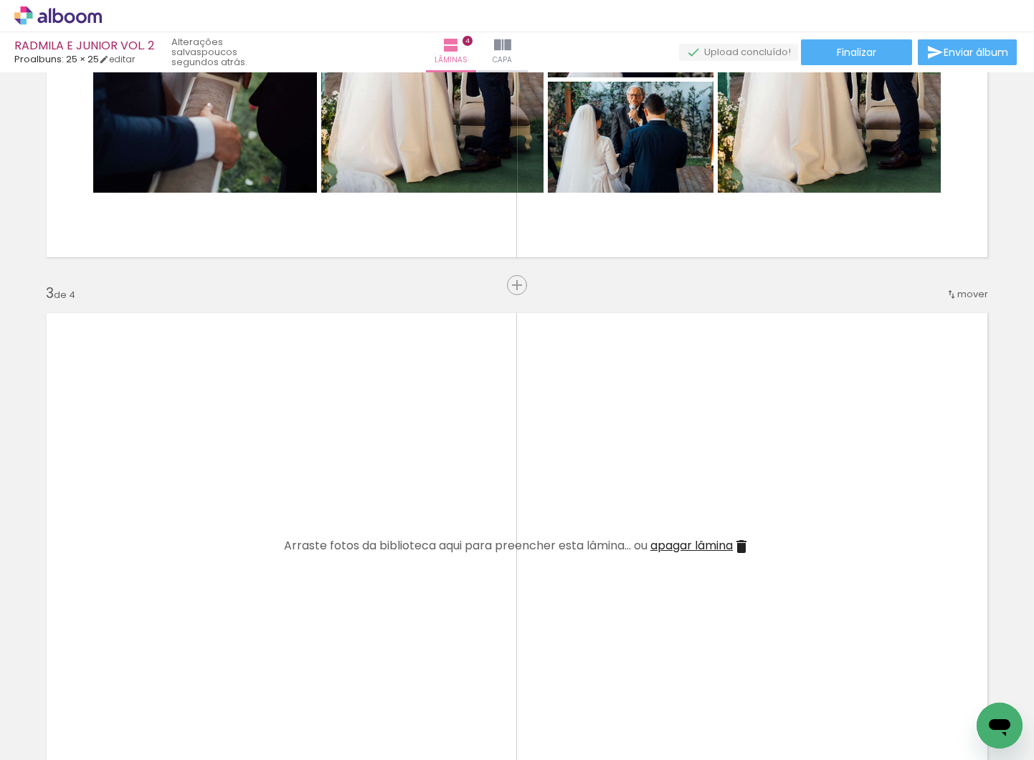
drag, startPoint x: 510, startPoint y: 722, endPoint x: 452, endPoint y: 597, distance: 137.9
click at [450, 594] on quentale-workspace at bounding box center [517, 380] width 1034 height 760
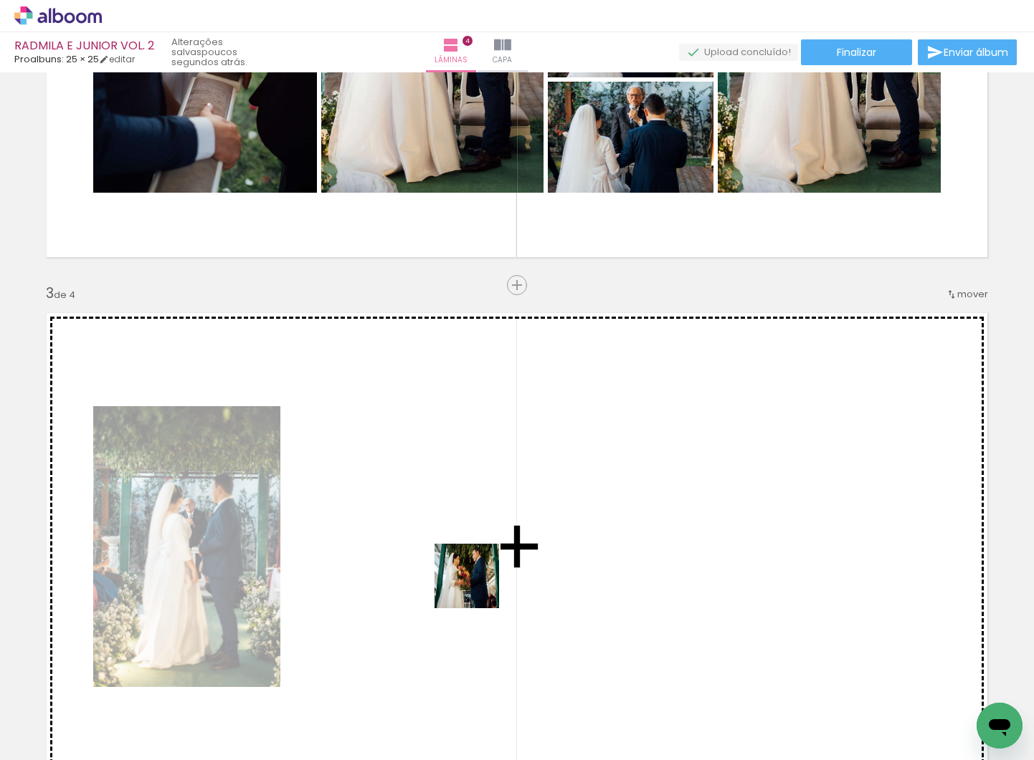
click at [477, 587] on quentale-workspace at bounding box center [517, 380] width 1034 height 760
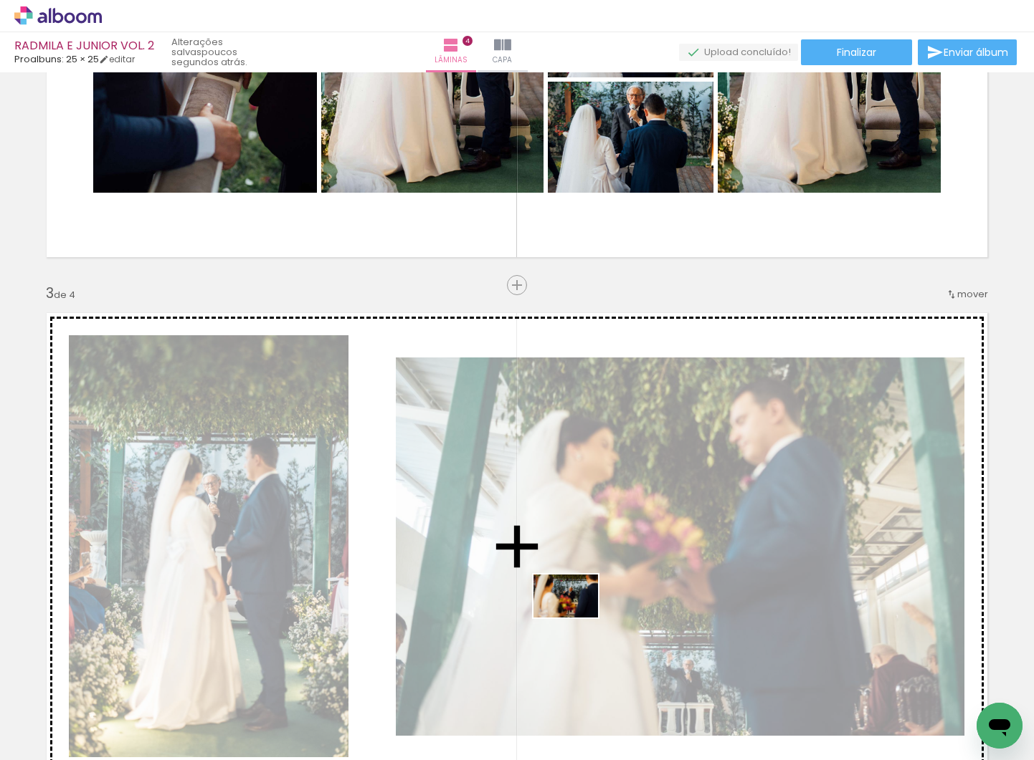
drag, startPoint x: 670, startPoint y: 732, endPoint x: 616, endPoint y: 669, distance: 83.3
click at [576, 618] on quentale-workspace at bounding box center [517, 380] width 1034 height 760
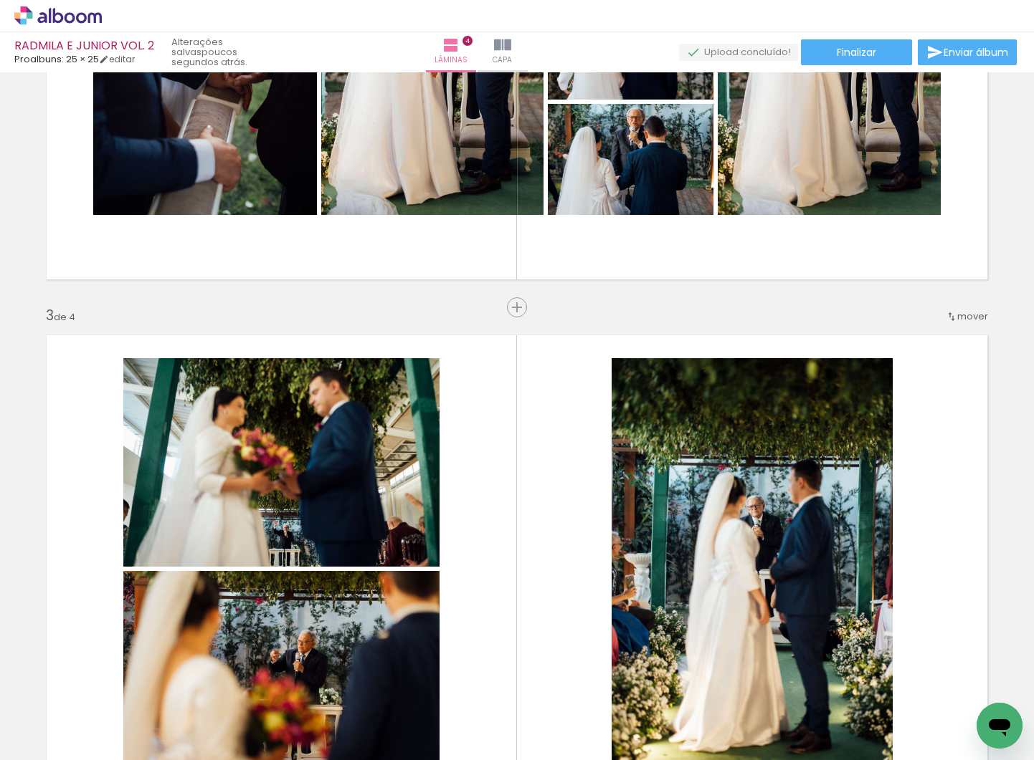
scroll to position [826, 0]
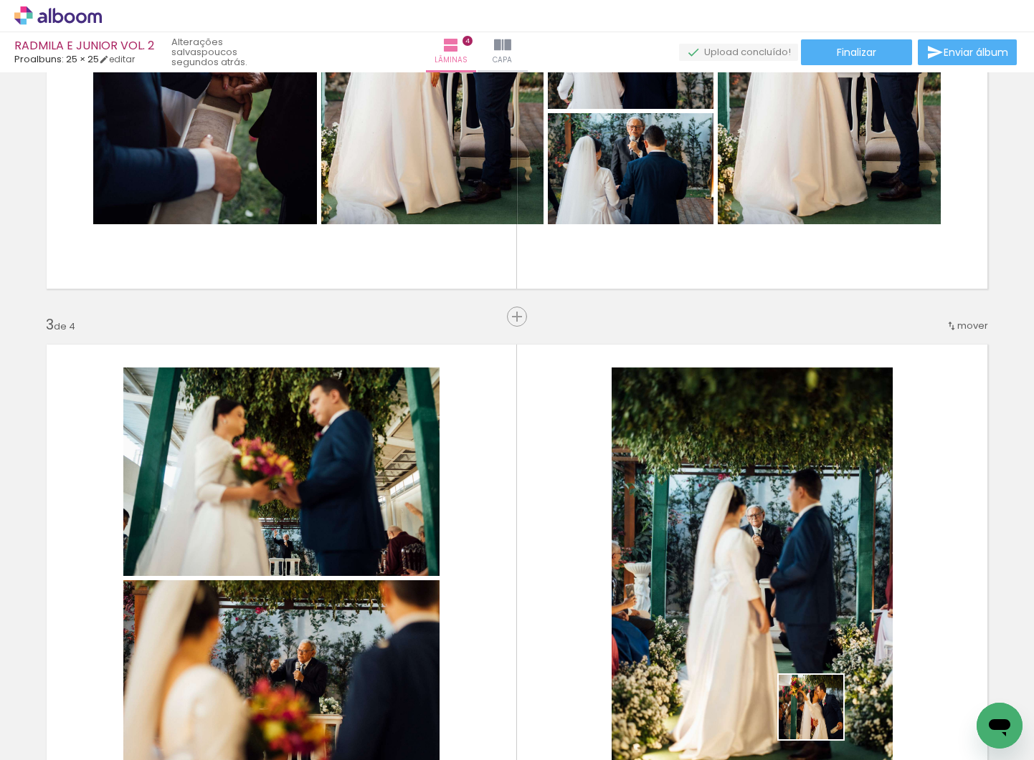
drag, startPoint x: 821, startPoint y: 718, endPoint x: 703, endPoint y: 596, distance: 170.3
click at [703, 596] on quentale-workspace at bounding box center [517, 380] width 1034 height 760
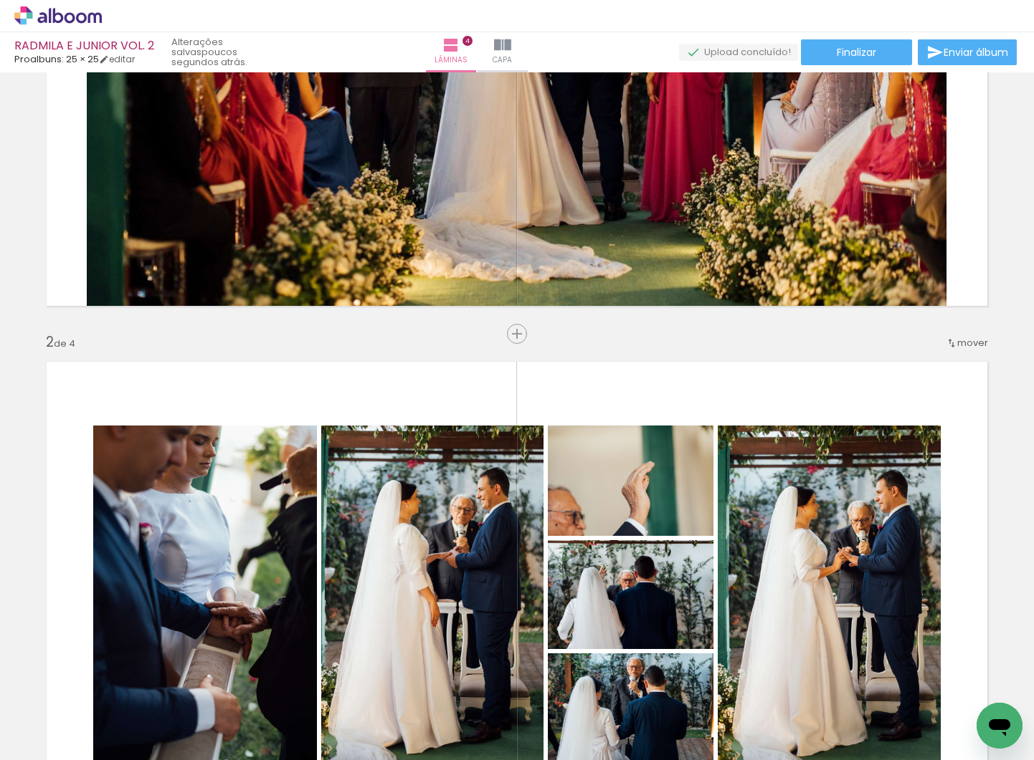
scroll to position [398, 0]
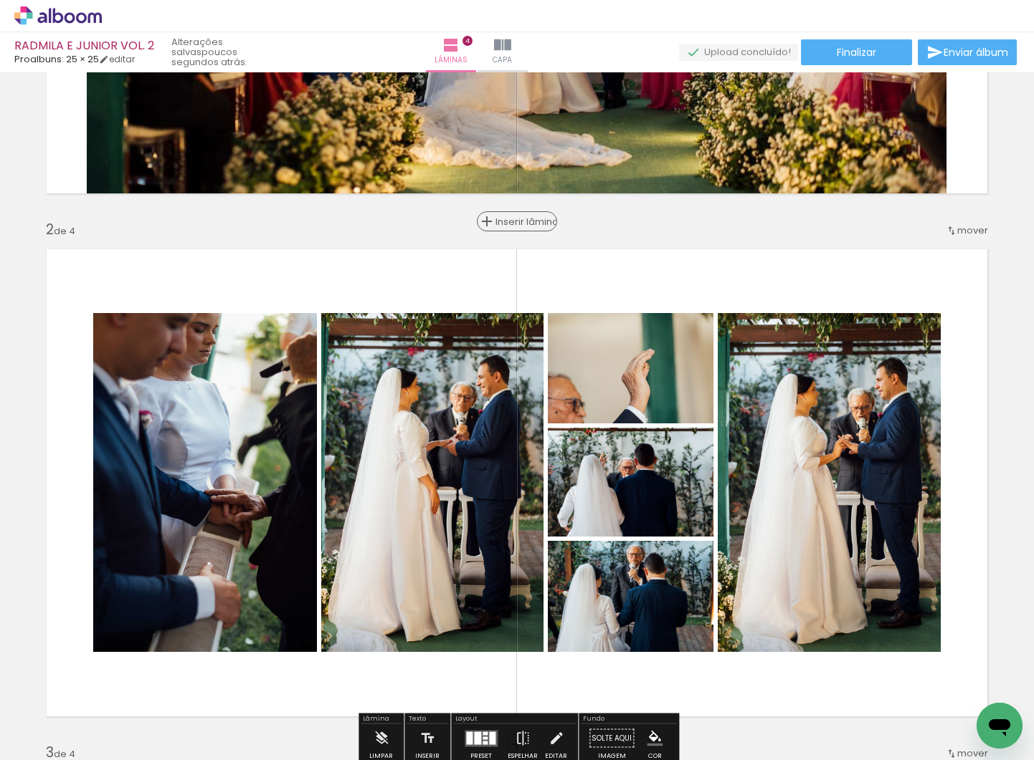
click at [518, 222] on span "Inserir lâmina" at bounding box center [523, 221] width 56 height 9
